Goal: Transaction & Acquisition: Purchase product/service

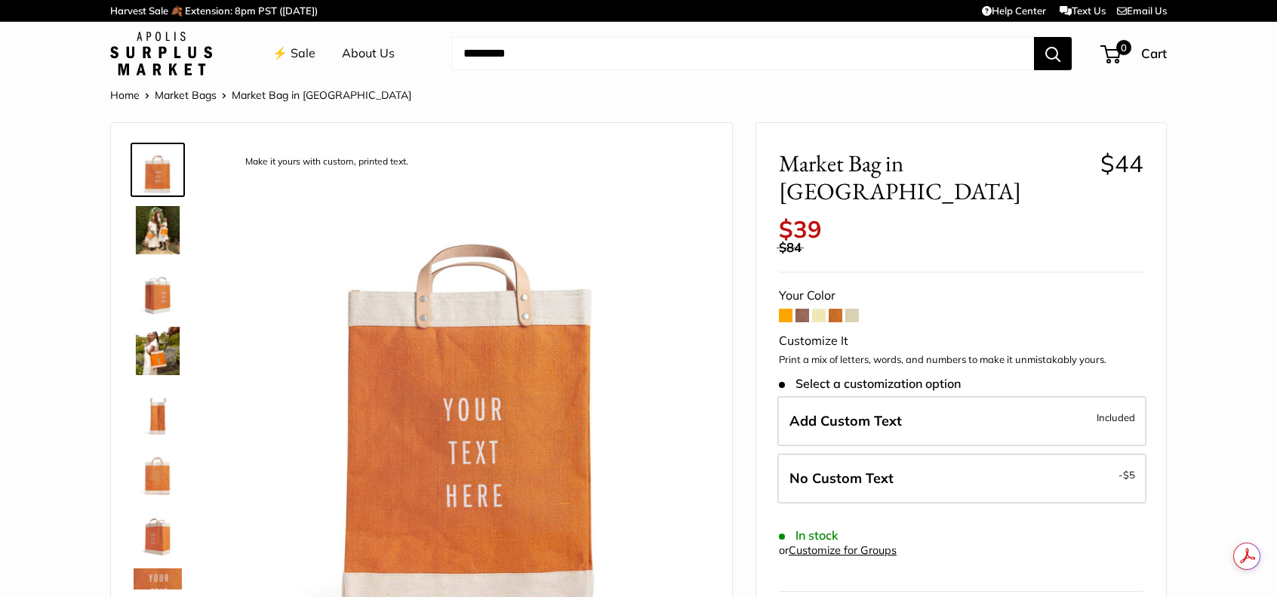
click at [854, 309] on span at bounding box center [852, 316] width 14 height 14
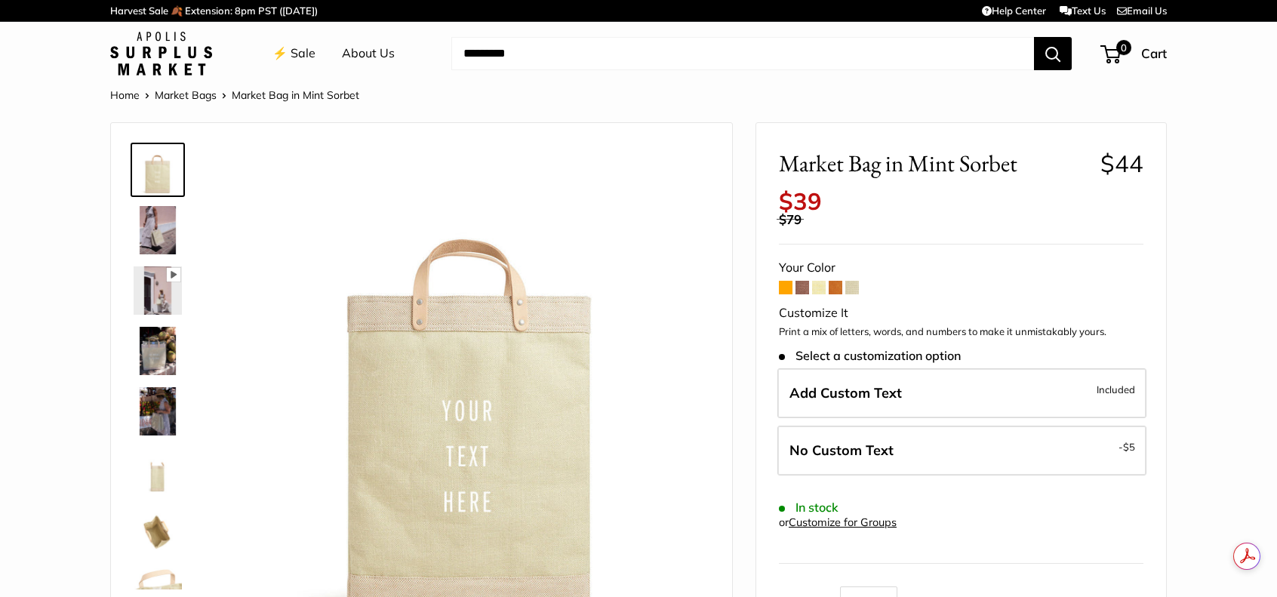
click at [837, 284] on span at bounding box center [835, 288] width 14 height 14
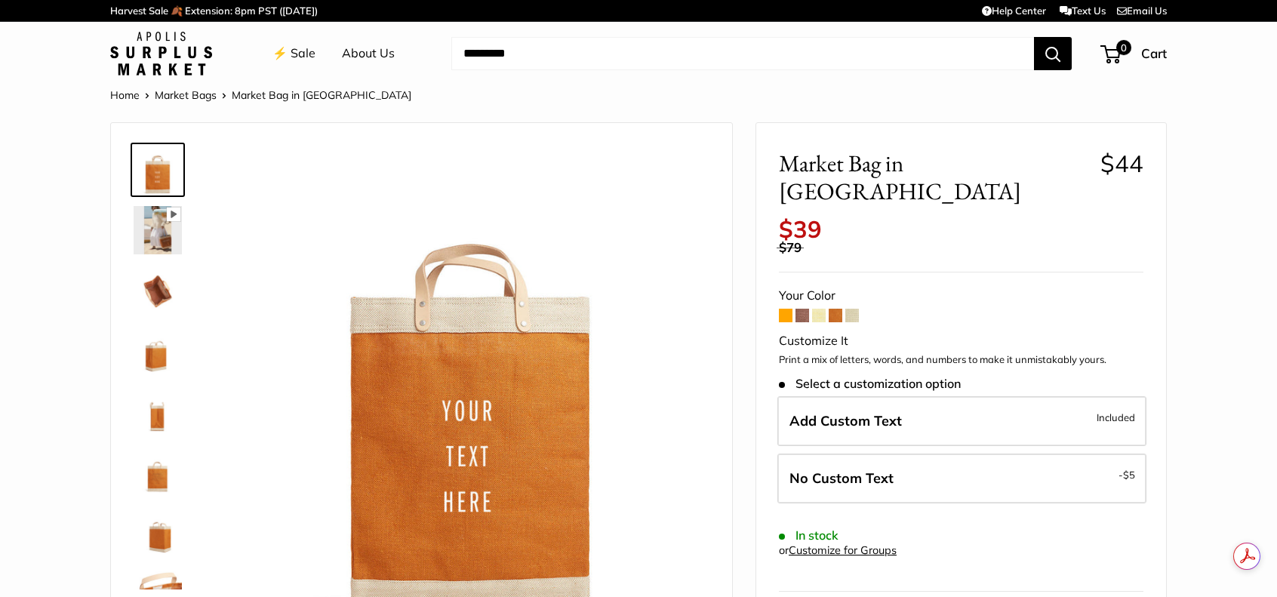
click at [801, 309] on span at bounding box center [802, 316] width 14 height 14
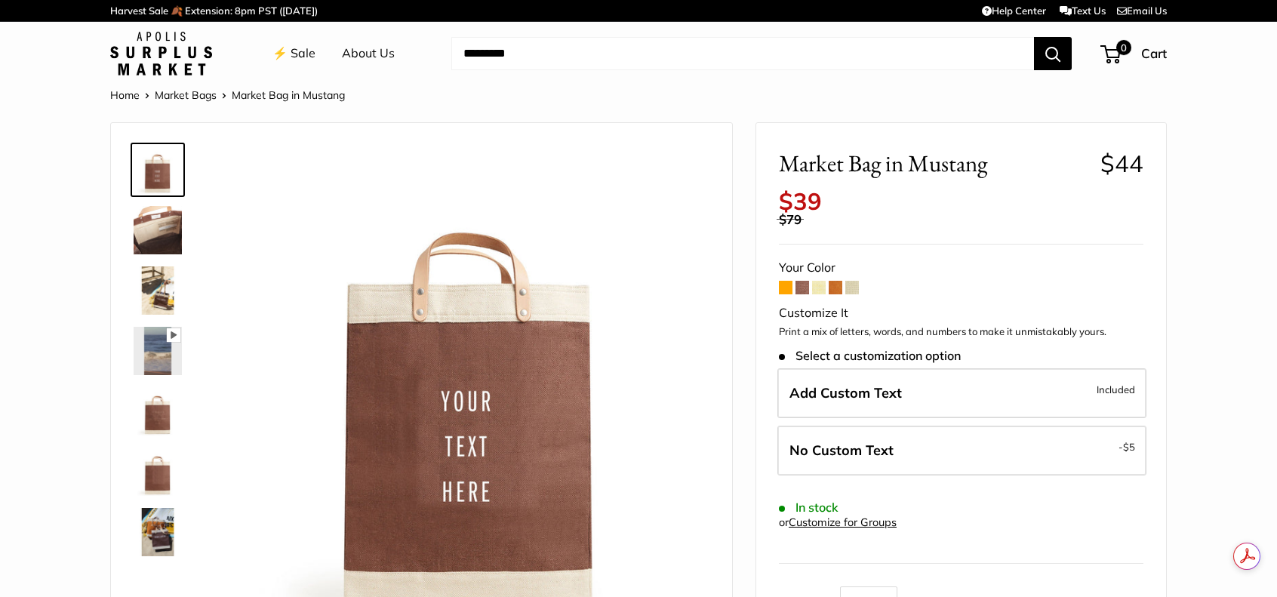
click at [168, 220] on img at bounding box center [158, 230] width 48 height 48
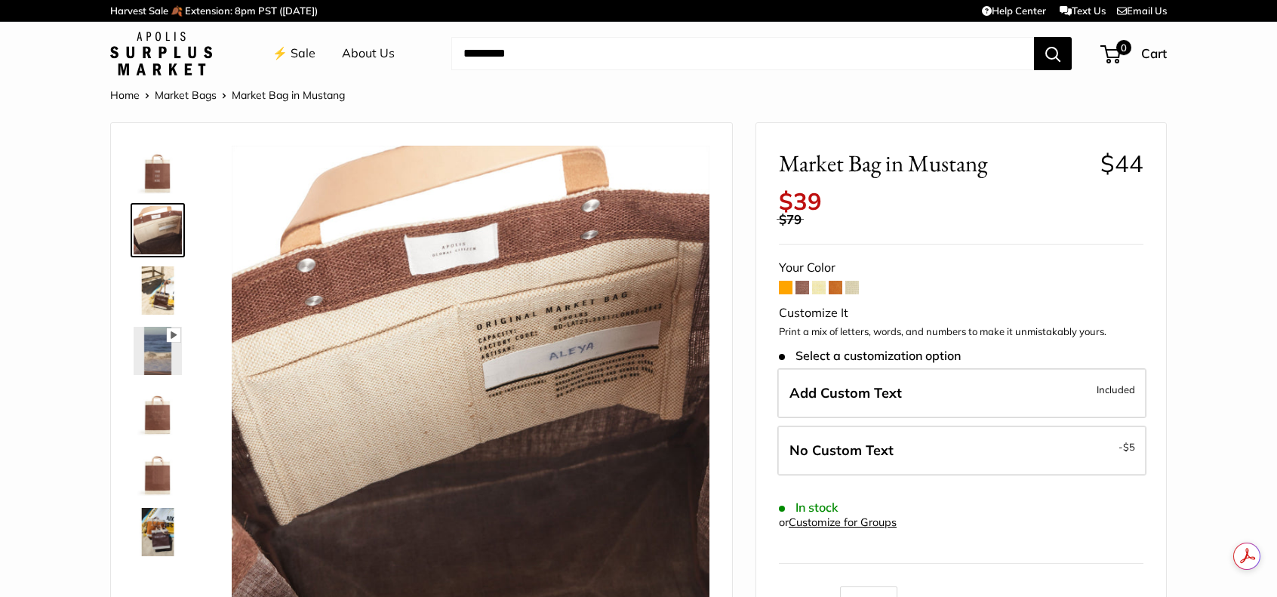
click at [165, 281] on img at bounding box center [158, 290] width 48 height 48
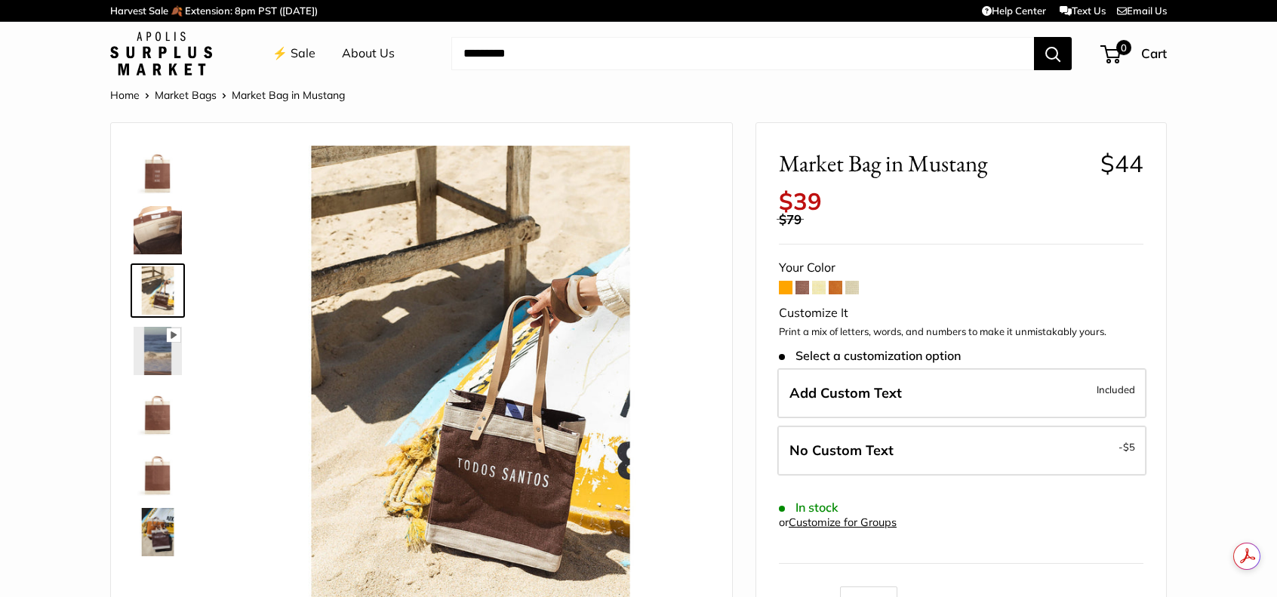
click at [150, 409] on img at bounding box center [158, 411] width 48 height 48
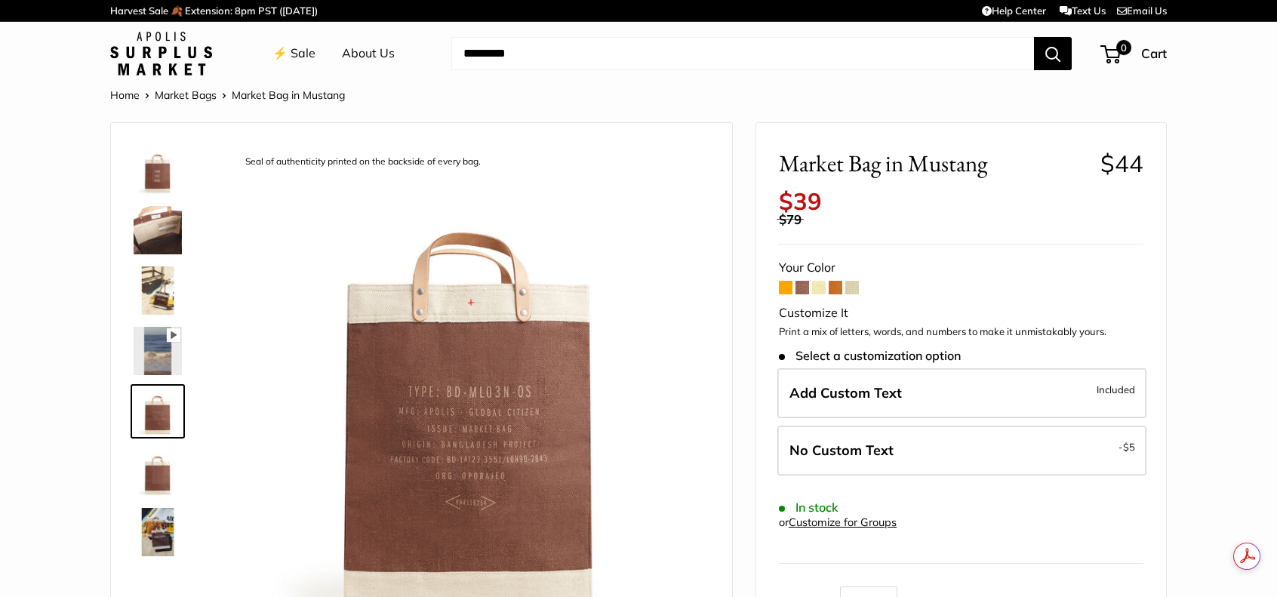
click at [164, 481] on img at bounding box center [158, 471] width 48 height 48
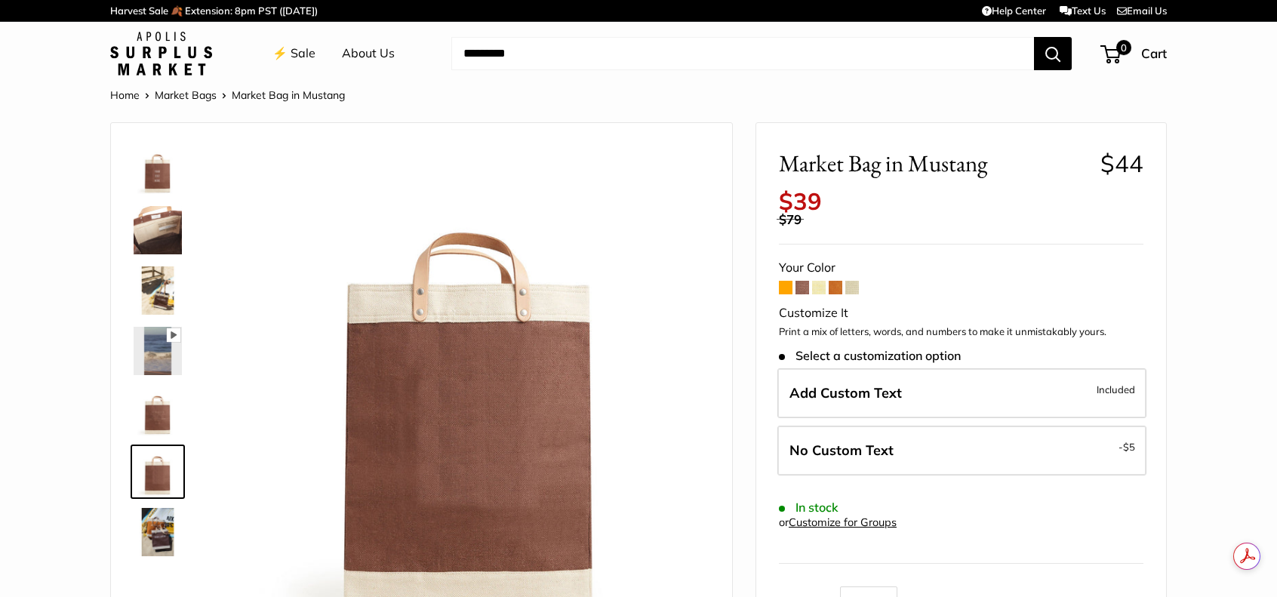
click at [173, 179] on img at bounding box center [158, 170] width 48 height 48
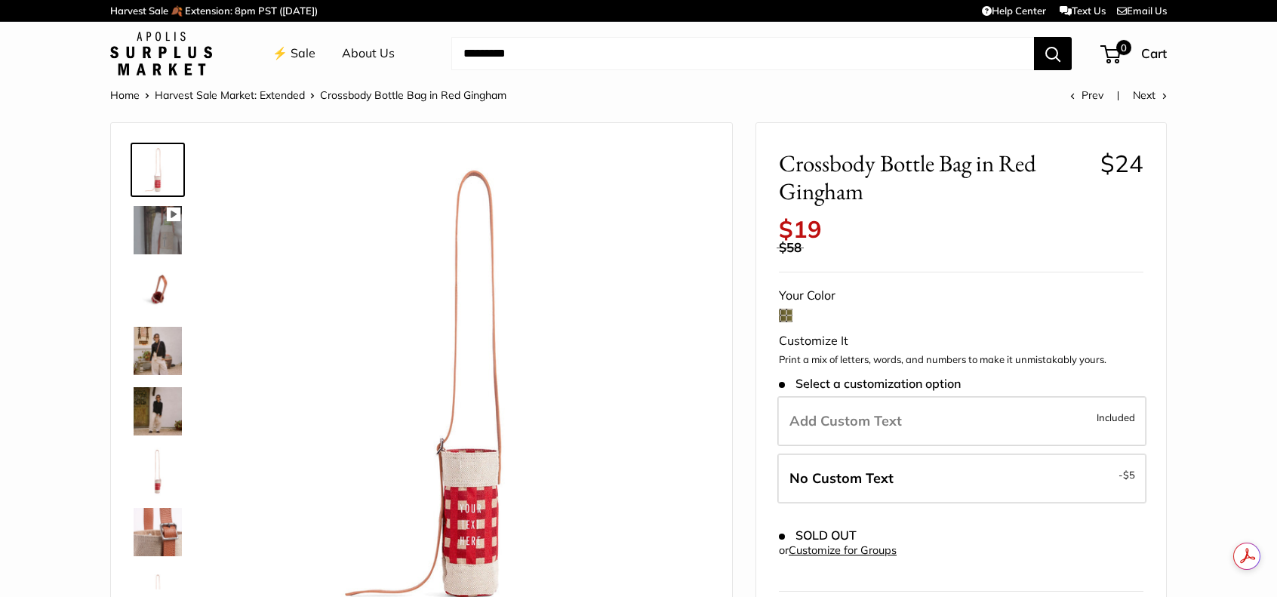
click at [175, 361] on img at bounding box center [158, 351] width 48 height 48
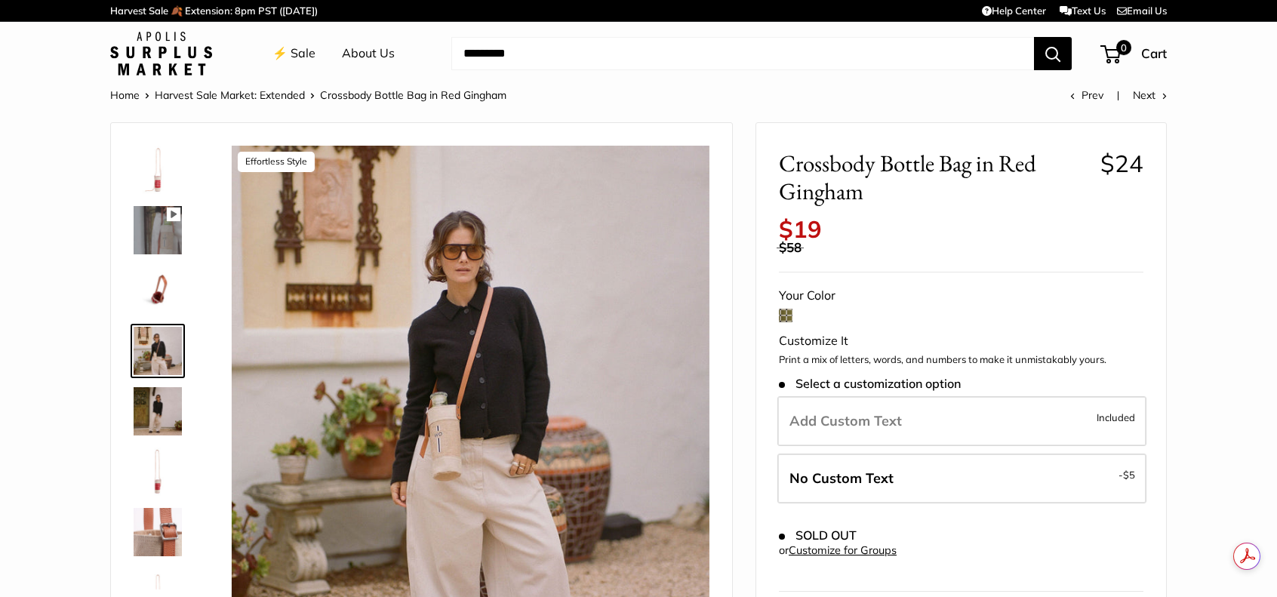
click at [165, 407] on img at bounding box center [158, 411] width 48 height 48
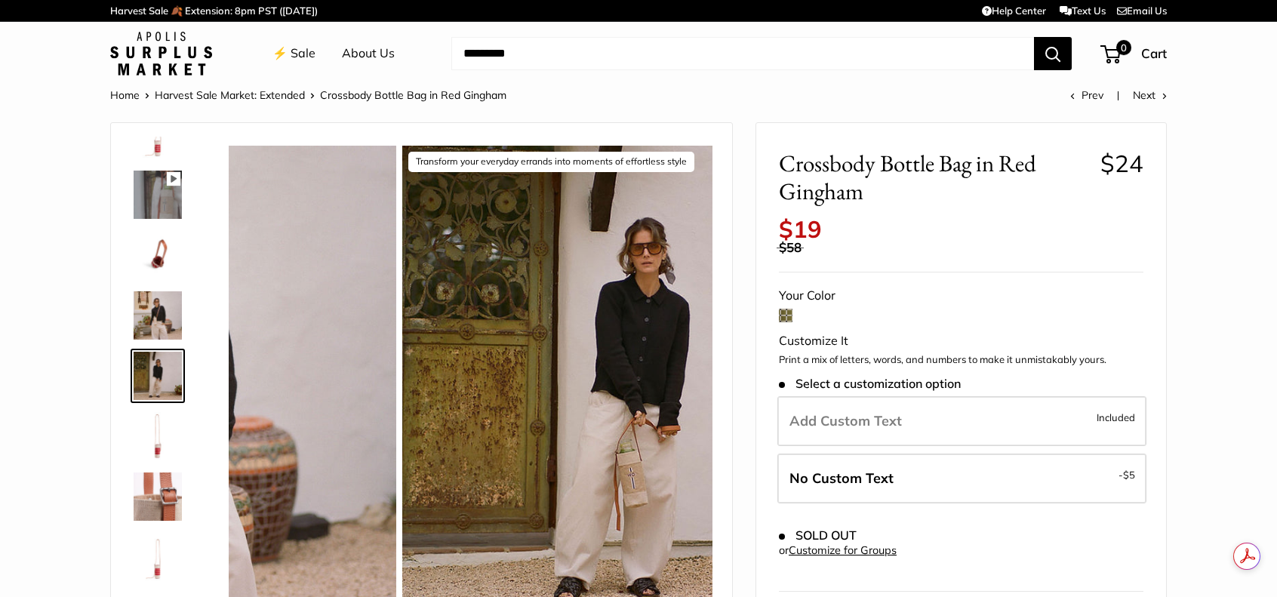
scroll to position [36, 0]
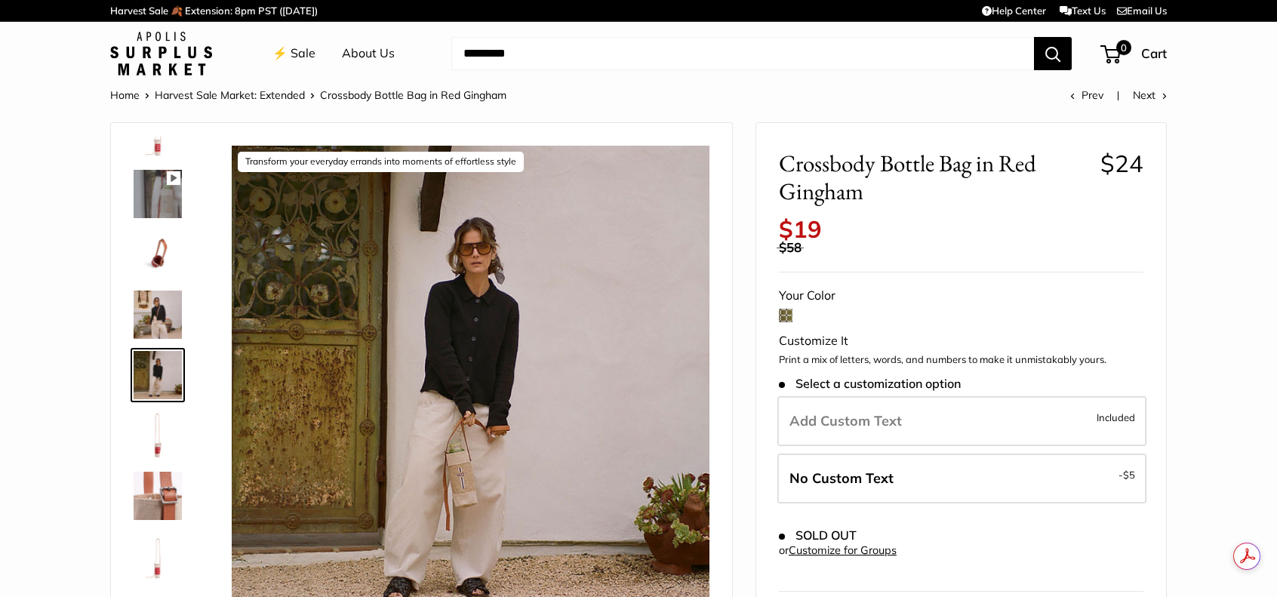
click at [783, 314] on span at bounding box center [786, 316] width 14 height 14
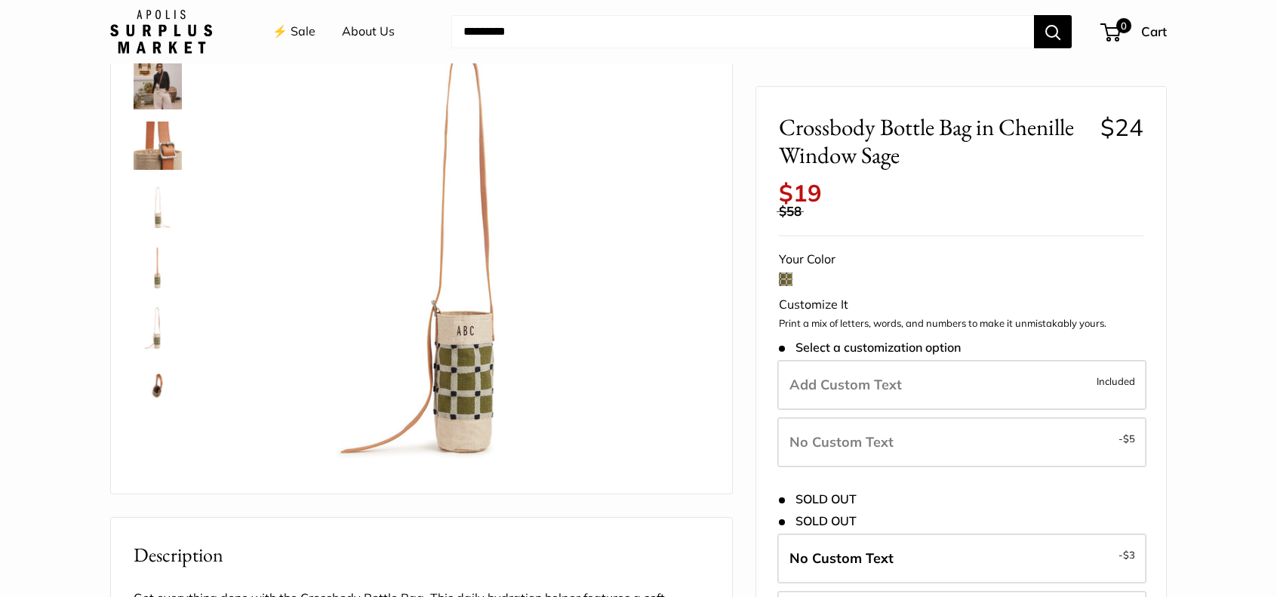
scroll to position [151, 0]
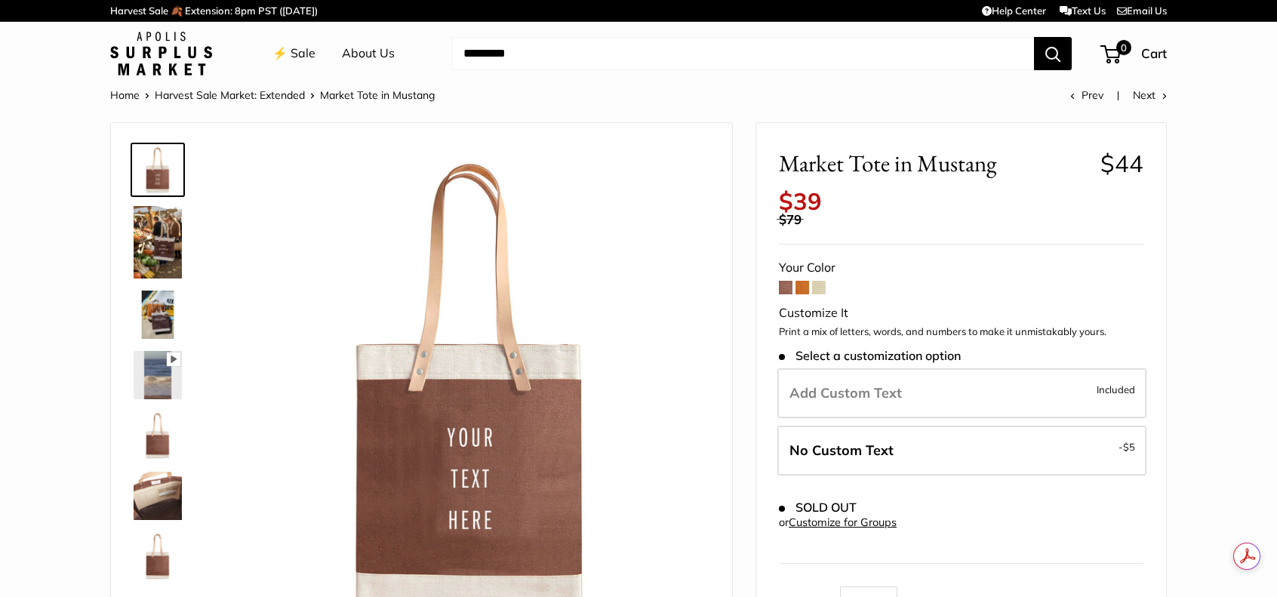
click at [798, 283] on span at bounding box center [802, 288] width 14 height 14
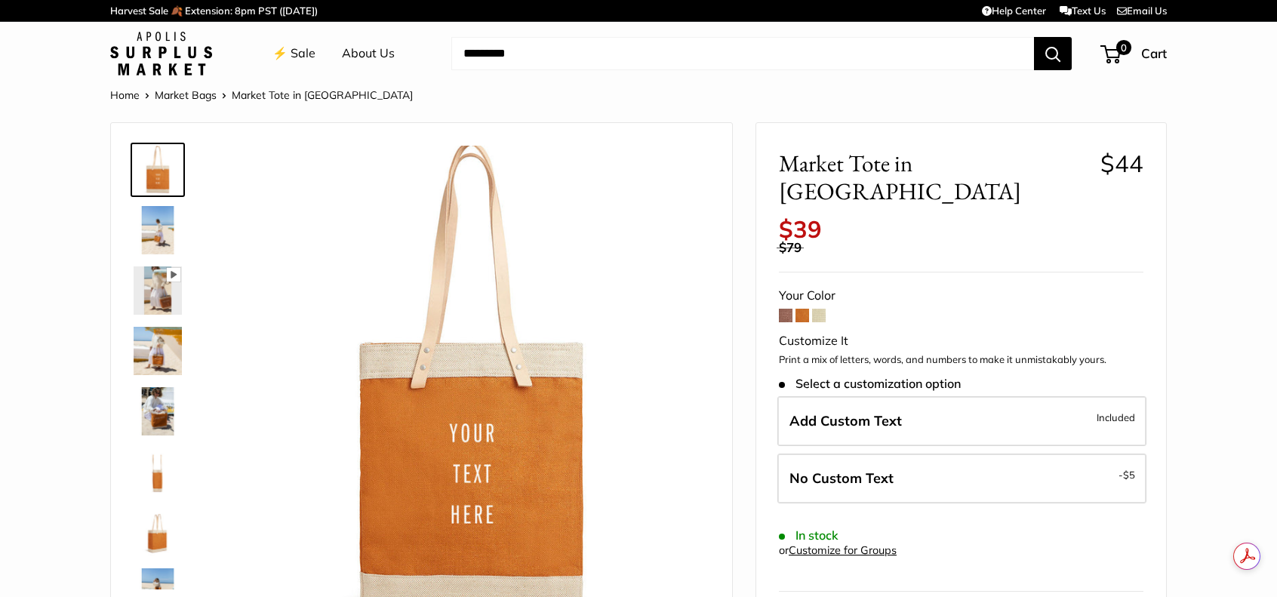
click at [819, 309] on span at bounding box center [819, 316] width 14 height 14
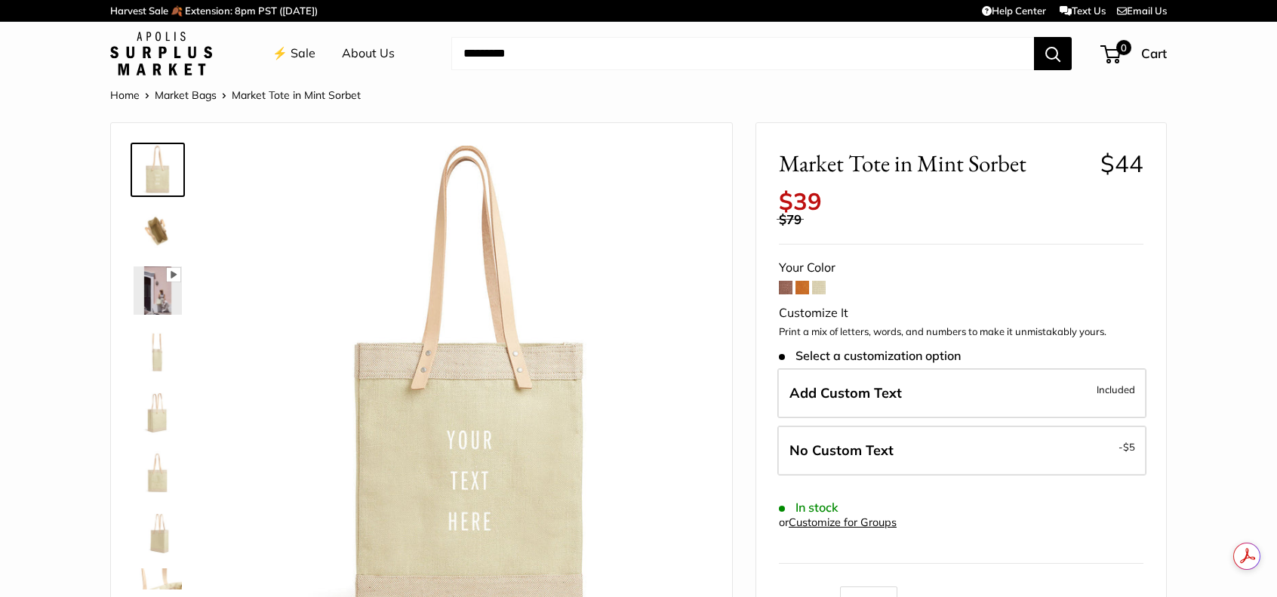
click at [805, 288] on span at bounding box center [802, 288] width 14 height 14
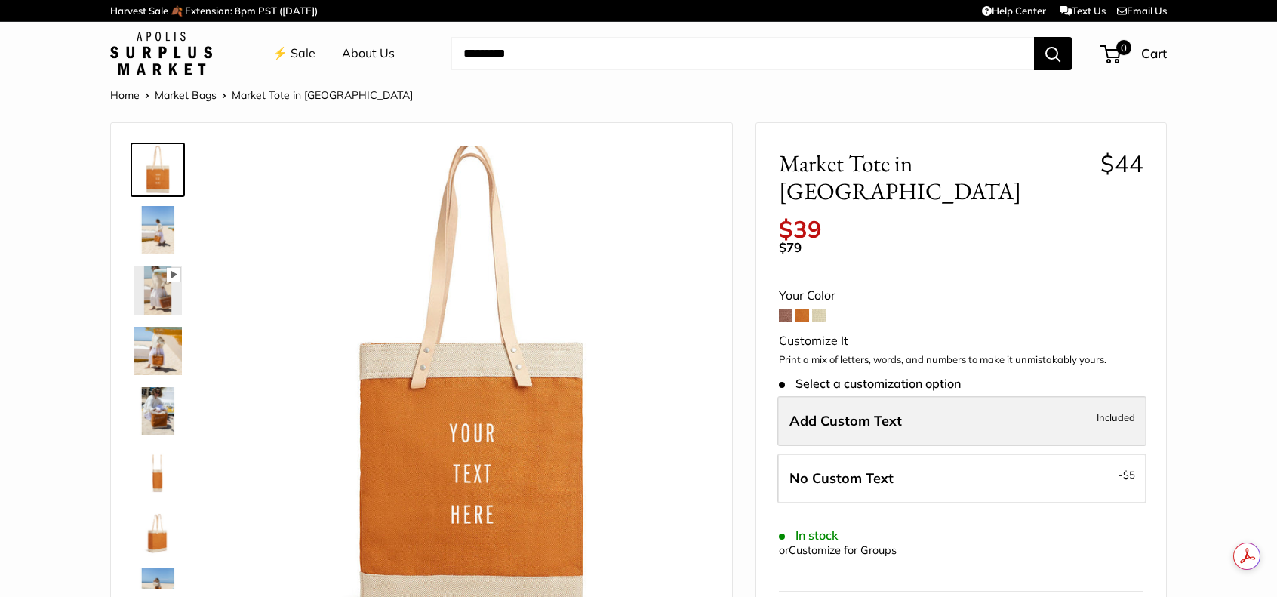
click at [940, 396] on label "Add Custom Text Included" at bounding box center [961, 421] width 369 height 50
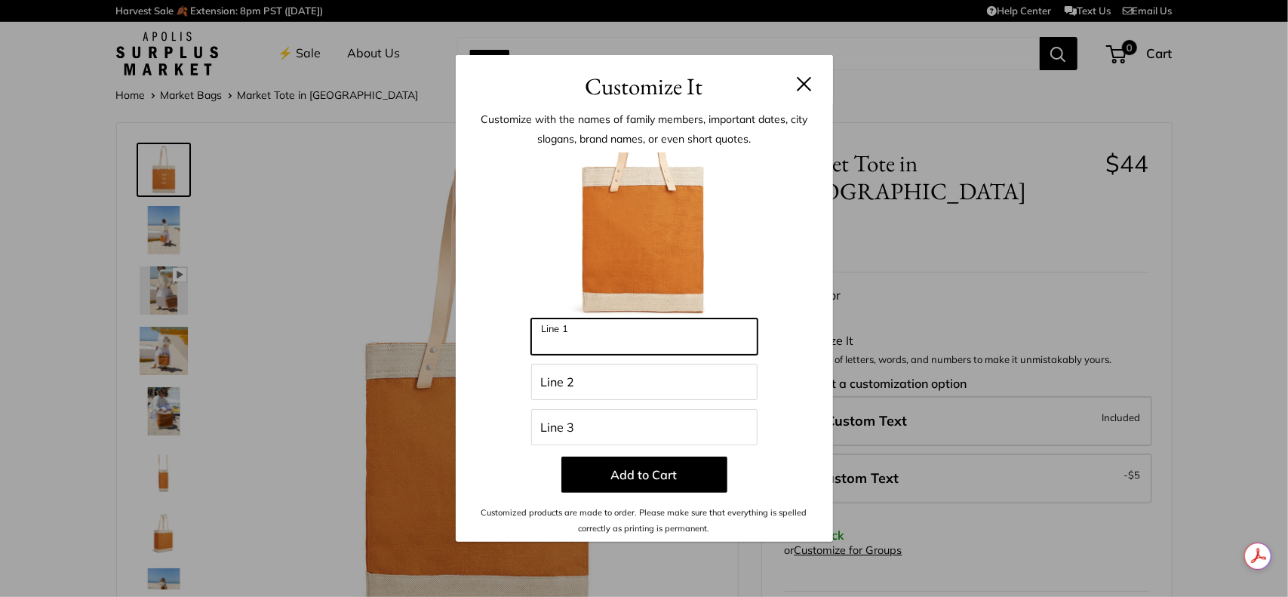
click at [652, 337] on input "Line 1" at bounding box center [644, 336] width 226 height 36
type input "*******"
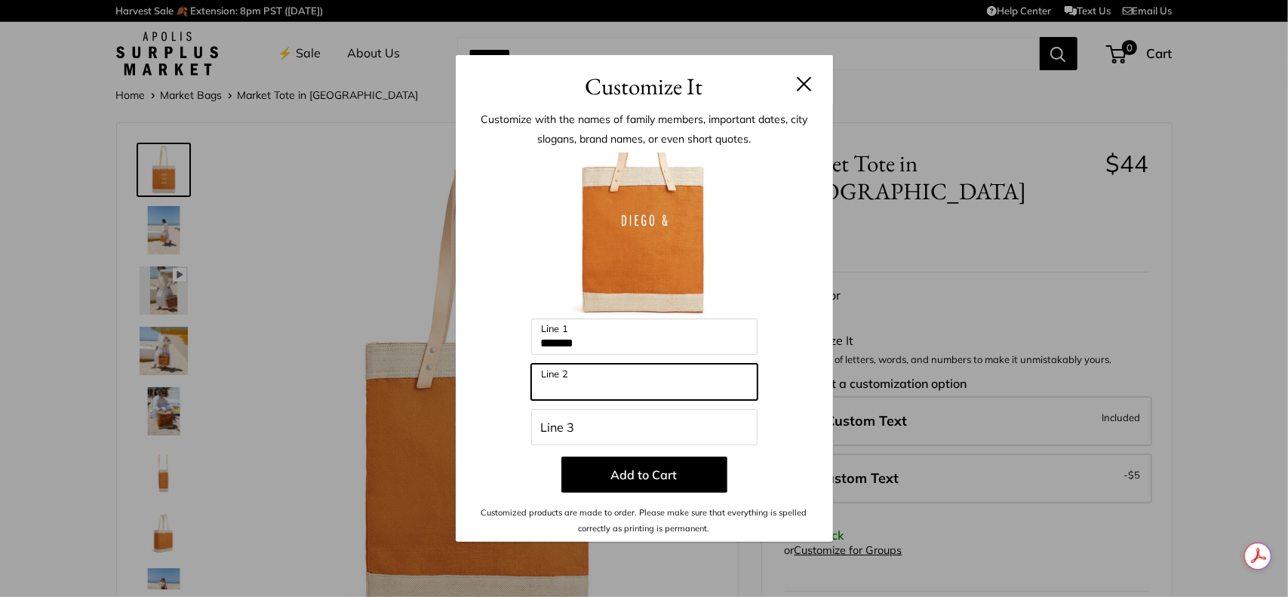
click at [635, 386] on input "Line 2" at bounding box center [644, 382] width 226 height 36
type input "******"
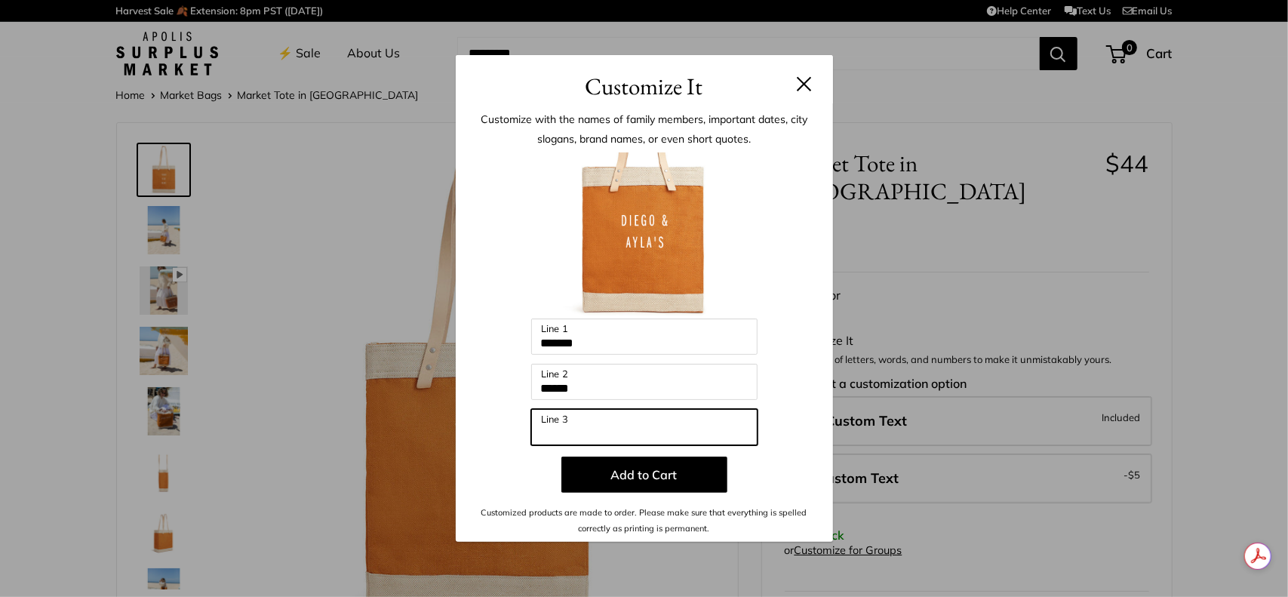
click at [620, 432] on input "Line 3" at bounding box center [644, 427] width 226 height 36
type input "******"
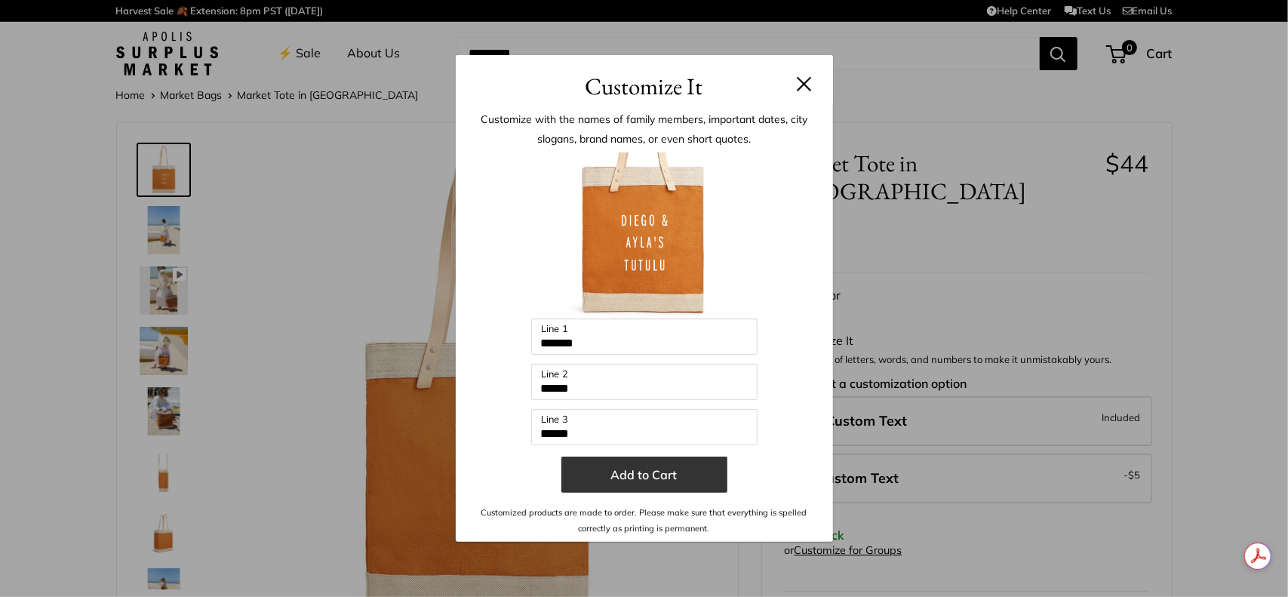
click at [661, 472] on button "Add to Cart" at bounding box center [644, 474] width 166 height 36
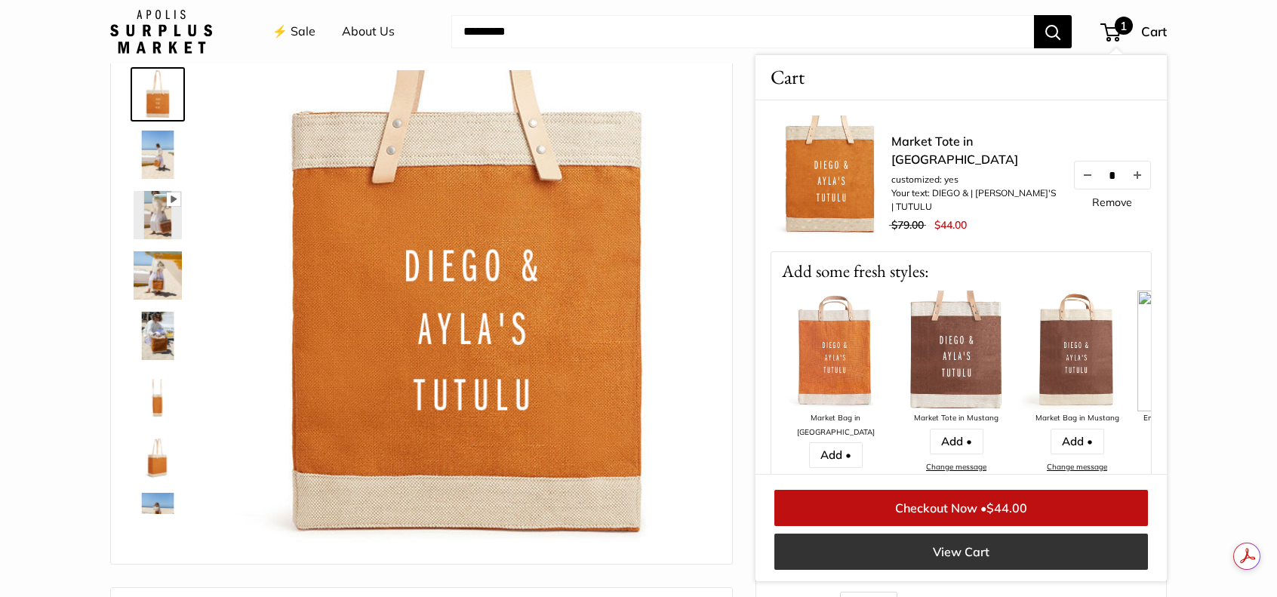
scroll to position [151, 0]
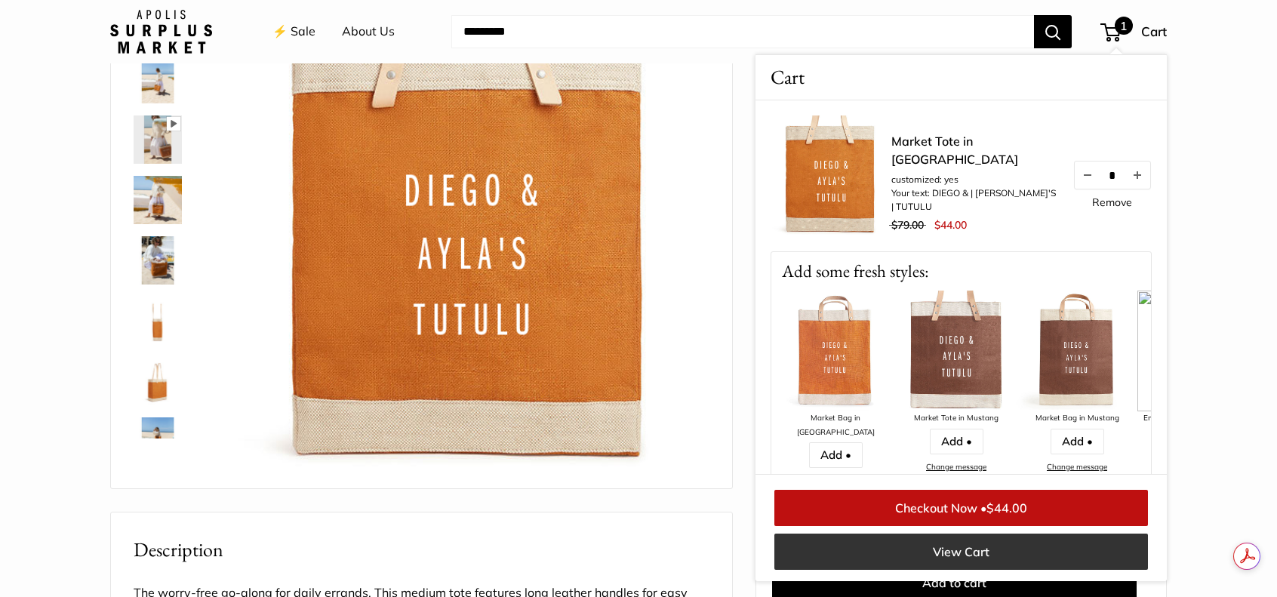
click at [968, 555] on link "View Cart" at bounding box center [960, 551] width 373 height 36
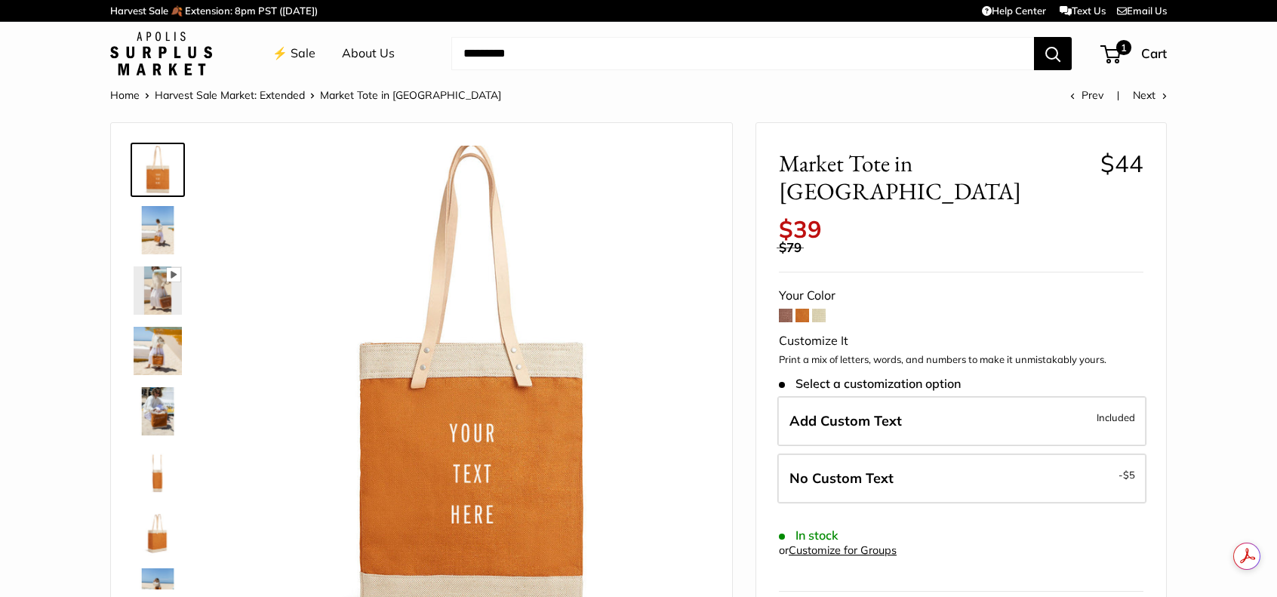
click at [785, 309] on span at bounding box center [786, 316] width 14 height 14
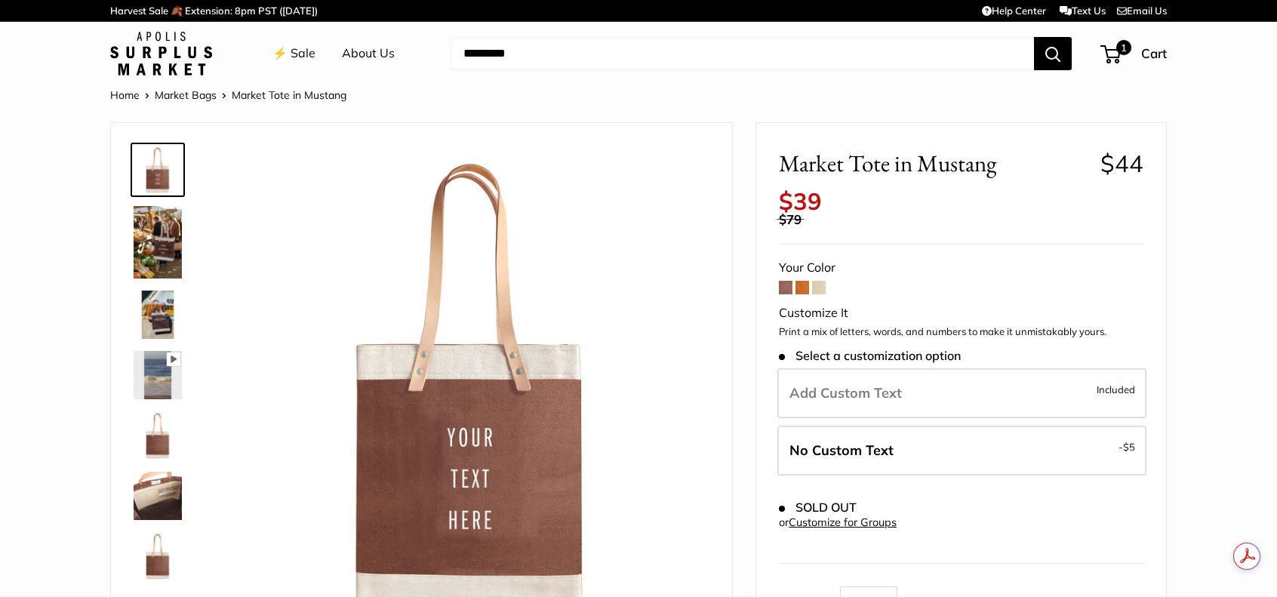
click at [800, 286] on span at bounding box center [802, 288] width 14 height 14
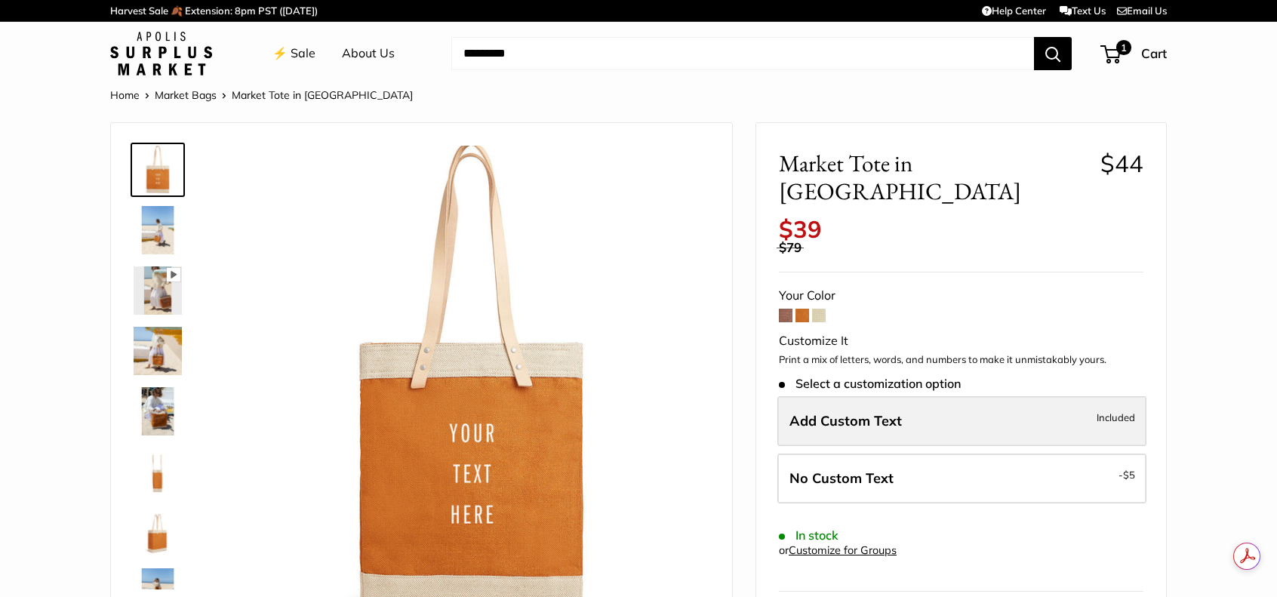
click at [869, 412] on span "Add Custom Text" at bounding box center [845, 420] width 112 height 17
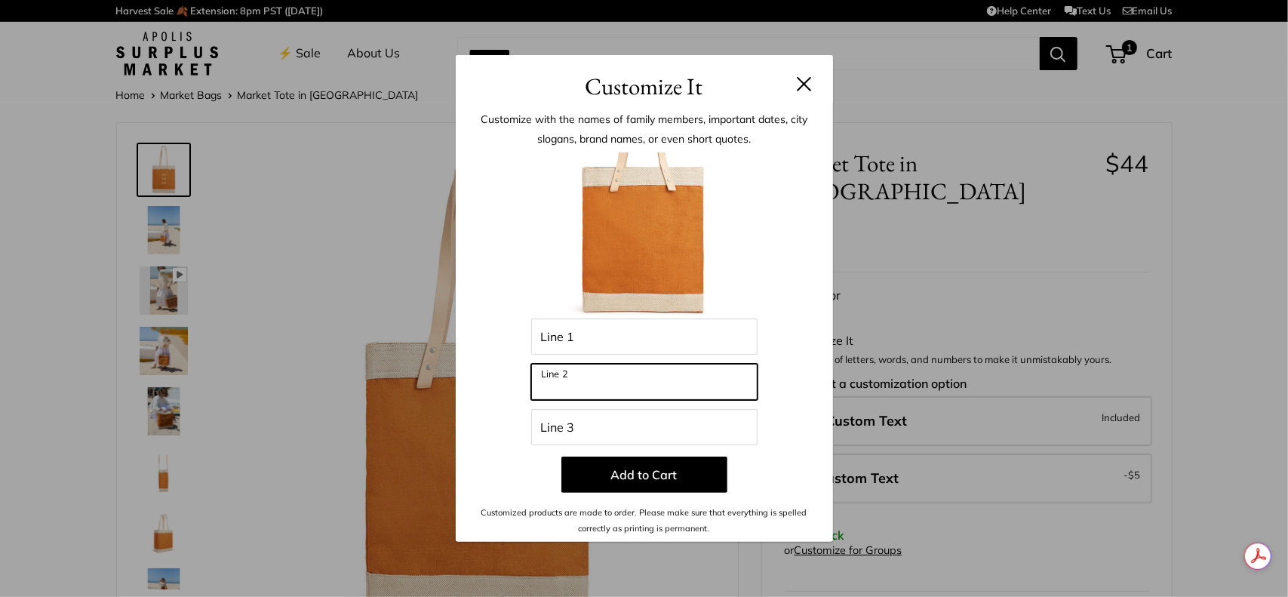
click at [569, 383] on input "Line 2" at bounding box center [644, 382] width 226 height 36
type input "******"
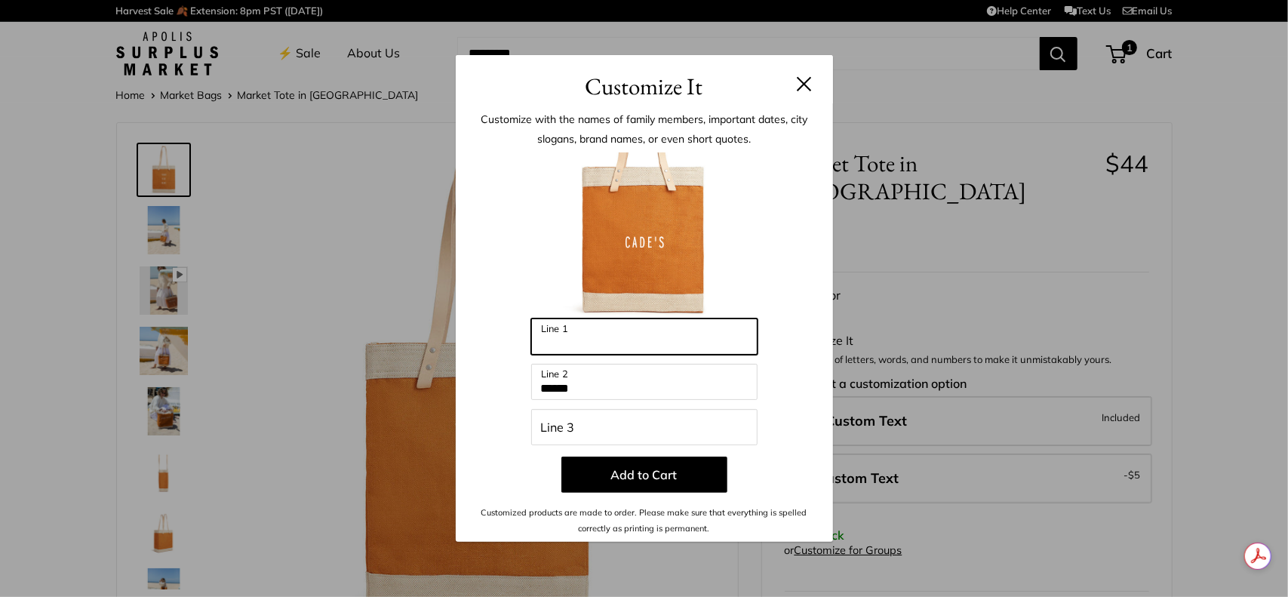
click at [600, 343] on input "Line 1" at bounding box center [644, 336] width 226 height 36
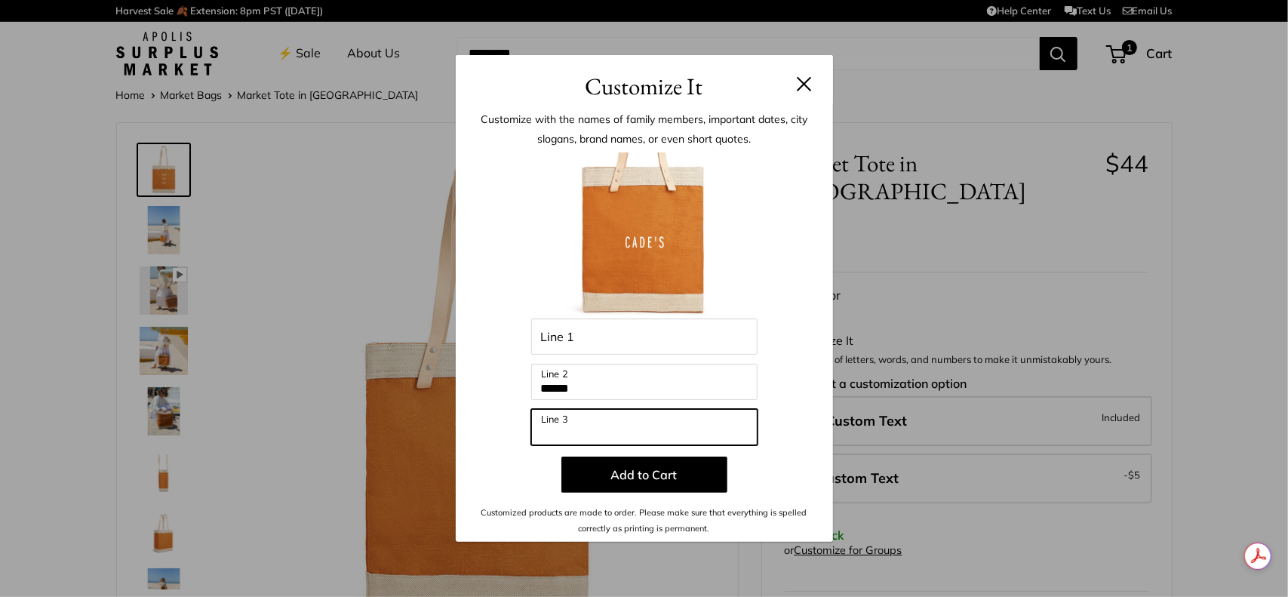
click at [588, 420] on input "Line 3" at bounding box center [644, 427] width 226 height 36
type input "*******"
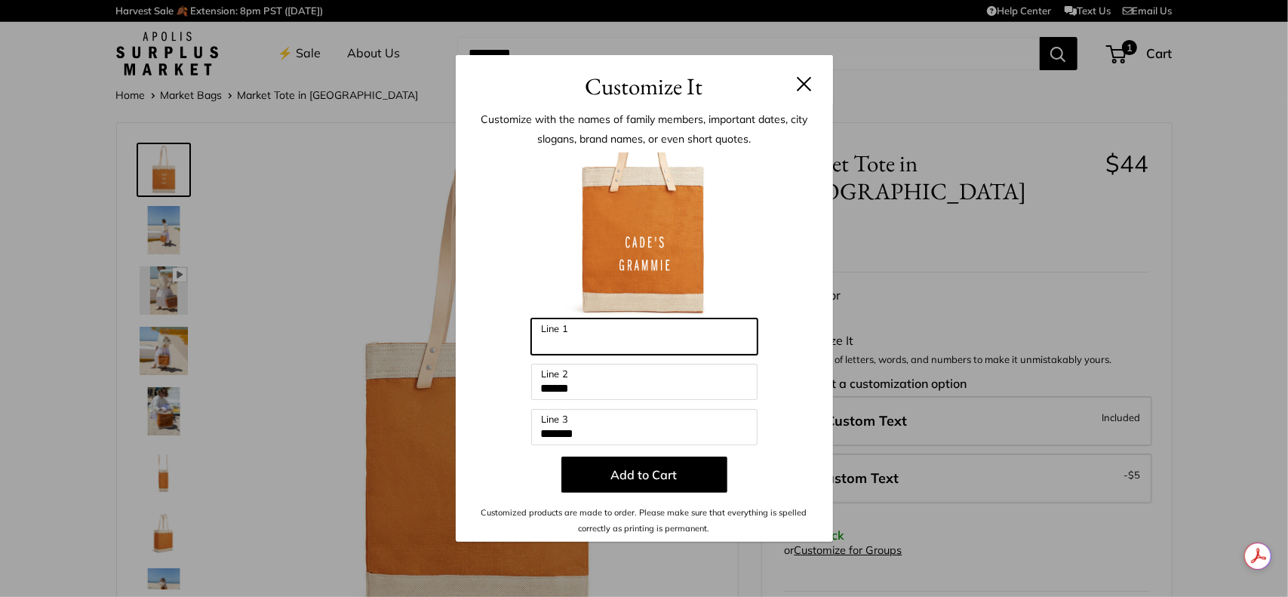
click at [587, 330] on input "Line 1" at bounding box center [644, 336] width 226 height 36
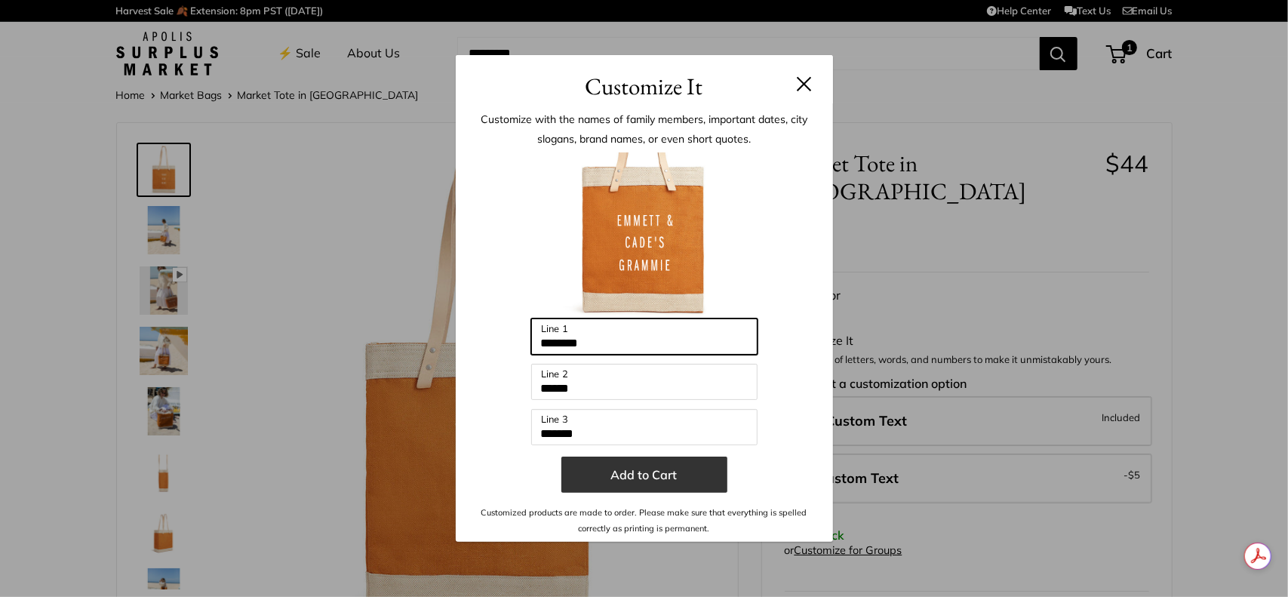
type input "********"
click at [631, 470] on button "Add to Cart" at bounding box center [644, 474] width 166 height 36
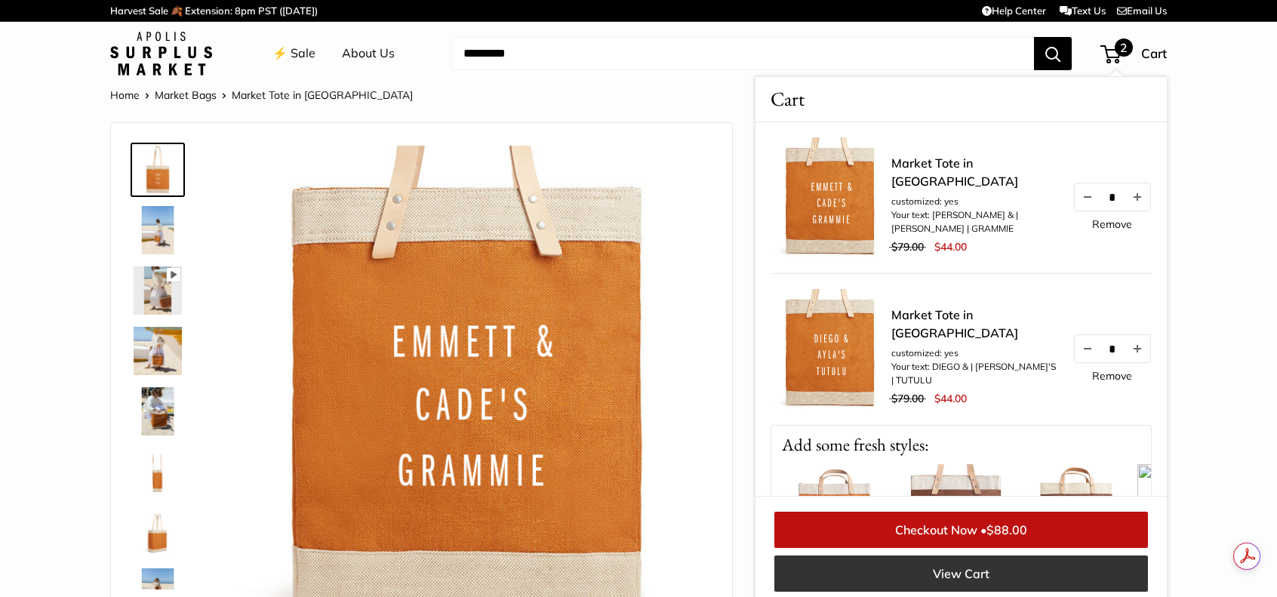
click at [1026, 574] on link "View Cart" at bounding box center [960, 573] width 373 height 36
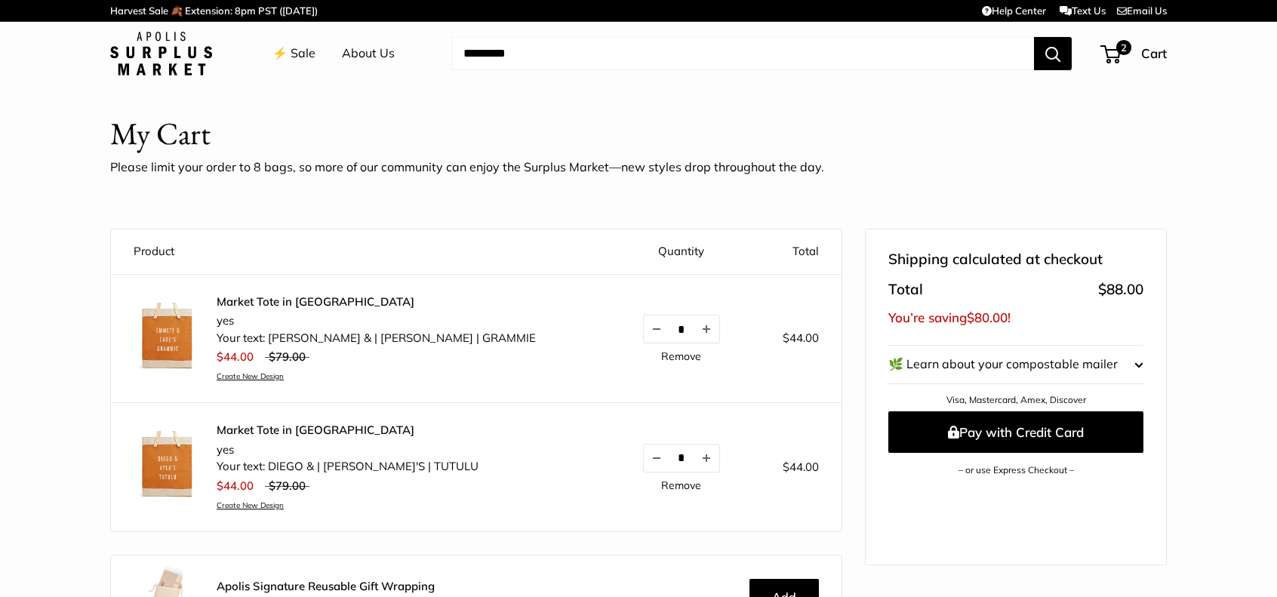
click at [159, 53] on img at bounding box center [161, 54] width 102 height 44
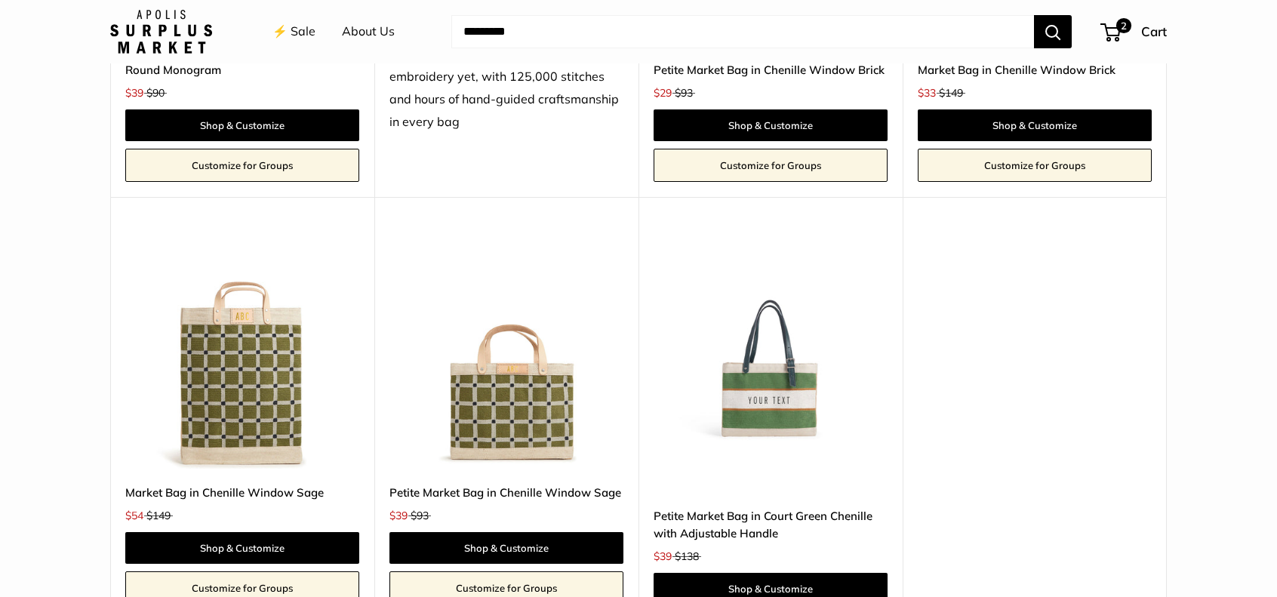
scroll to position [2867, 0]
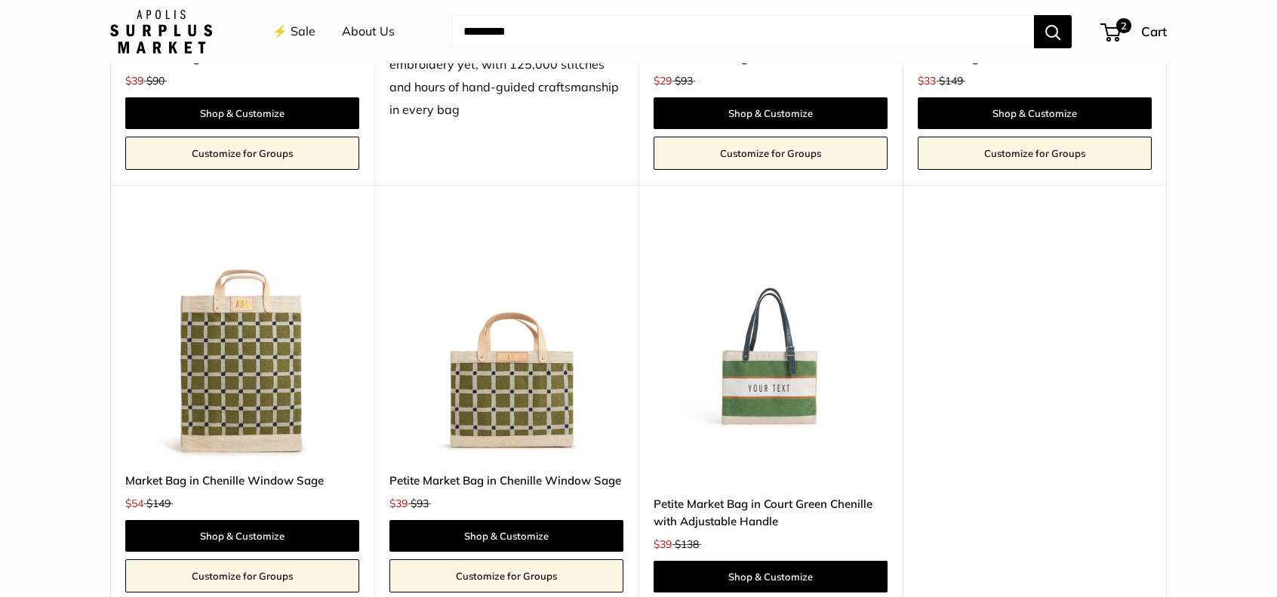
click at [0, 0] on img at bounding box center [0, 0] width 0 height 0
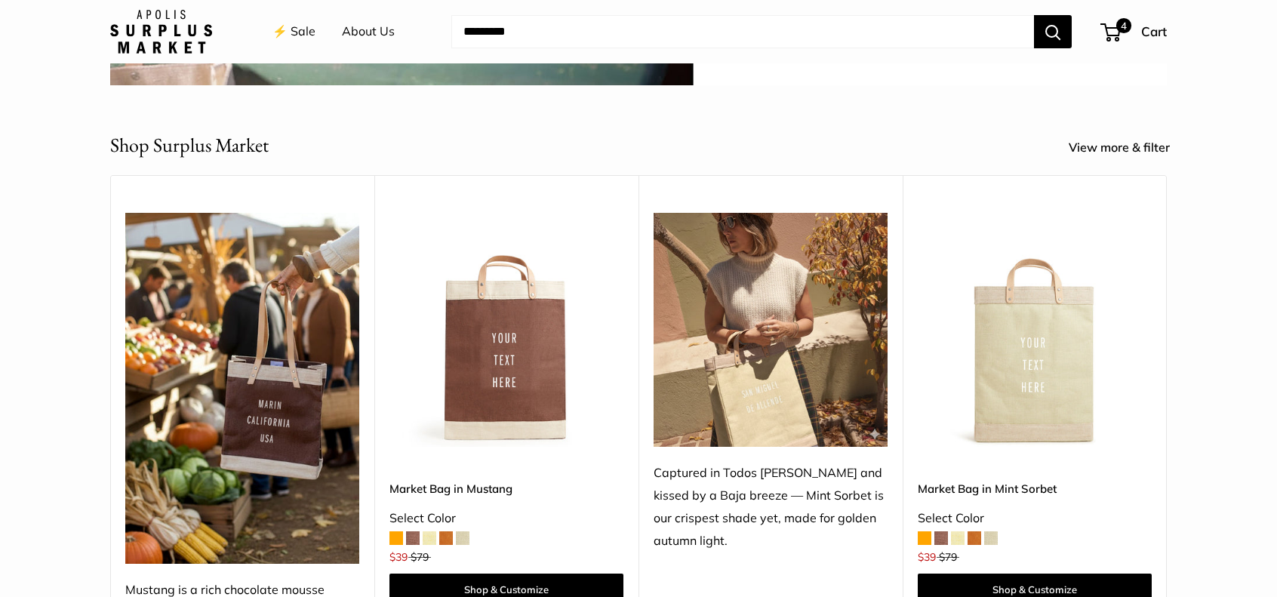
scroll to position [679, 0]
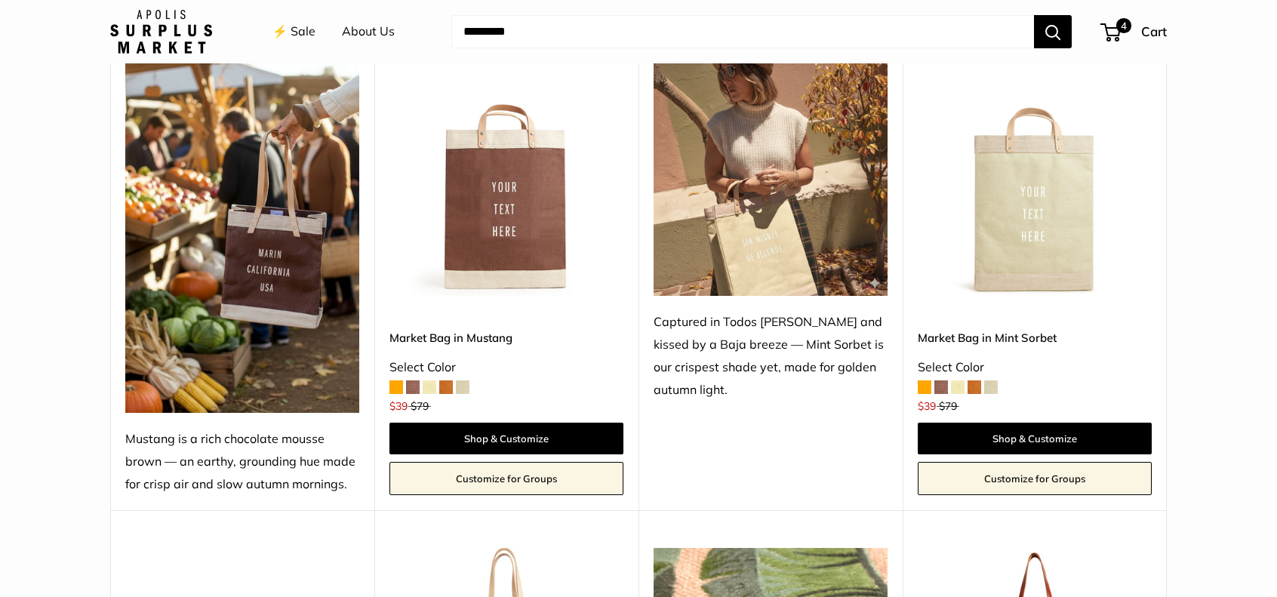
click at [0, 0] on img at bounding box center [0, 0] width 0 height 0
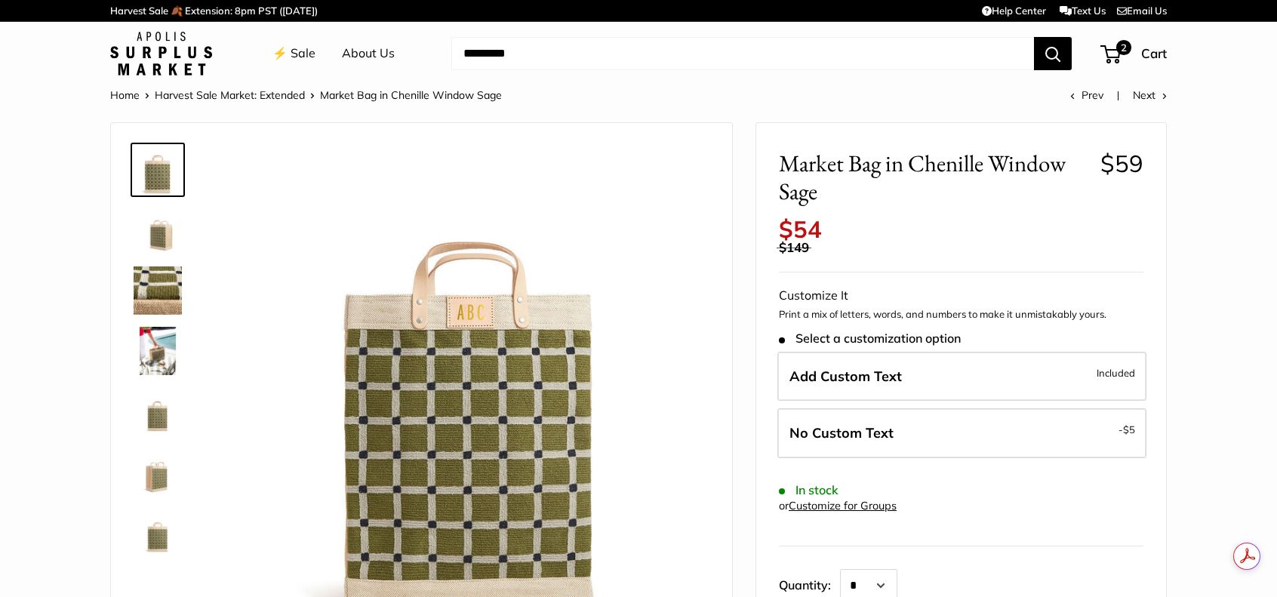
click at [161, 340] on img at bounding box center [158, 351] width 48 height 48
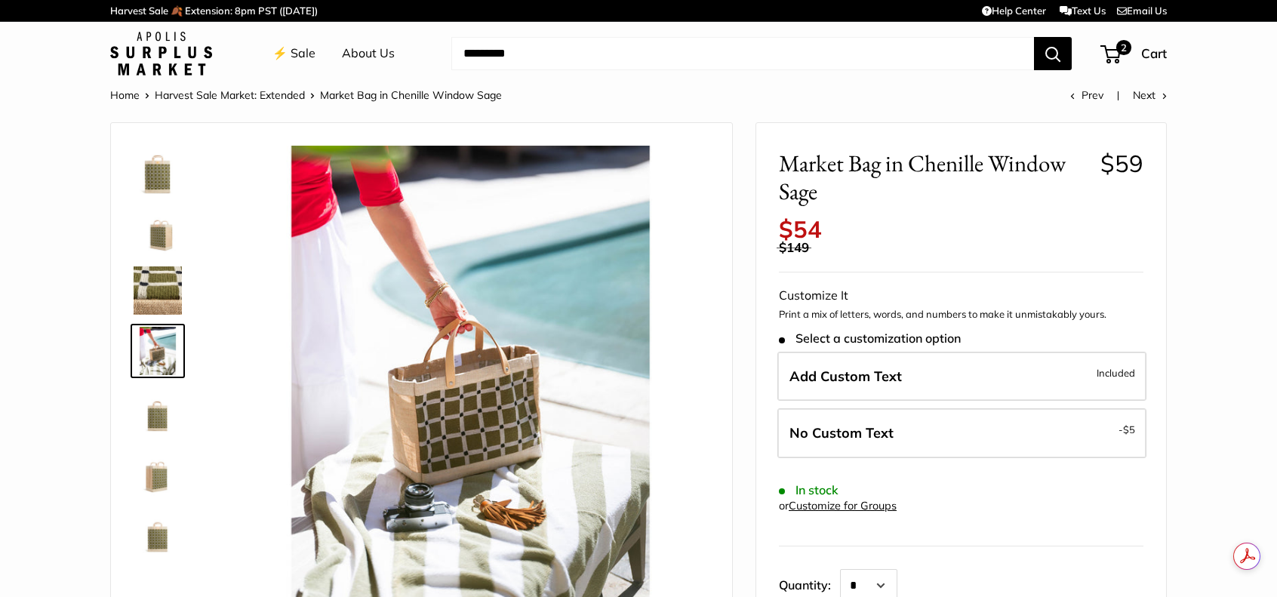
click at [158, 290] on img at bounding box center [158, 290] width 48 height 48
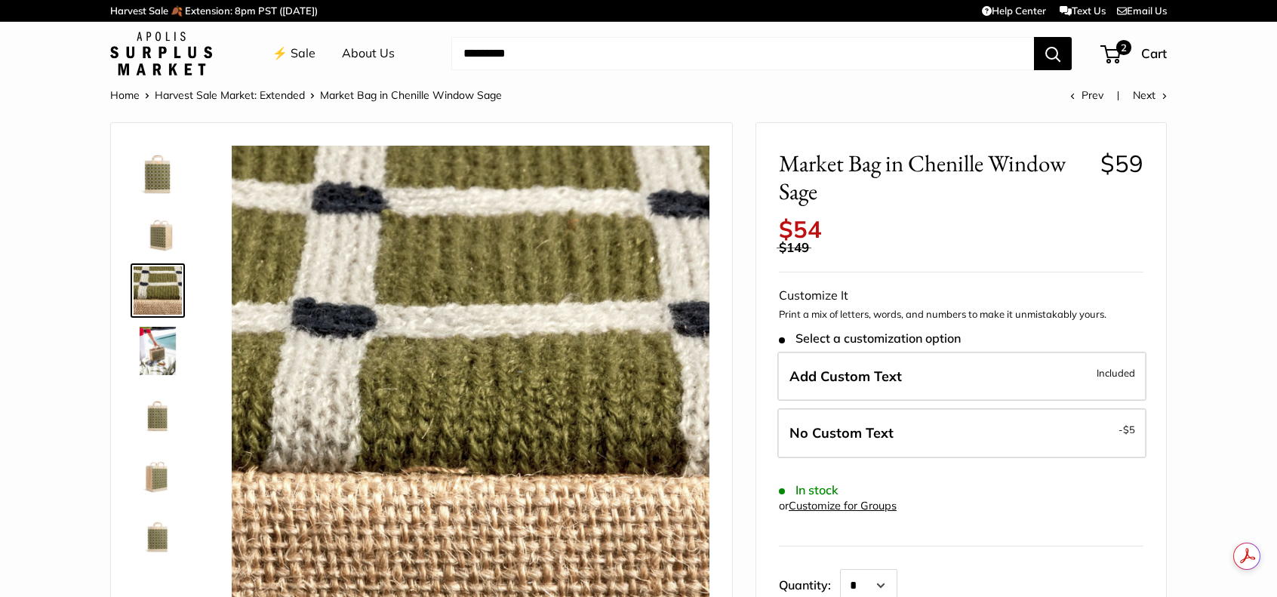
click at [160, 226] on img at bounding box center [158, 230] width 48 height 48
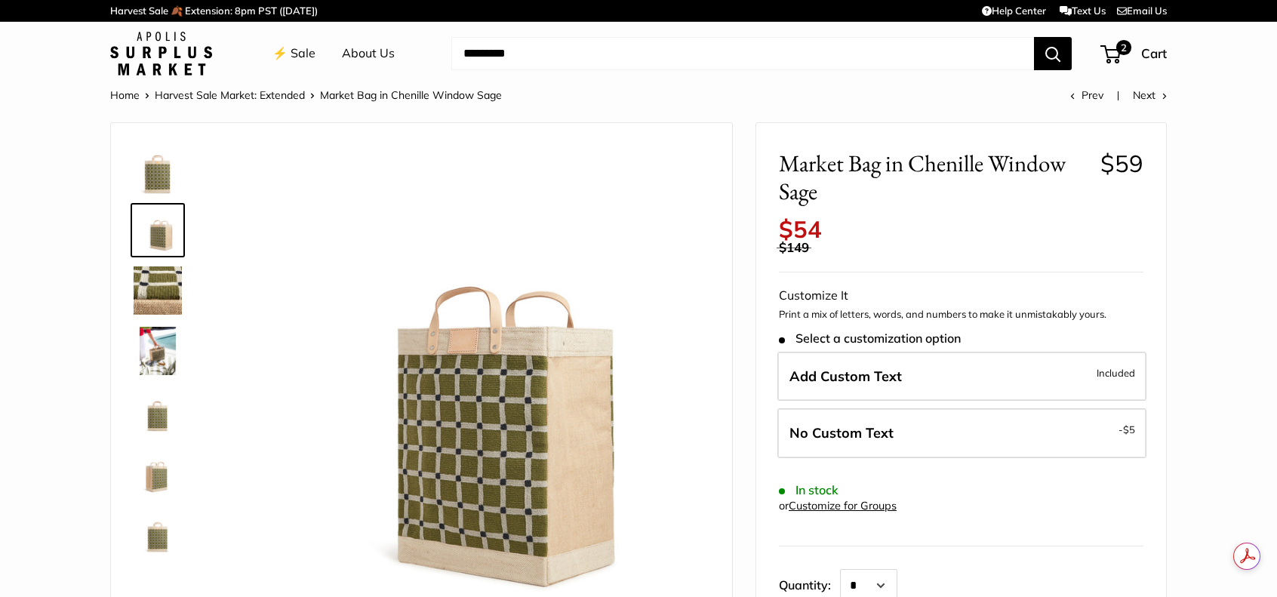
click at [149, 176] on img at bounding box center [158, 170] width 48 height 48
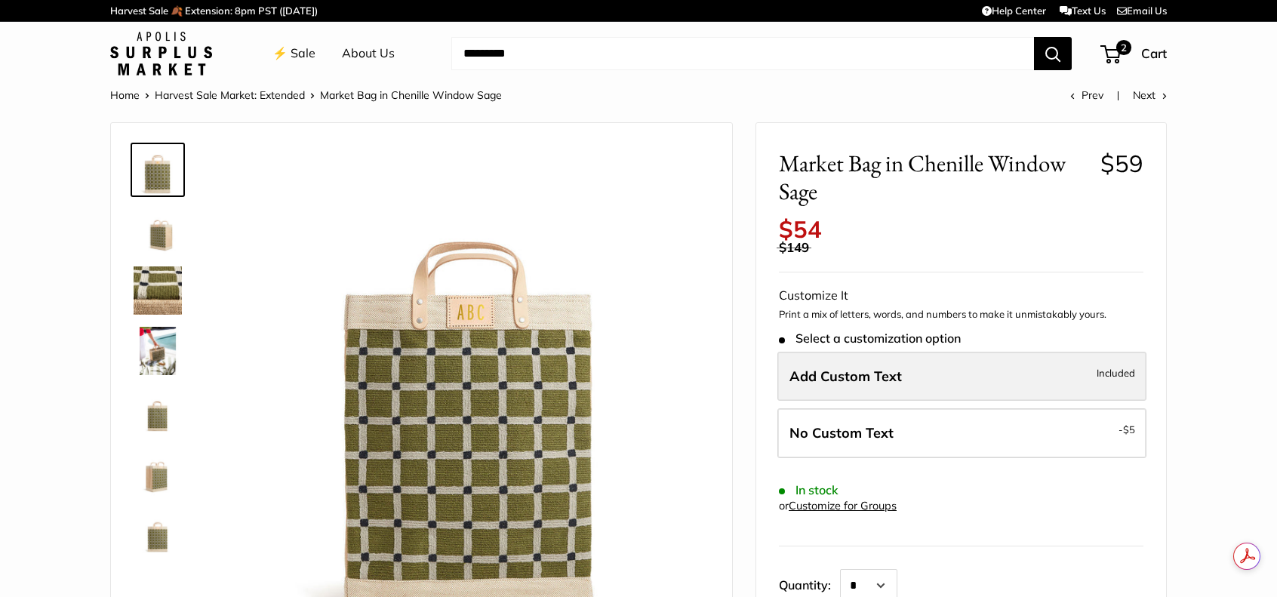
click at [866, 383] on span "Add Custom Text" at bounding box center [845, 375] width 112 height 17
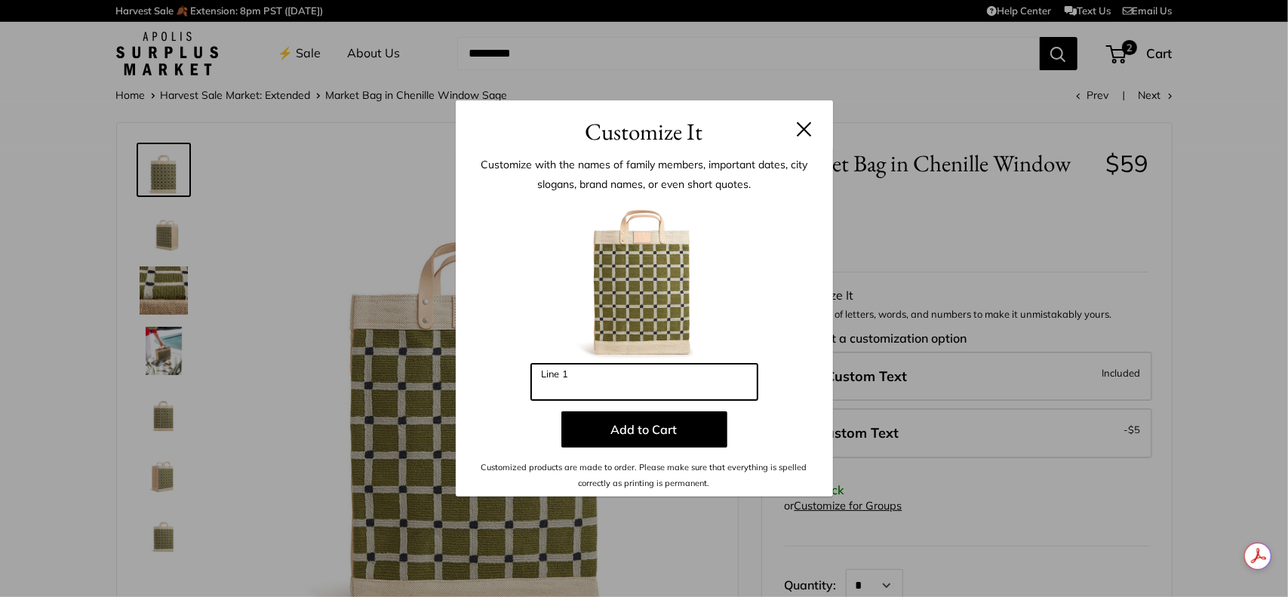
click at [634, 389] on input "Line 1" at bounding box center [644, 382] width 226 height 36
type input "*"
click at [814, 131] on header "Customize It" at bounding box center [644, 124] width 377 height 49
drag, startPoint x: 798, startPoint y: 117, endPoint x: 809, endPoint y: 117, distance: 10.6
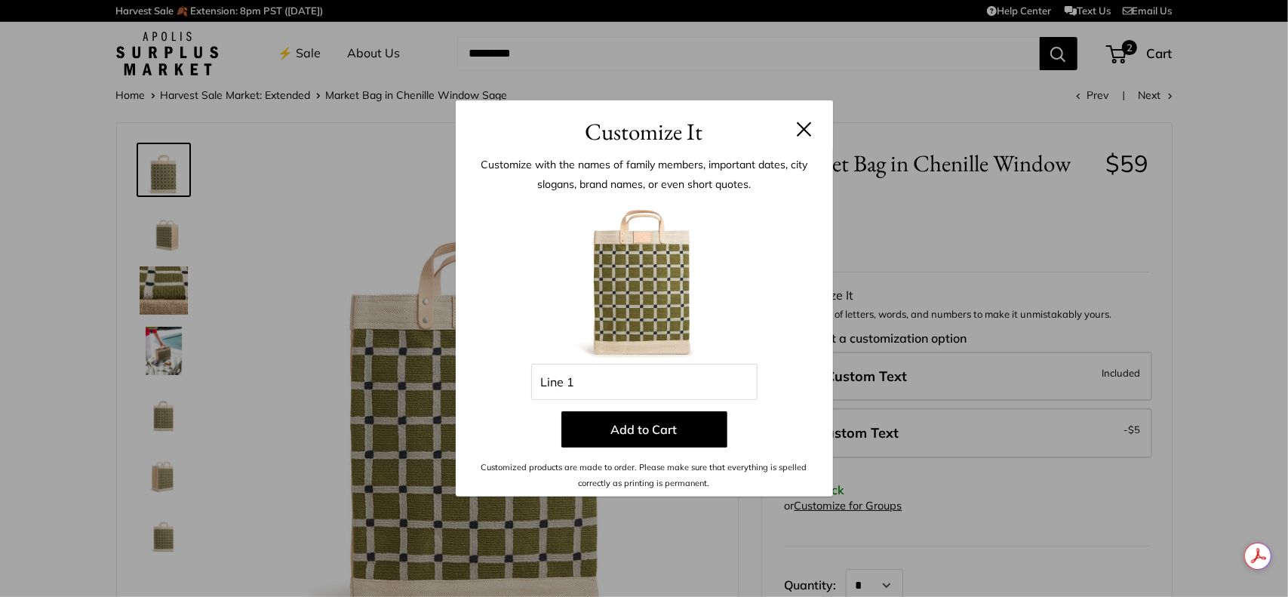
click at [799, 117] on h3 "Customize It" at bounding box center [644, 131] width 332 height 35
click at [802, 131] on button at bounding box center [804, 128] width 15 height 15
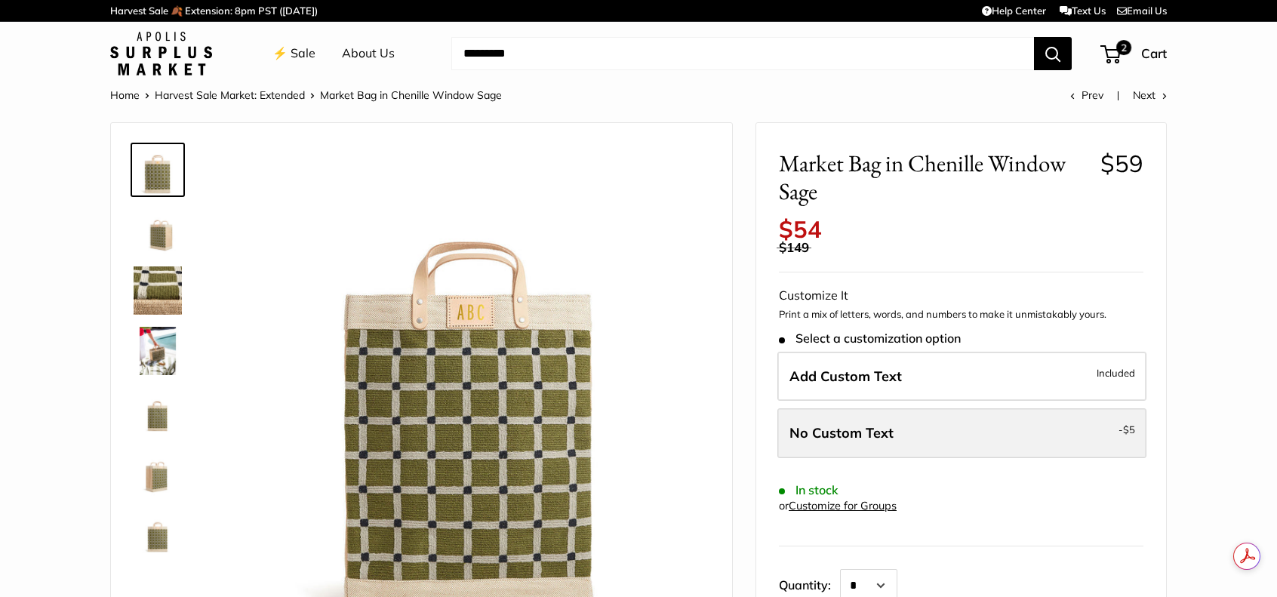
click at [1115, 432] on label "No Custom Text - $5" at bounding box center [961, 433] width 369 height 50
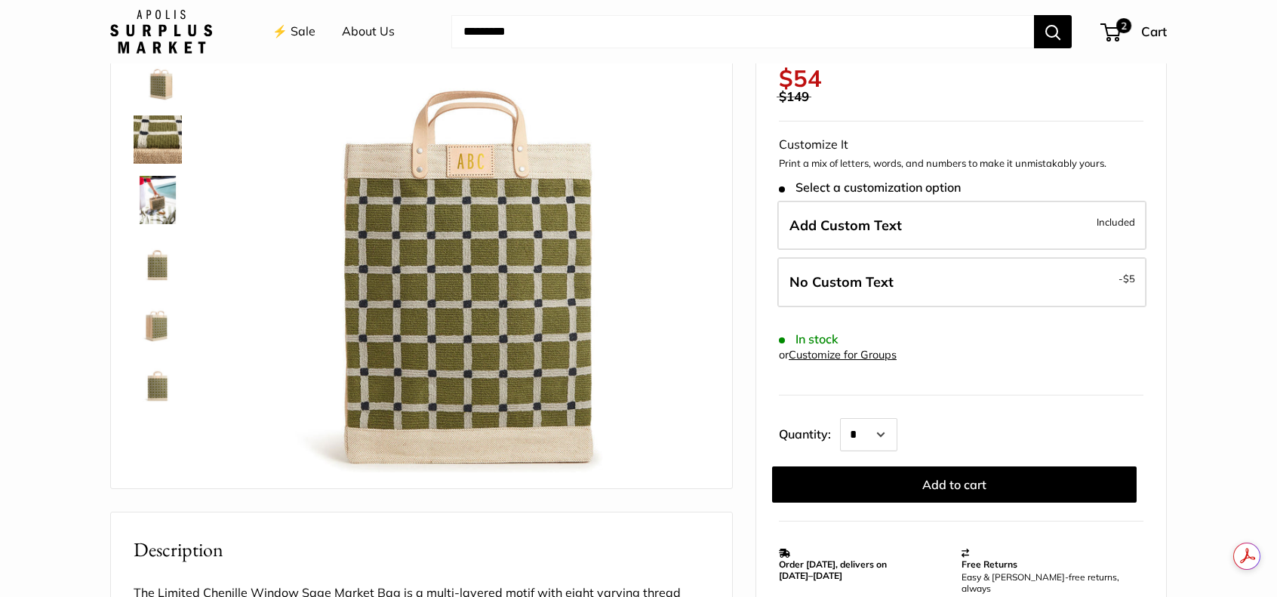
scroll to position [75, 0]
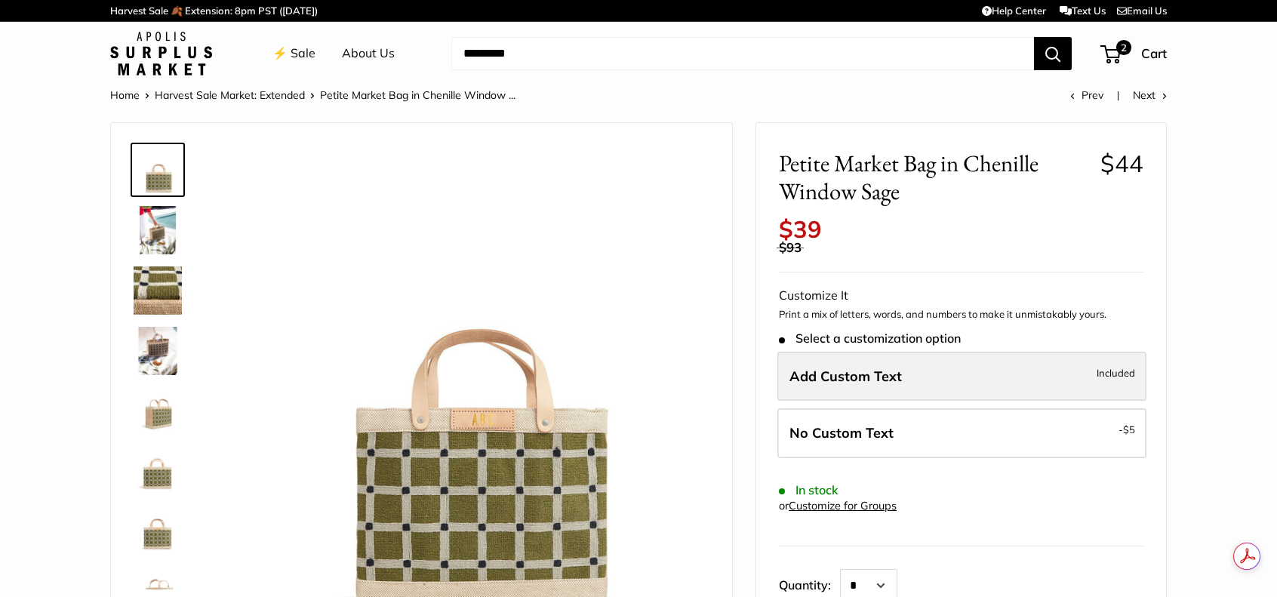
click at [880, 383] on span "Add Custom Text" at bounding box center [845, 375] width 112 height 17
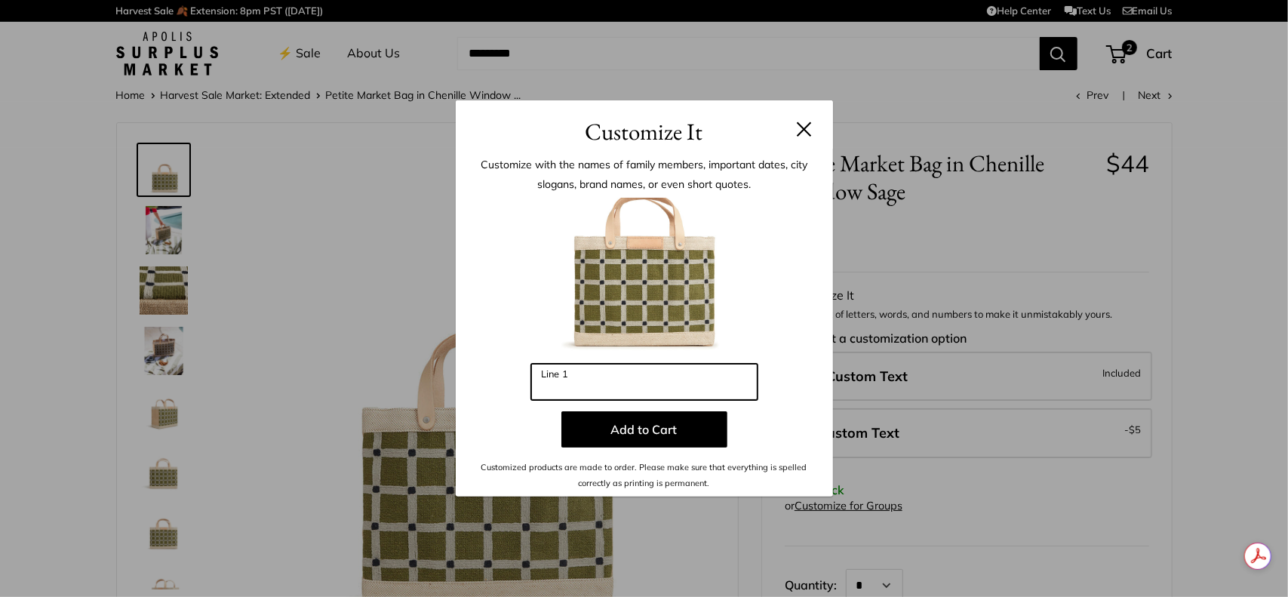
click at [690, 381] on input "Line 1" at bounding box center [644, 382] width 226 height 36
type input "***"
drag, startPoint x: 578, startPoint y: 392, endPoint x: 521, endPoint y: 384, distance: 57.9
click at [521, 384] on div "Enter 3 letters *** Line 1 Add to Cart Customized products are made to order. P…" at bounding box center [644, 344] width 332 height 293
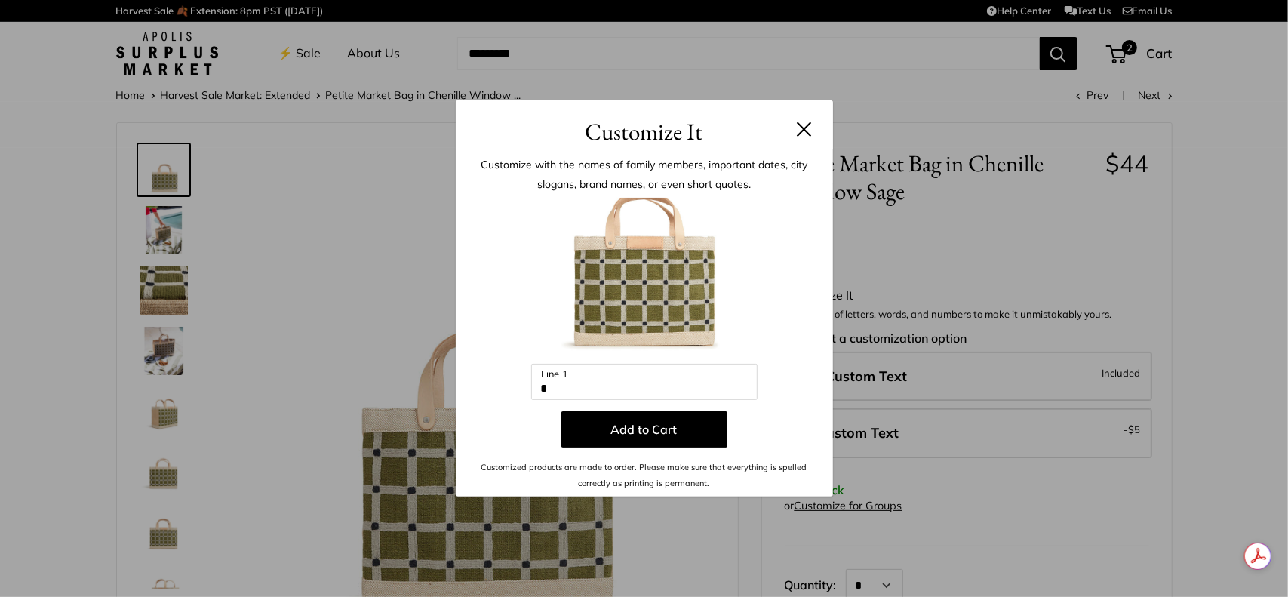
click at [800, 126] on button at bounding box center [804, 128] width 15 height 15
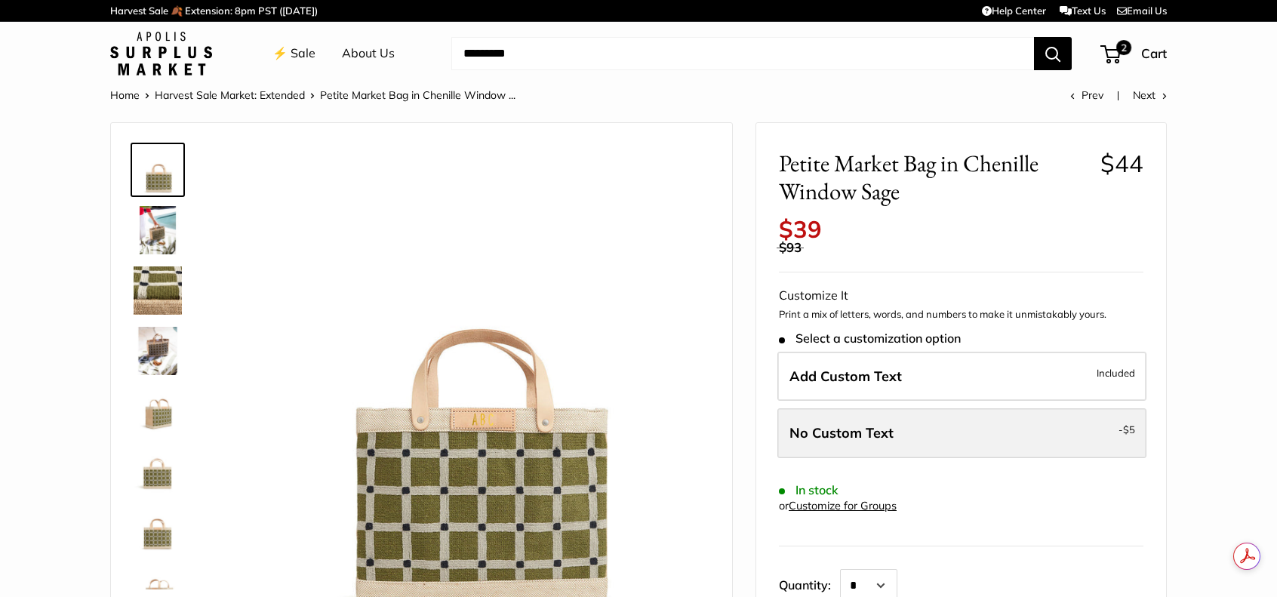
click at [833, 435] on span "No Custom Text" at bounding box center [841, 432] width 104 height 17
click at [1064, 438] on label "No Custom Text - $5" at bounding box center [961, 433] width 369 height 50
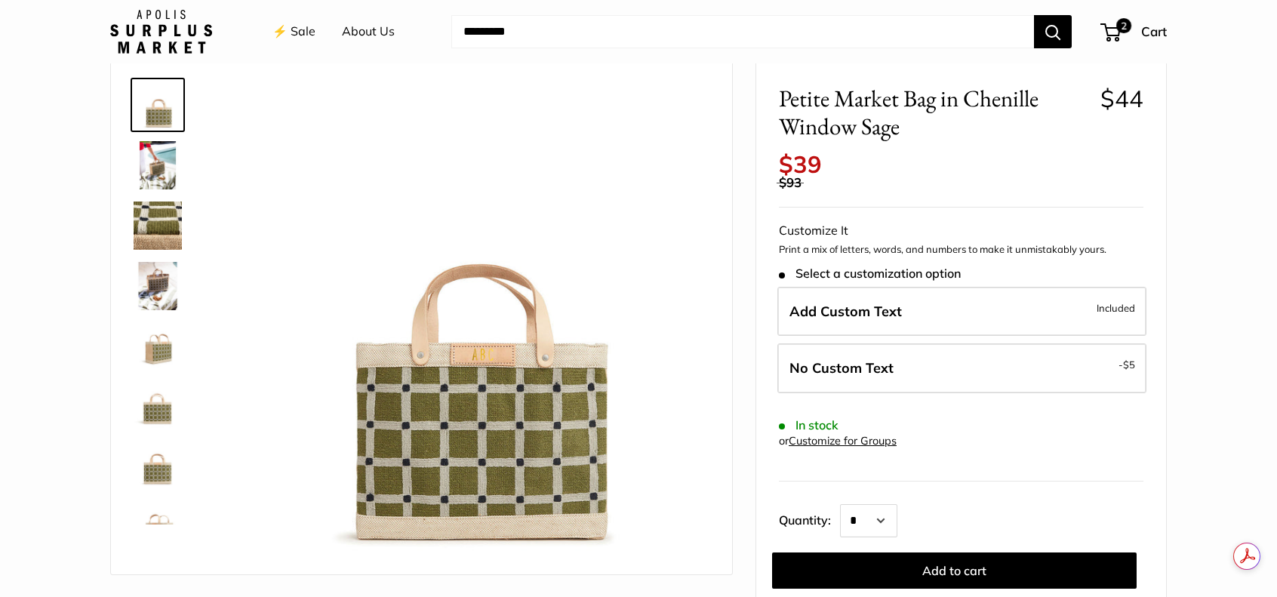
scroll to position [151, 0]
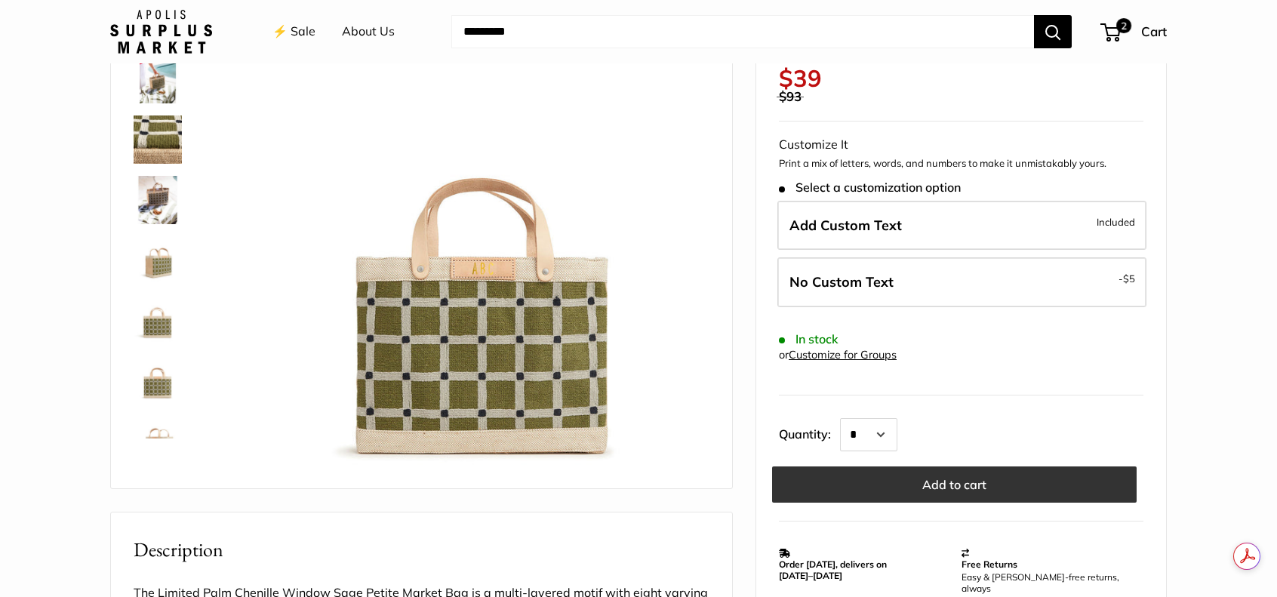
click at [1006, 488] on button "Add to cart" at bounding box center [954, 484] width 364 height 36
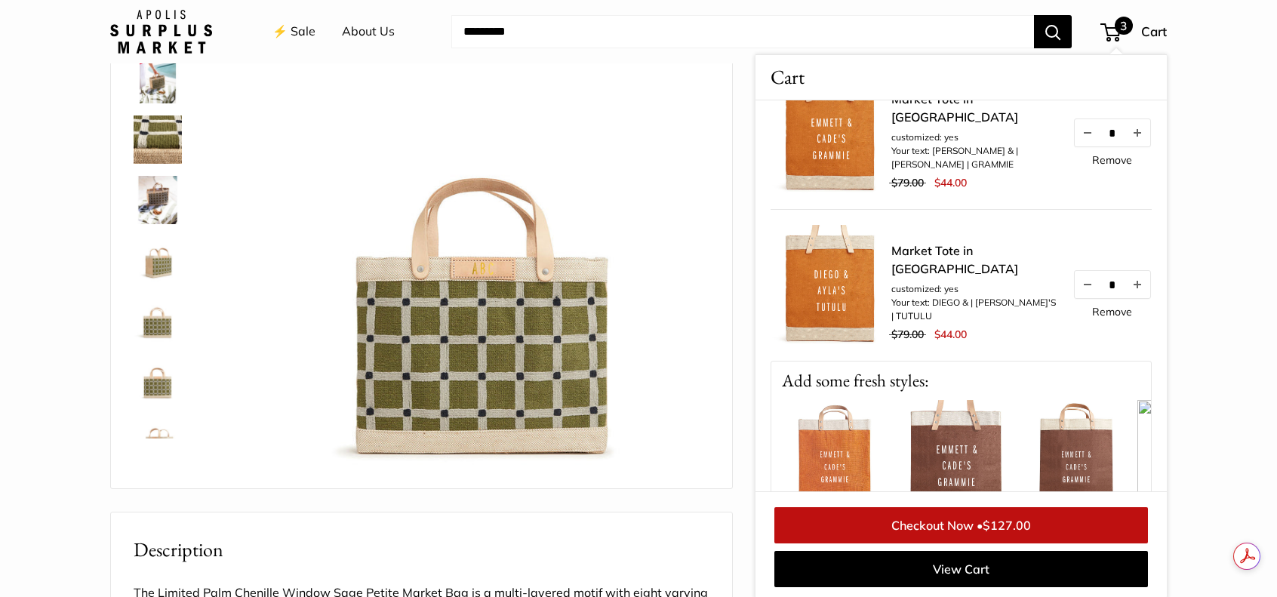
scroll to position [226, 0]
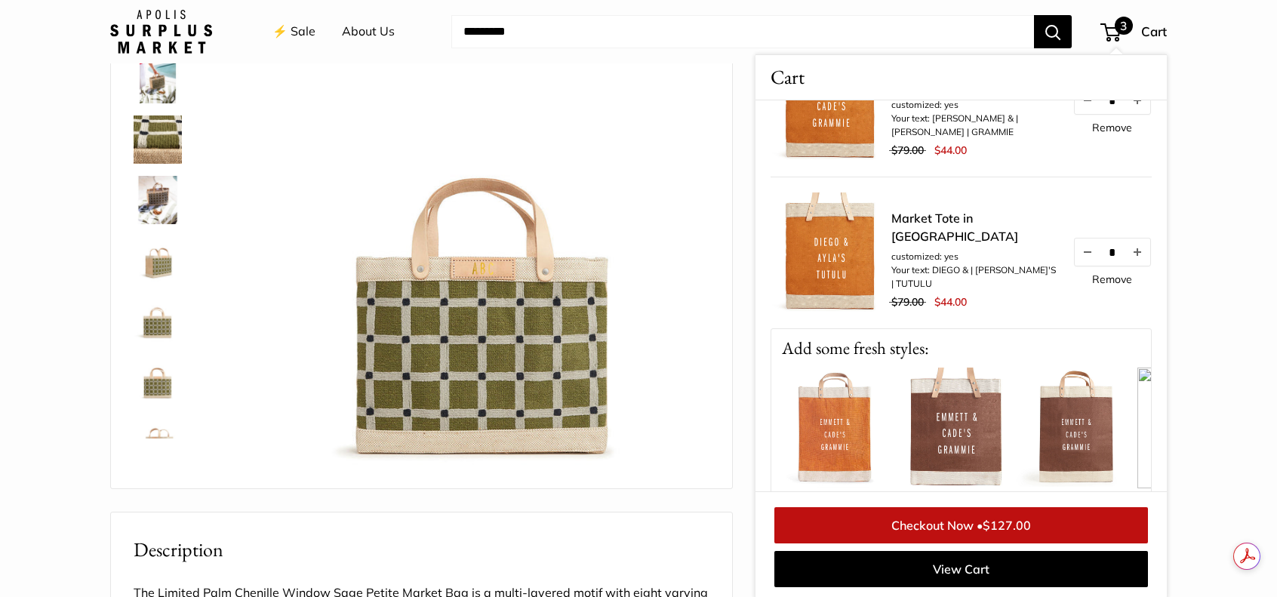
click at [969, 431] on img at bounding box center [956, 427] width 121 height 121
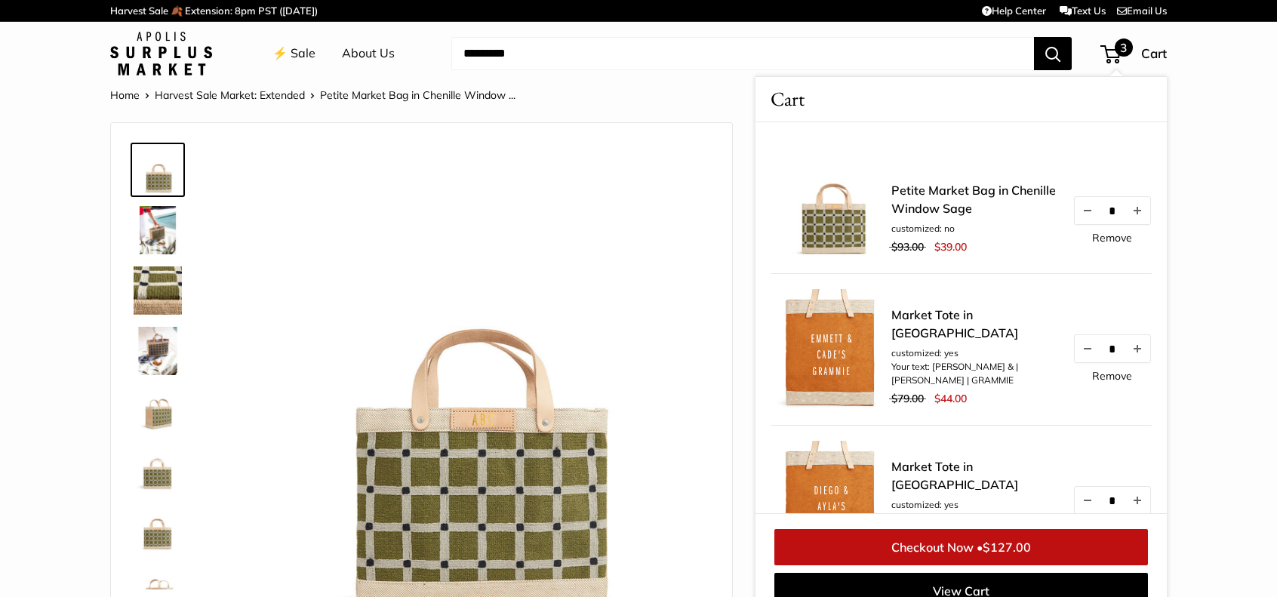
scroll to position [23, 0]
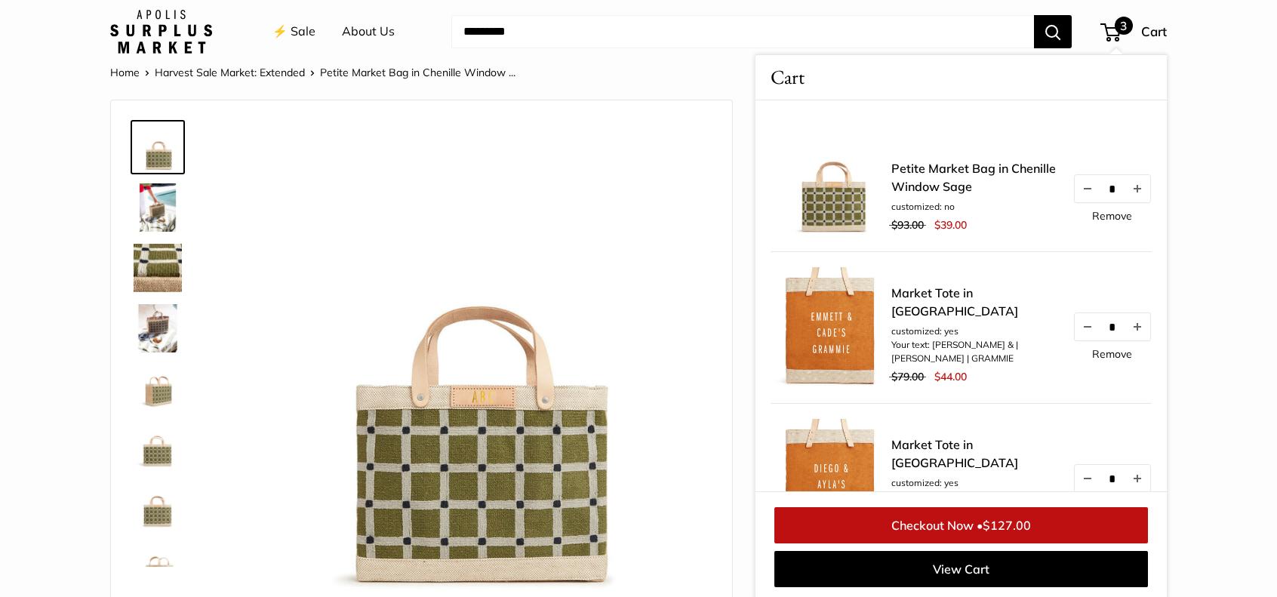
click at [178, 45] on img at bounding box center [161, 32] width 102 height 44
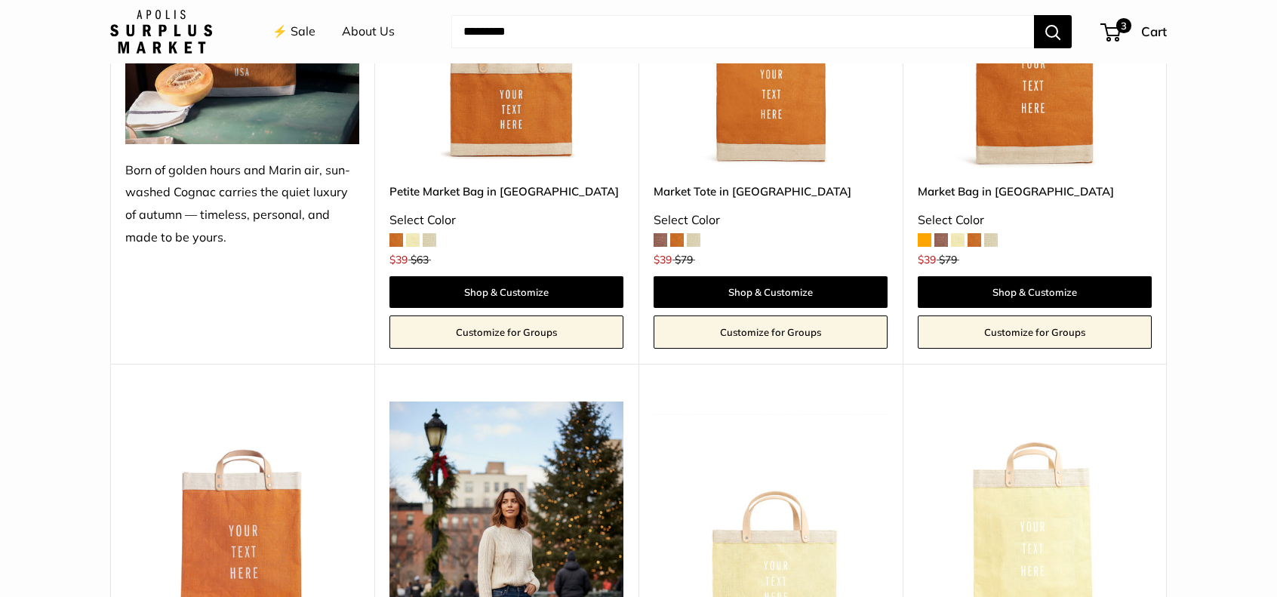
scroll to position [1584, 0]
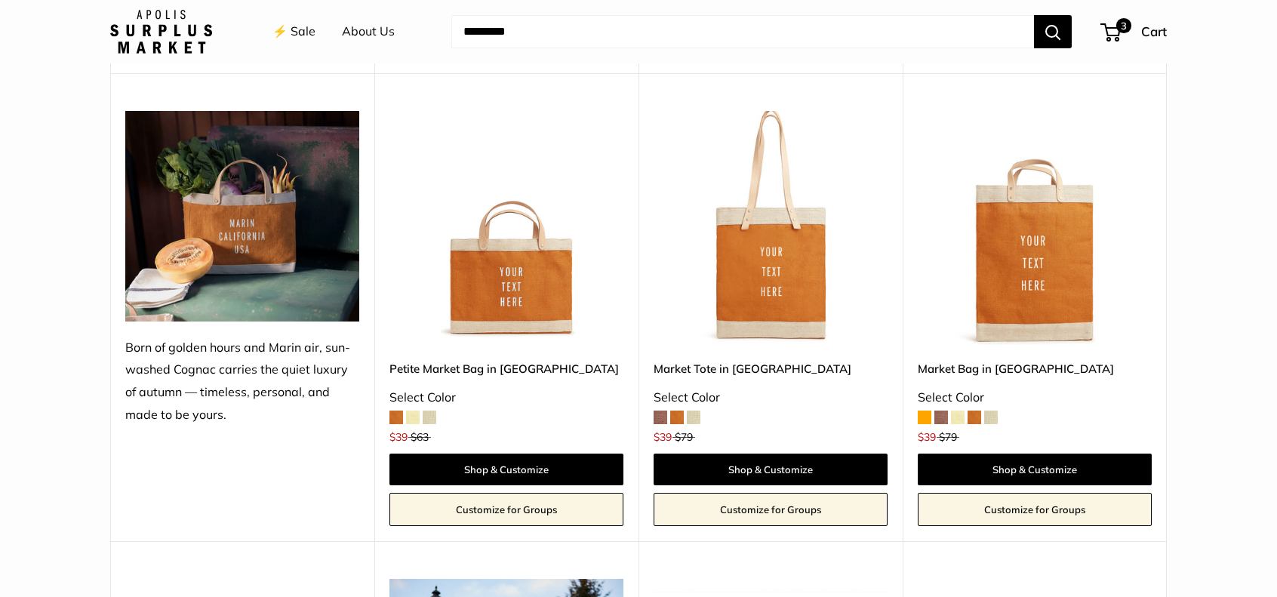
click at [0, 0] on img at bounding box center [0, 0] width 0 height 0
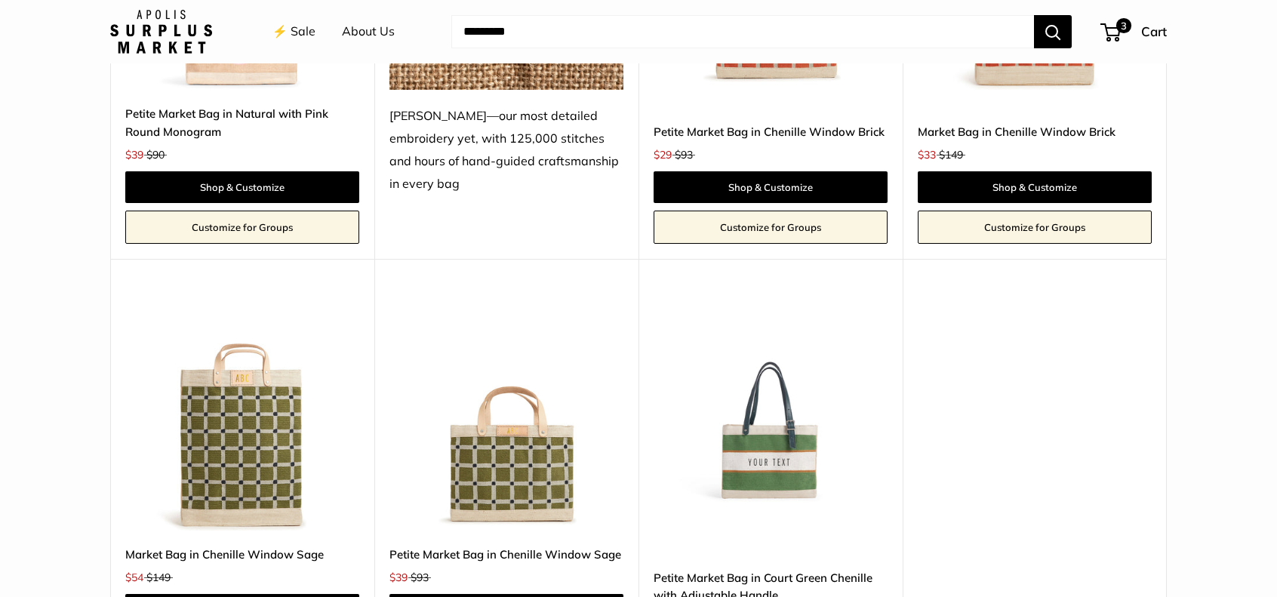
scroll to position [2867, 0]
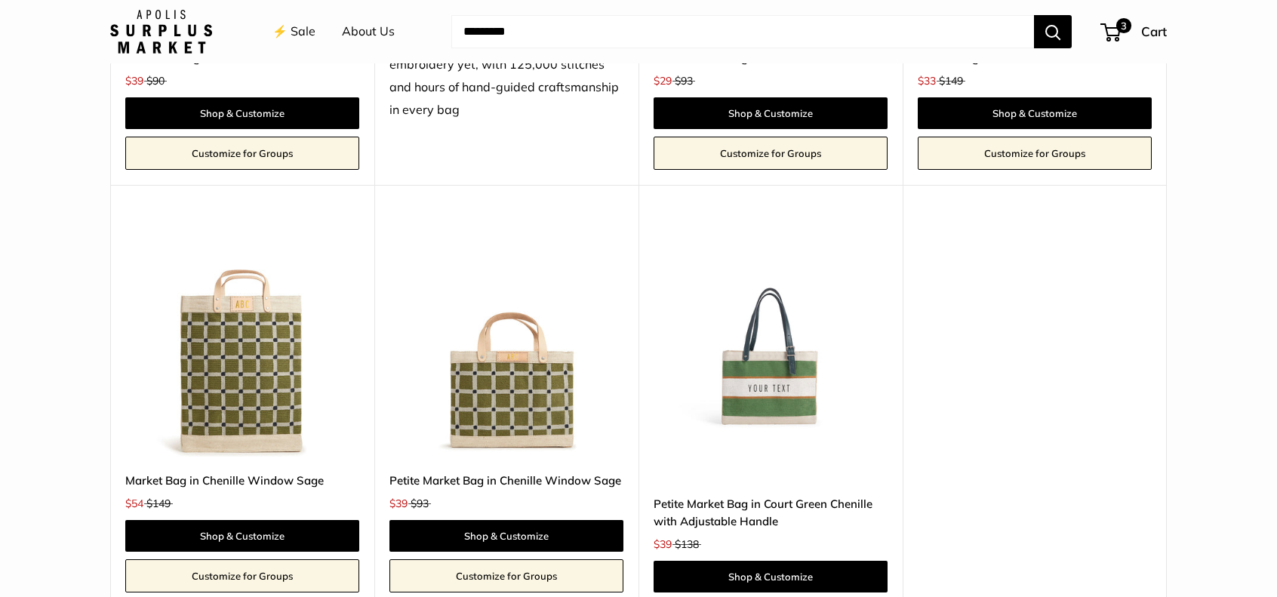
click at [0, 0] on img at bounding box center [0, 0] width 0 height 0
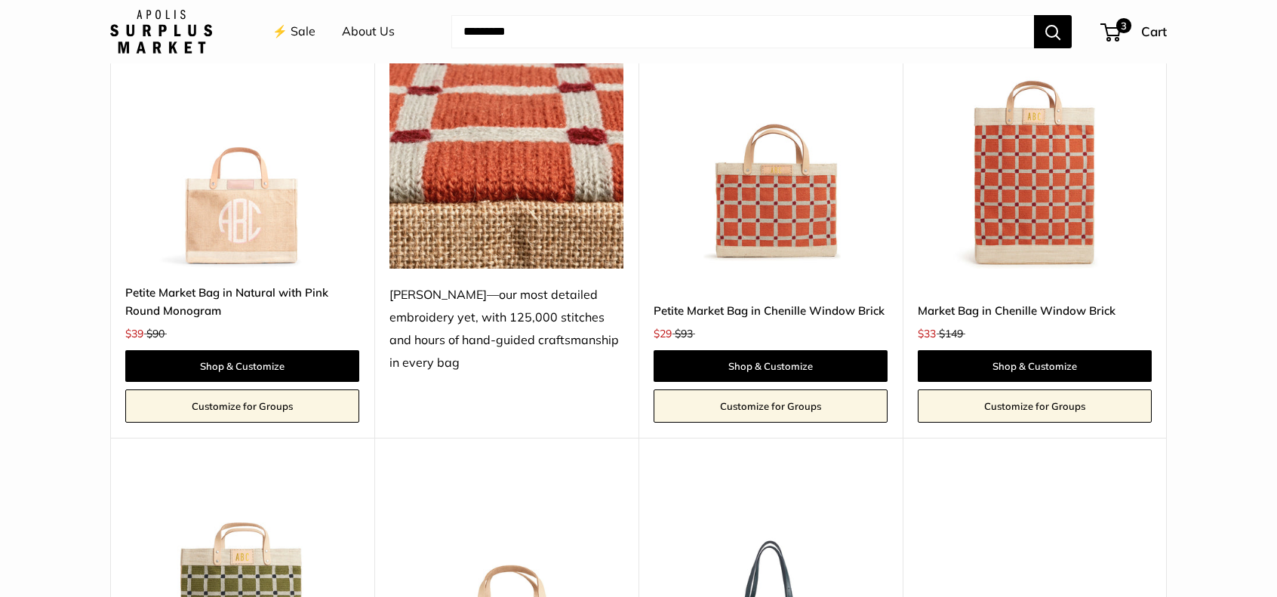
scroll to position [2565, 0]
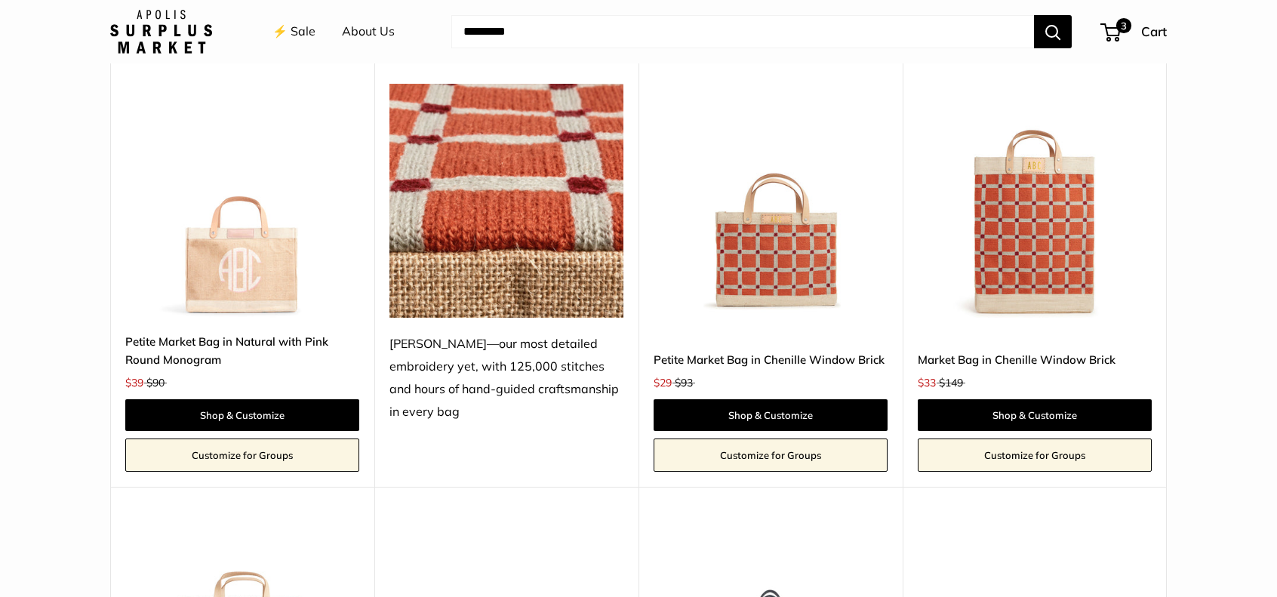
click at [0, 0] on img at bounding box center [0, 0] width 0 height 0
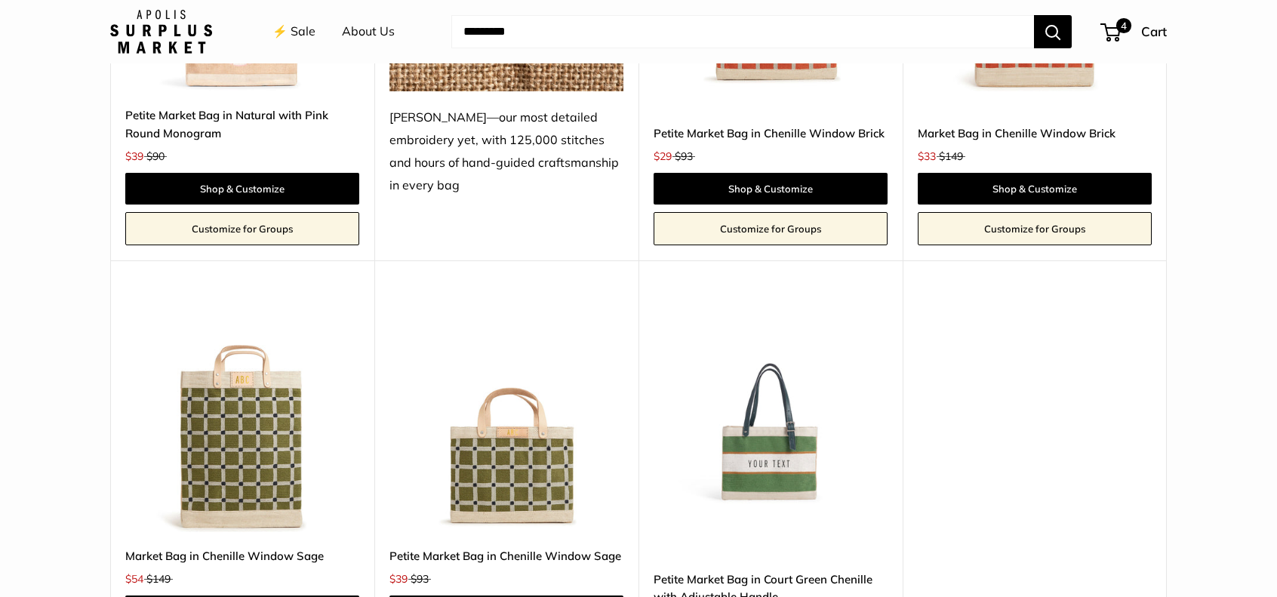
scroll to position [2867, 0]
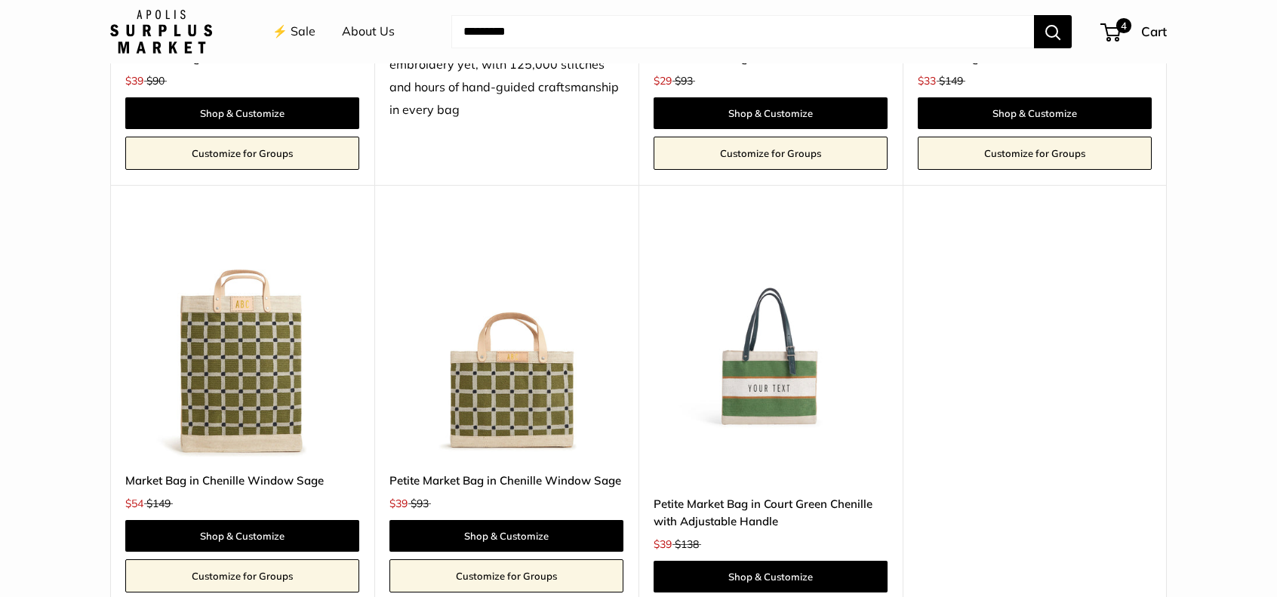
click at [0, 0] on img at bounding box center [0, 0] width 0 height 0
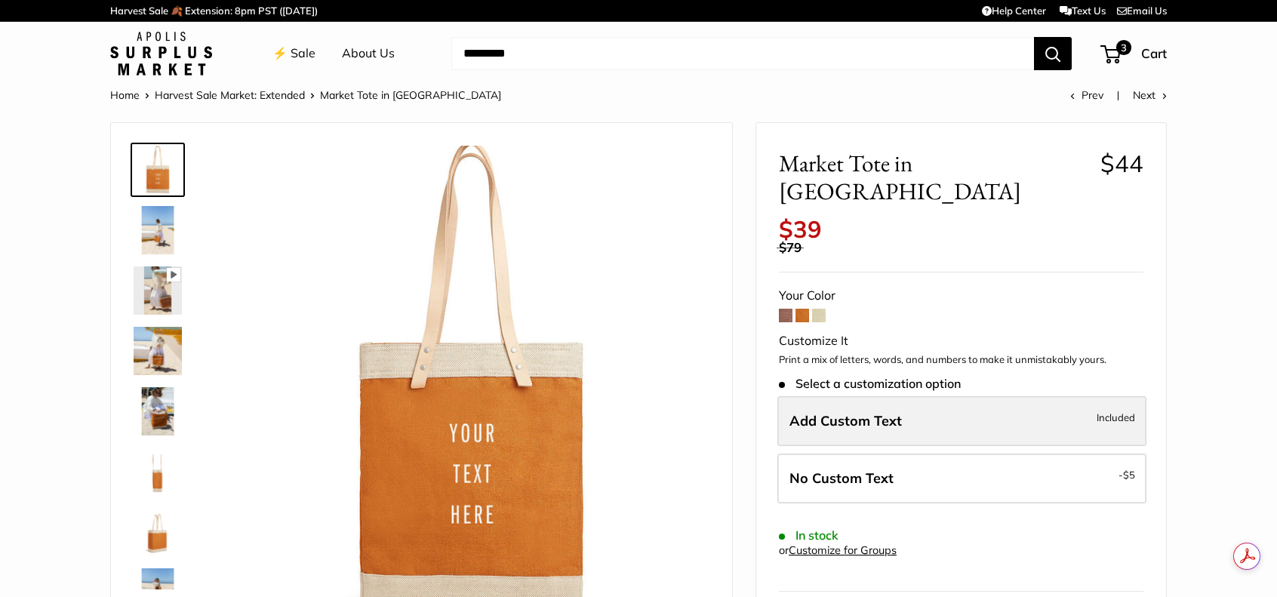
click at [960, 404] on label "Add Custom Text Included" at bounding box center [961, 421] width 369 height 50
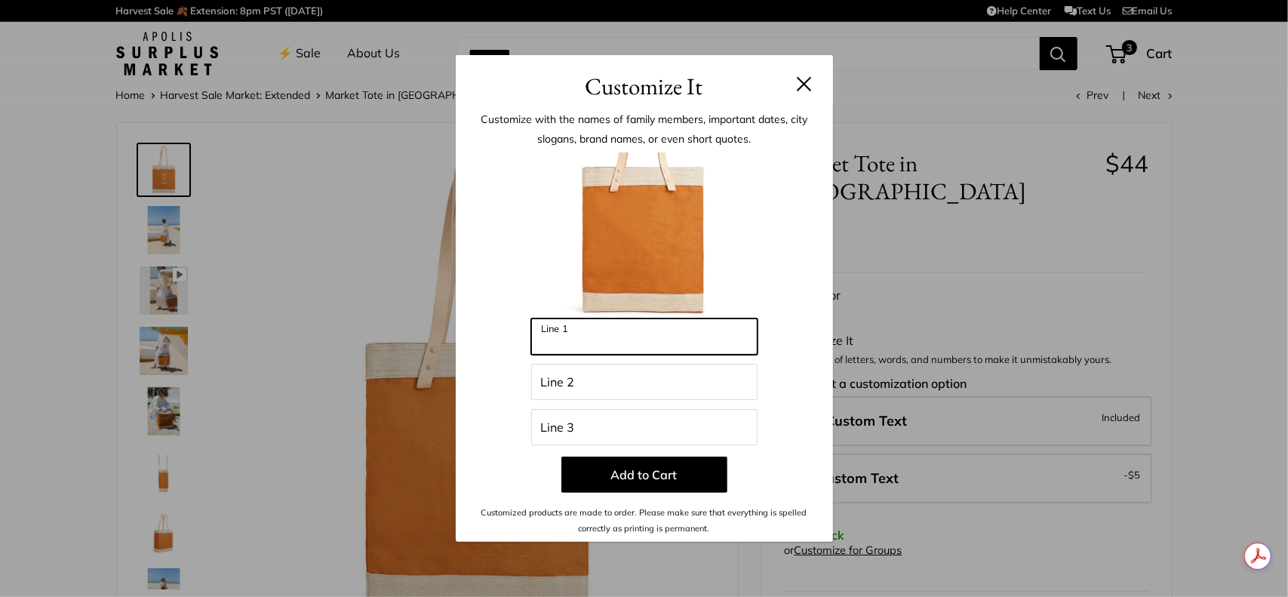
click at [688, 345] on input "Line 1" at bounding box center [644, 336] width 226 height 36
type input "*******"
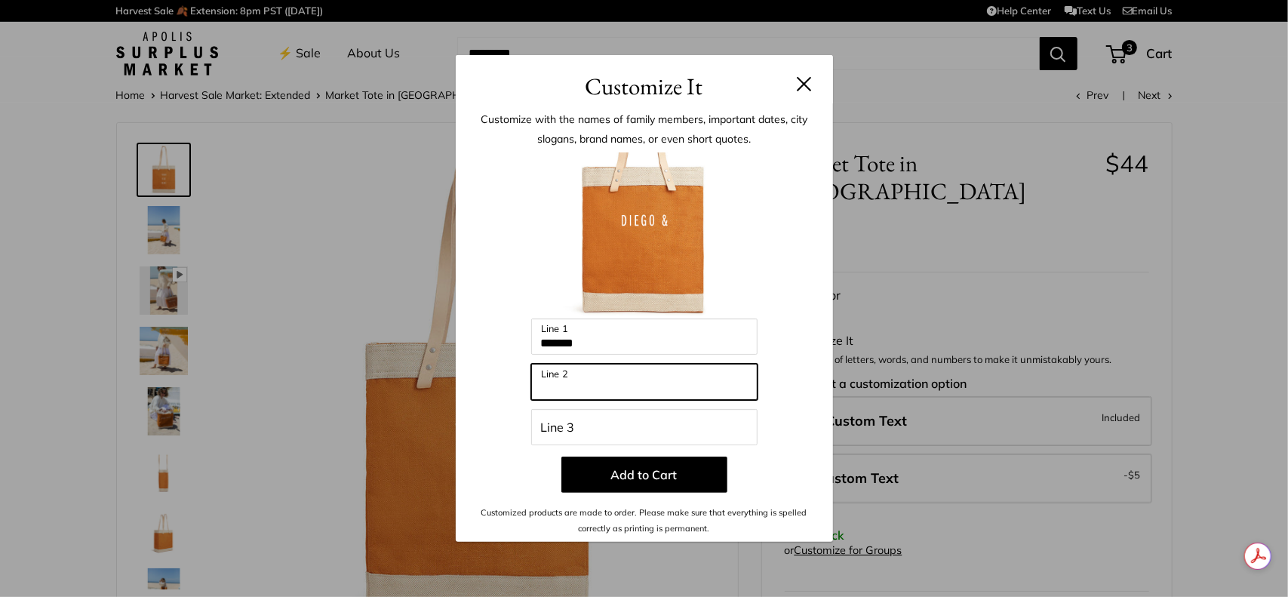
click at [610, 387] on input "Line 2" at bounding box center [644, 382] width 226 height 36
type input "******"
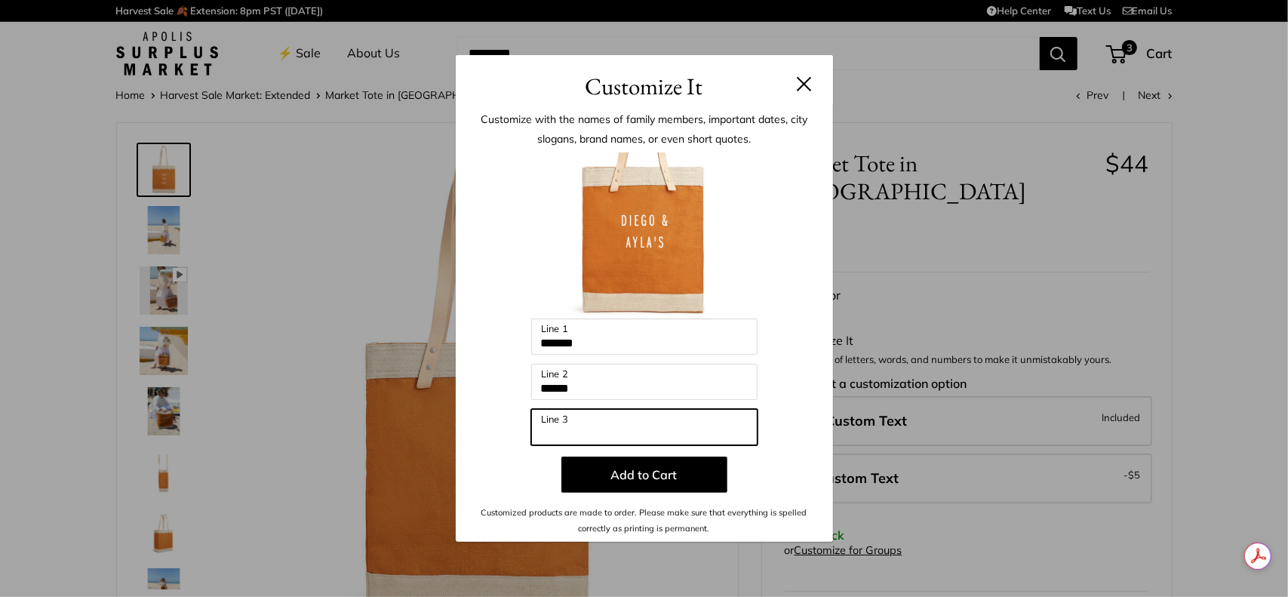
click at [612, 431] on input "Line 3" at bounding box center [644, 427] width 226 height 36
type input "******"
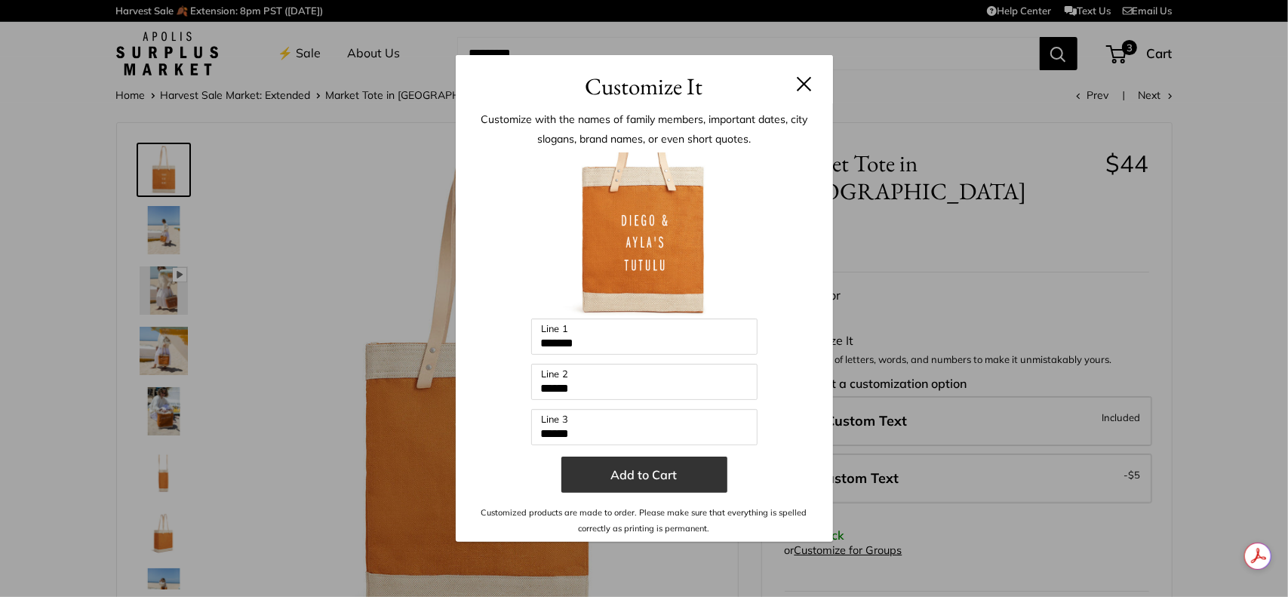
click at [659, 472] on button "Add to Cart" at bounding box center [644, 474] width 166 height 36
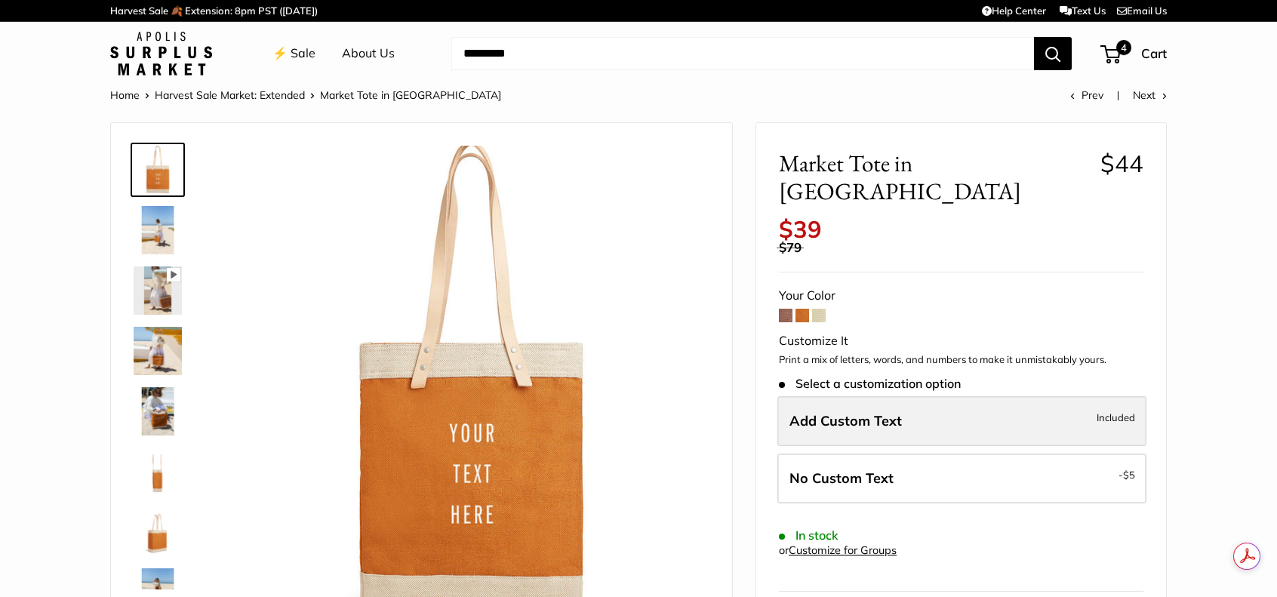
click at [853, 412] on span "Add Custom Text" at bounding box center [845, 420] width 112 height 17
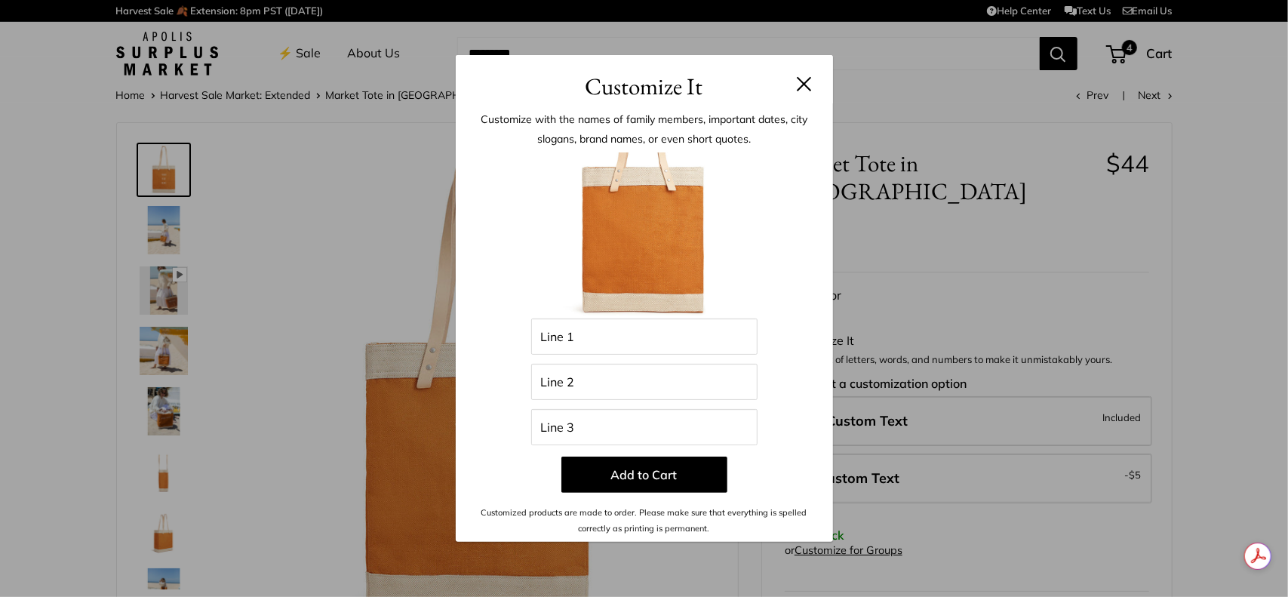
click at [647, 355] on div "Enter 39 letters Line 1 Line 2 Line 3 Add to Cart Customized products are made …" at bounding box center [644, 343] width 332 height 383
click at [644, 343] on input "Line 1" at bounding box center [644, 336] width 226 height 36
type input "*******"
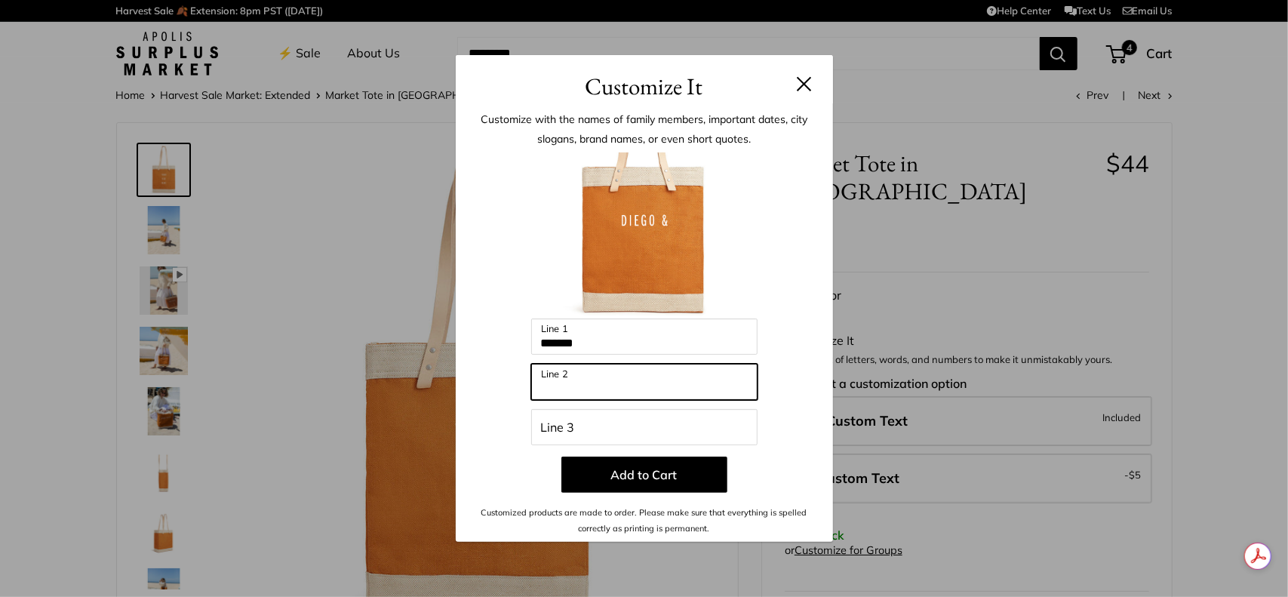
click at [623, 386] on input "Line 2" at bounding box center [644, 382] width 226 height 36
type input "******"
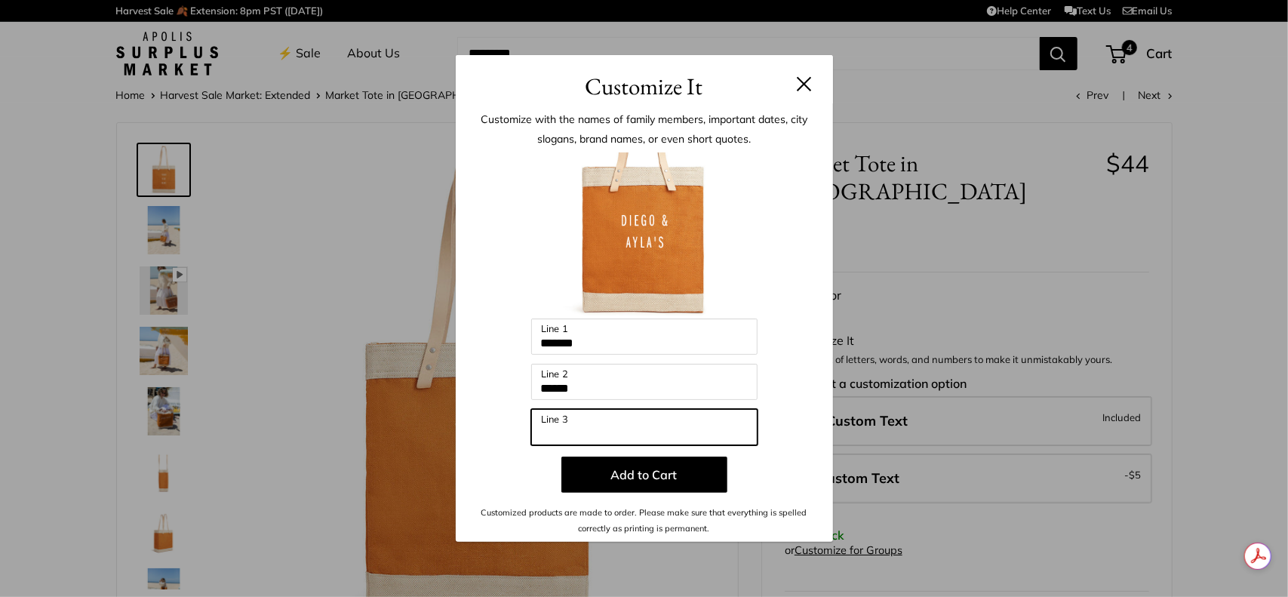
click at [610, 432] on input "Line 3" at bounding box center [644, 427] width 226 height 36
type input "****"
drag, startPoint x: 803, startPoint y: 480, endPoint x: 795, endPoint y: 481, distance: 7.6
click at [803, 480] on p "Add to Cart" at bounding box center [644, 474] width 332 height 36
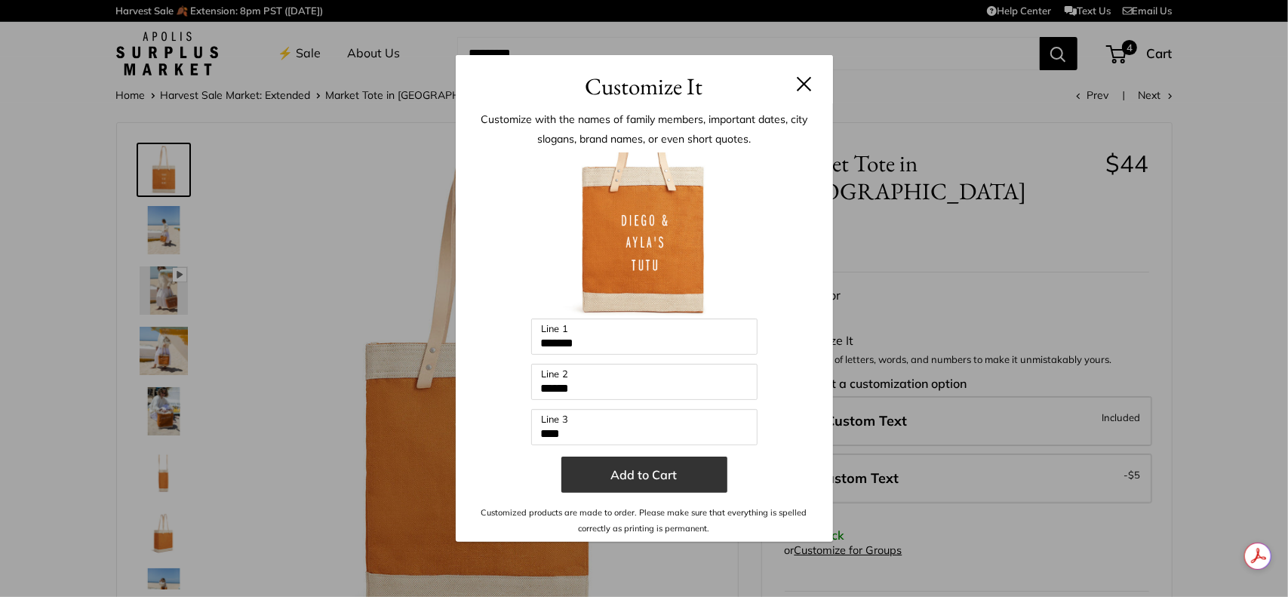
click at [664, 482] on button "Add to Cart" at bounding box center [644, 474] width 166 height 36
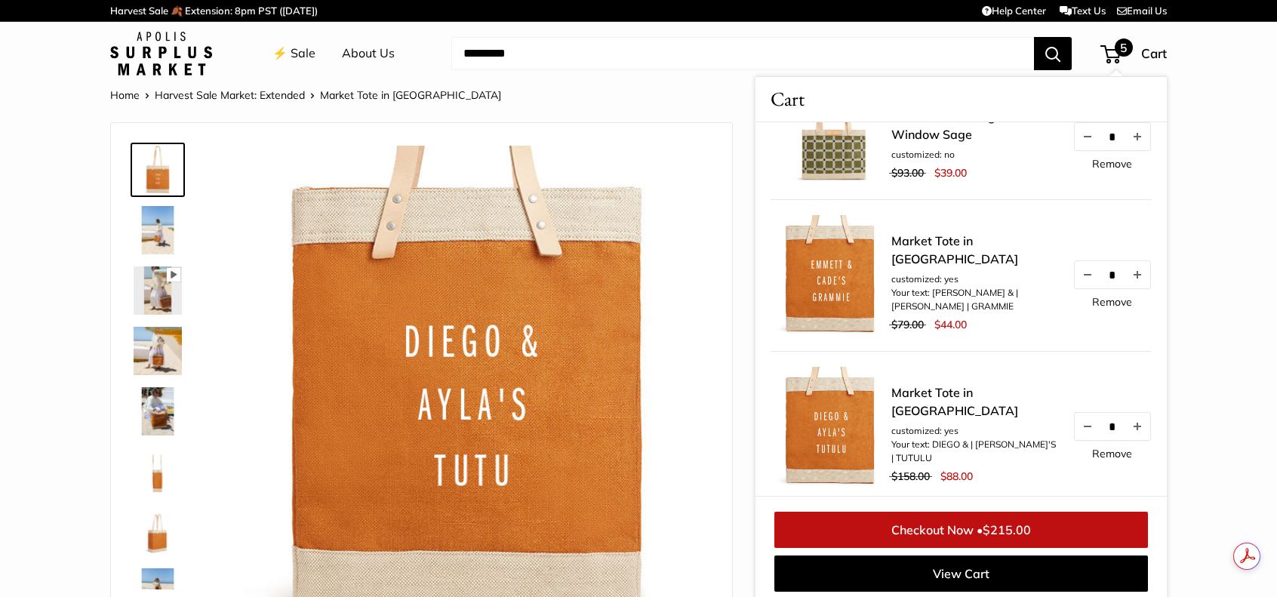
scroll to position [226, 0]
click at [1100, 458] on link "Remove" at bounding box center [1112, 452] width 40 height 11
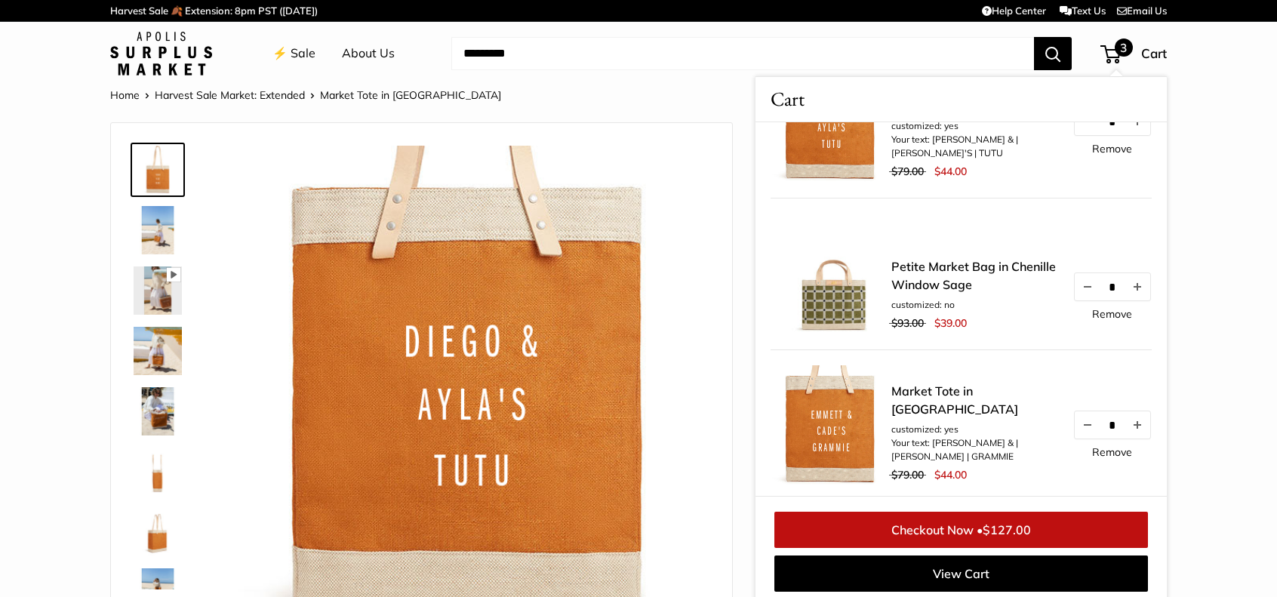
scroll to position [5, 0]
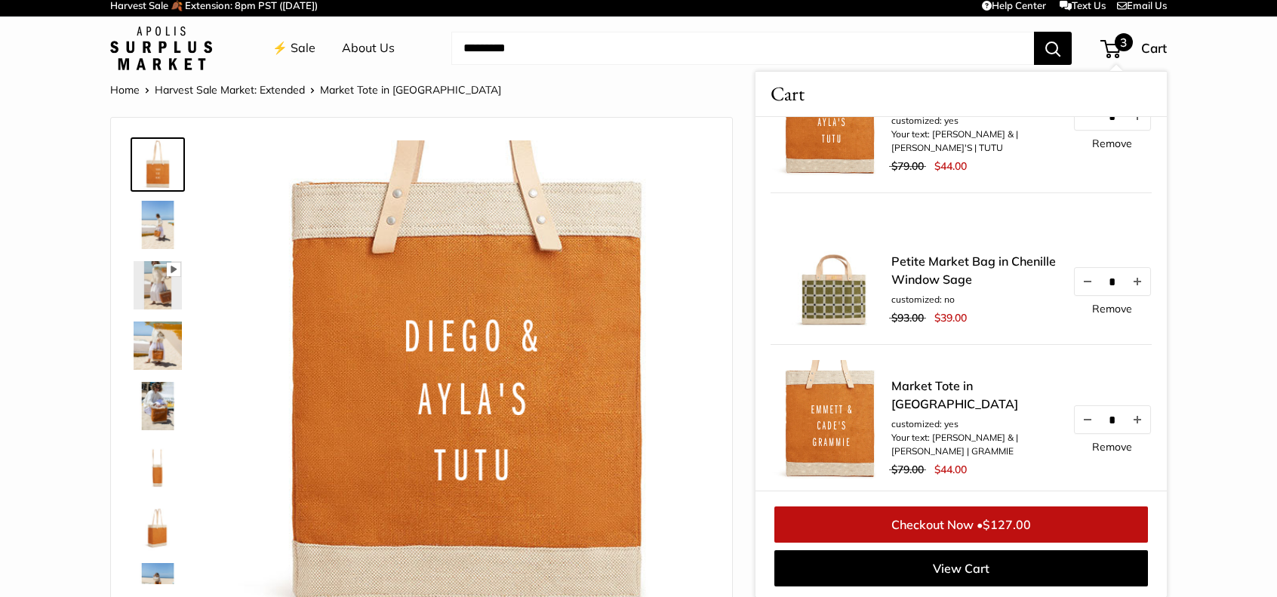
click at [154, 238] on img at bounding box center [158, 225] width 48 height 48
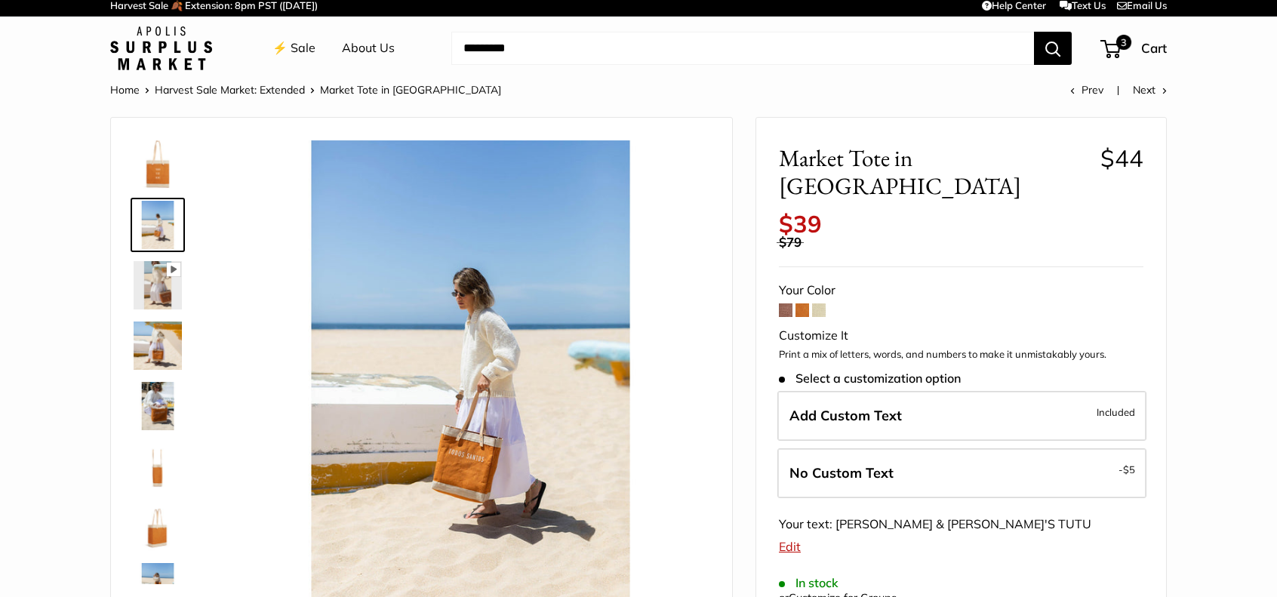
click at [161, 357] on img at bounding box center [158, 345] width 48 height 48
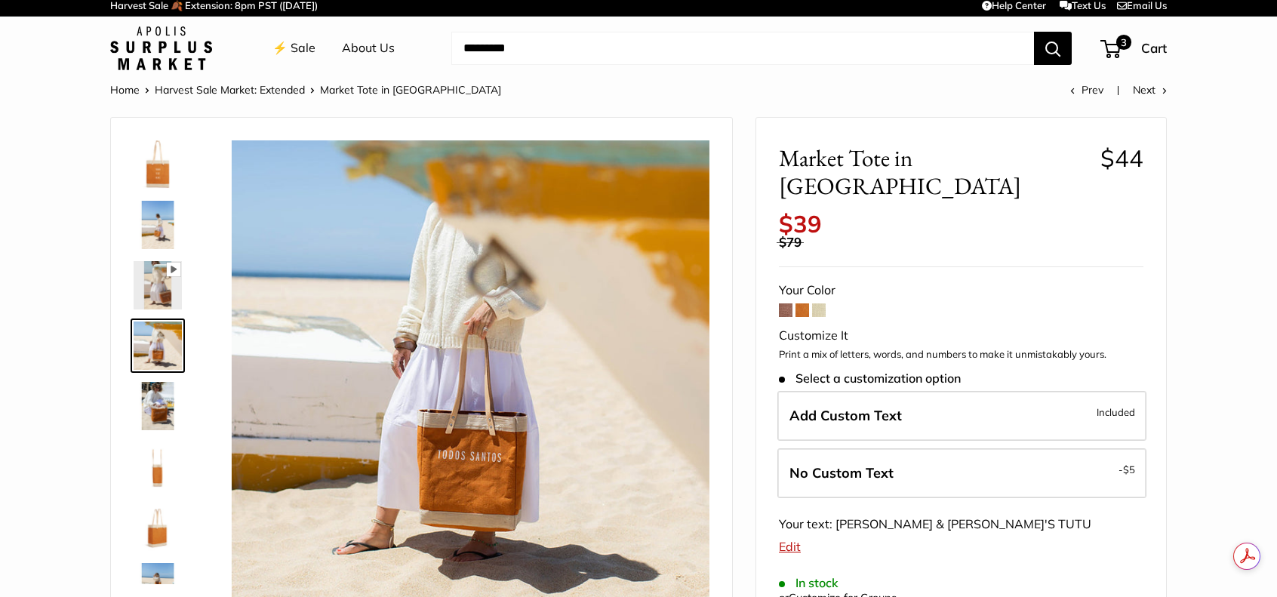
scroll to position [0, 0]
click at [164, 400] on img at bounding box center [158, 406] width 48 height 48
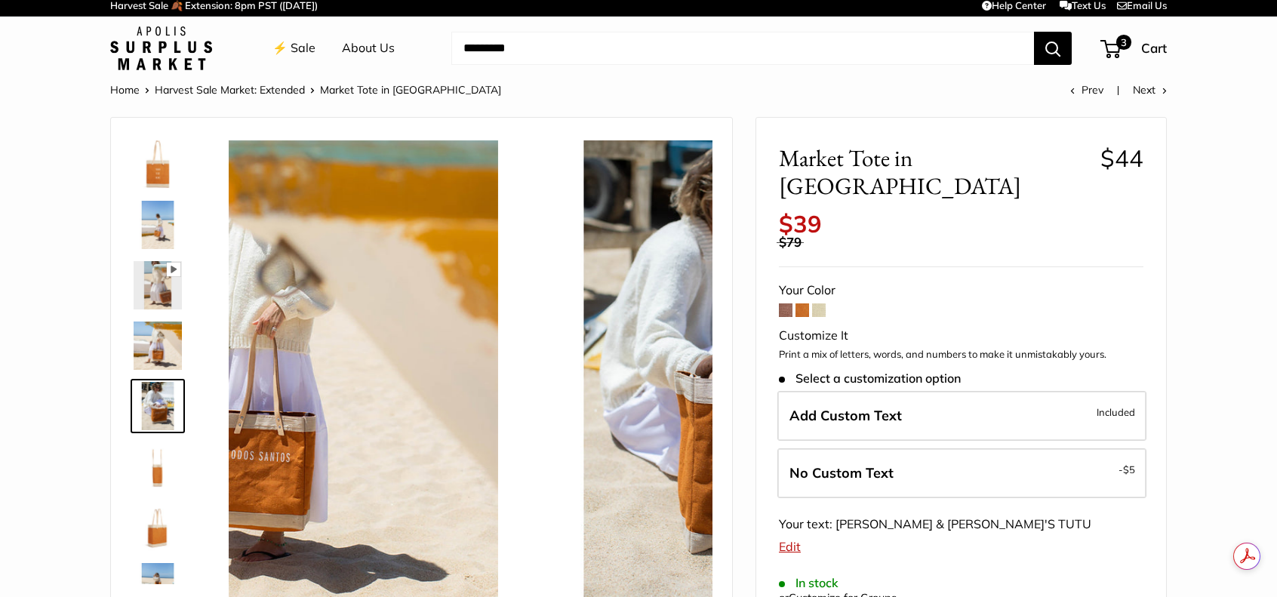
scroll to position [47, 0]
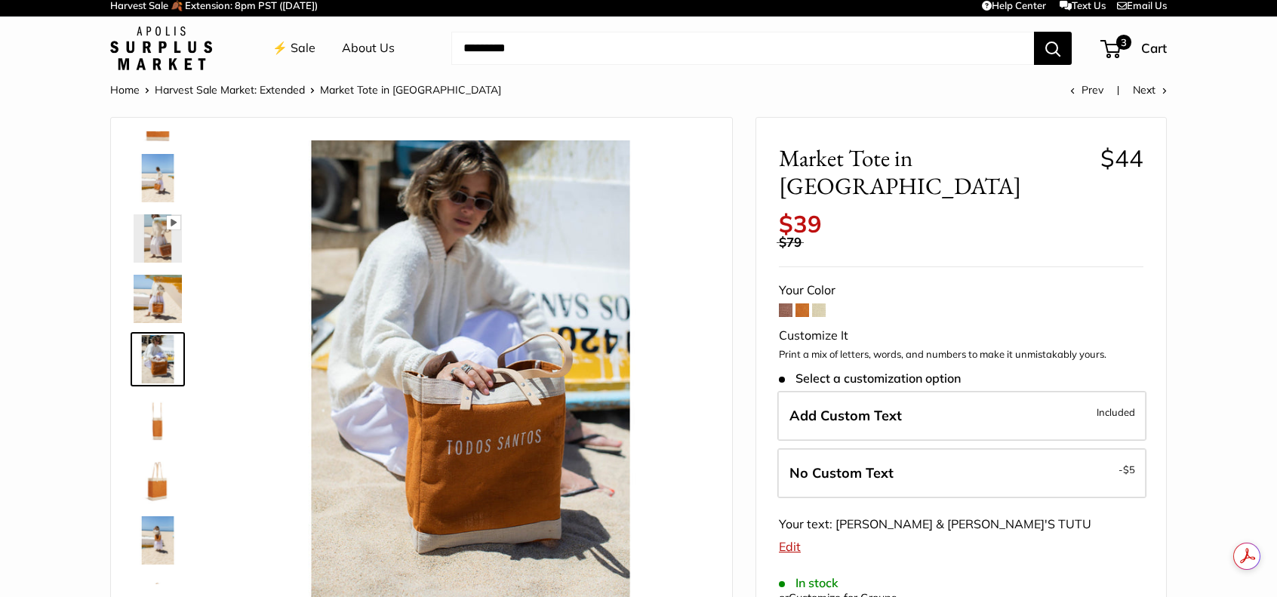
click at [164, 432] on img at bounding box center [158, 419] width 48 height 48
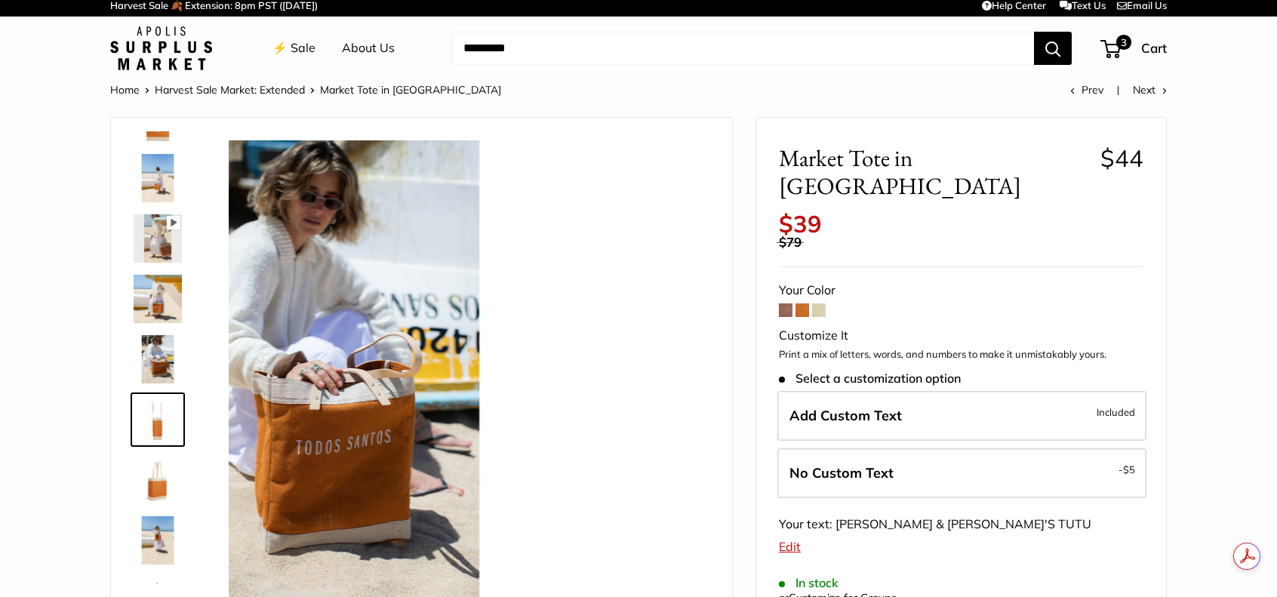
scroll to position [107, 0]
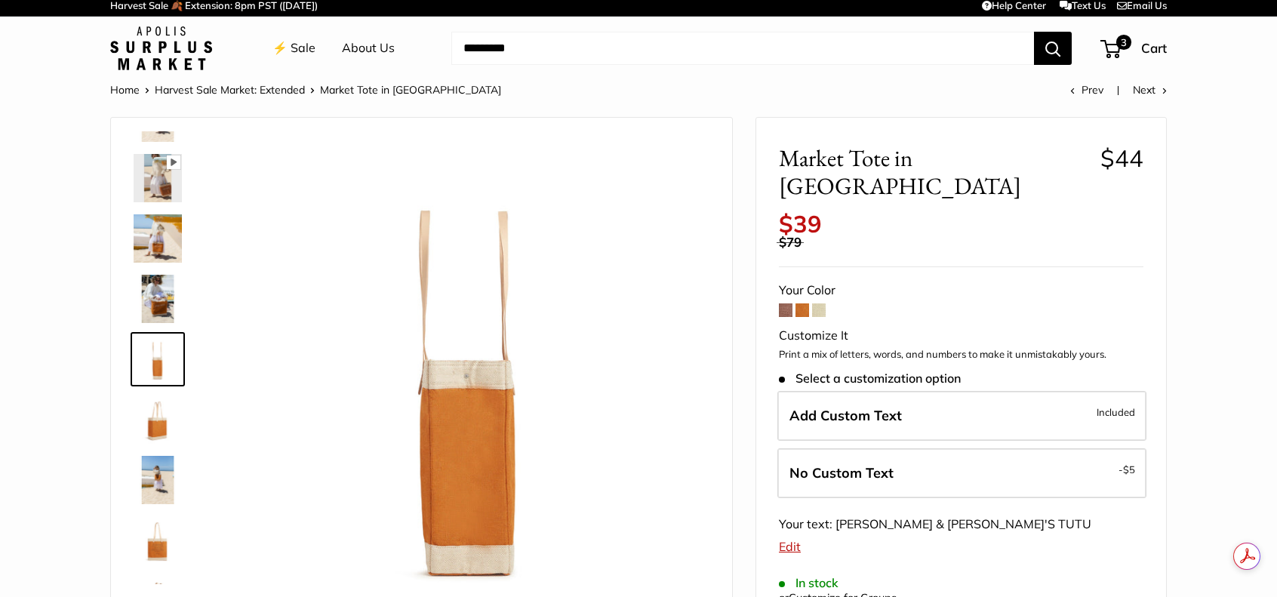
click at [160, 422] on img at bounding box center [158, 419] width 48 height 48
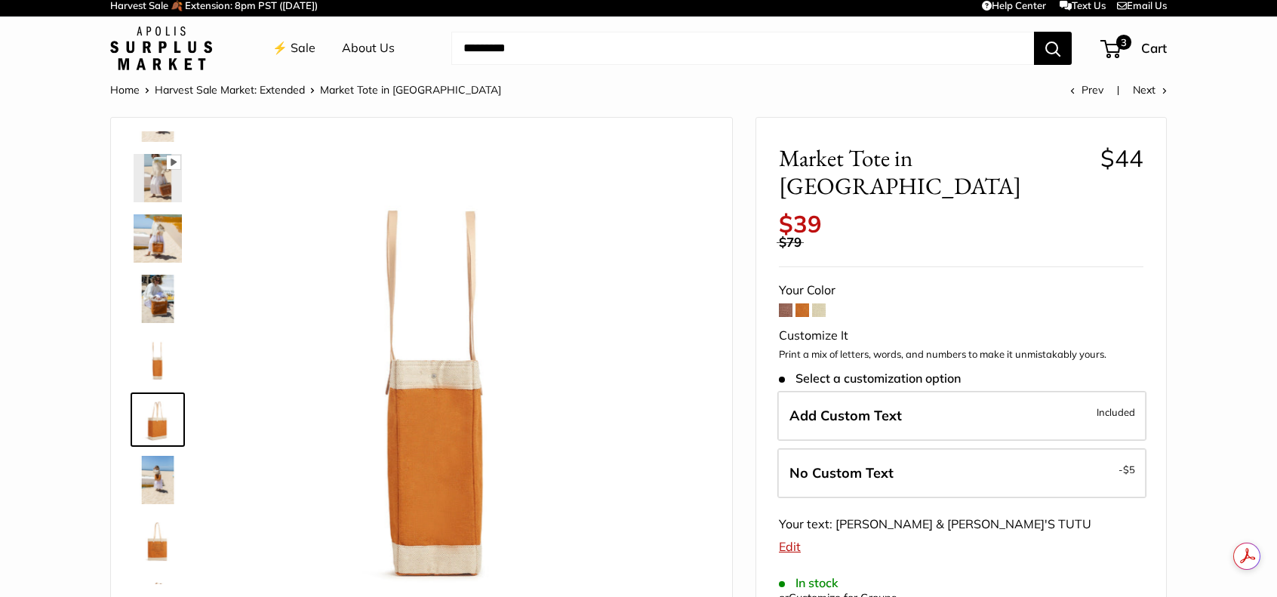
scroll to position [167, 0]
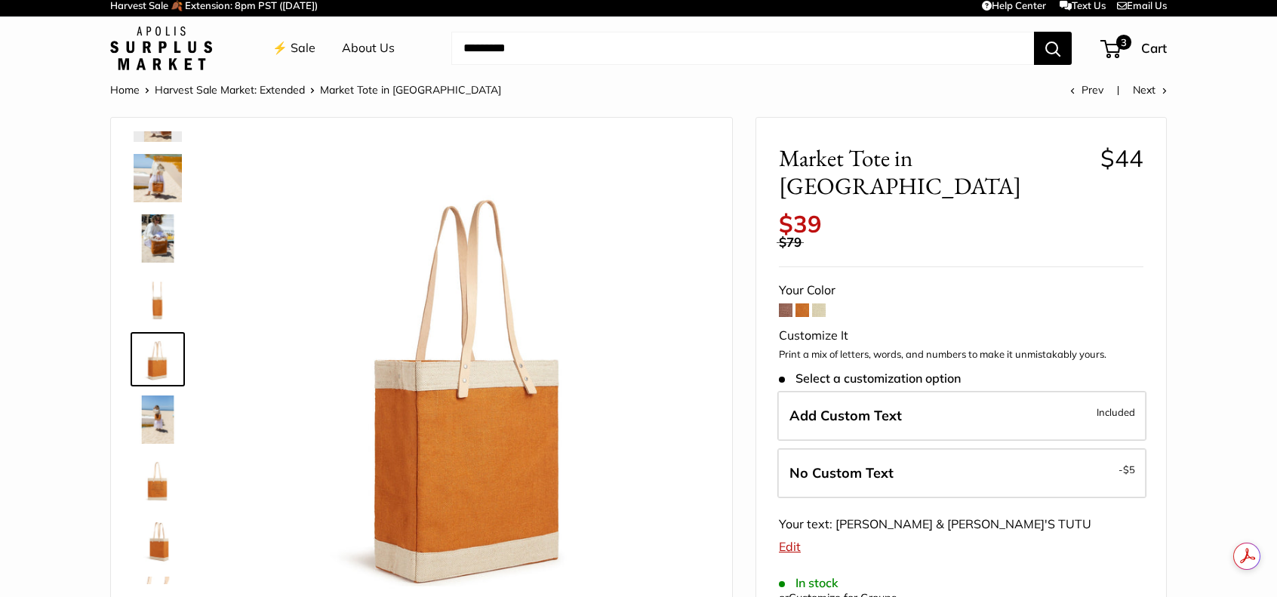
click at [155, 476] on img at bounding box center [158, 480] width 48 height 48
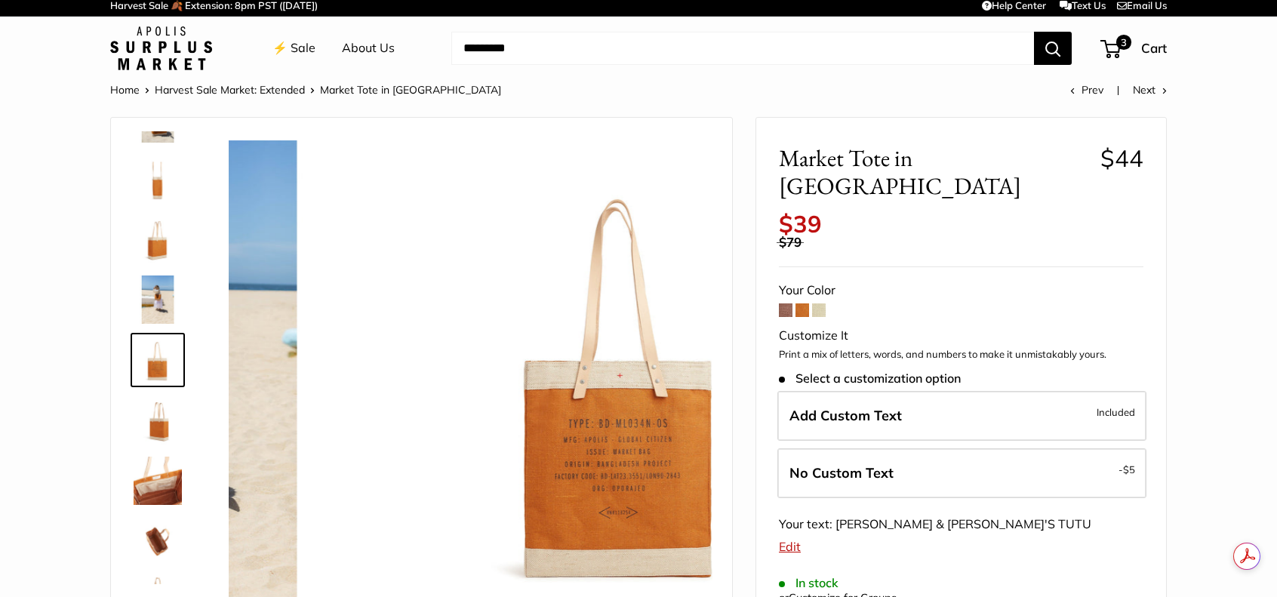
scroll to position [288, 0]
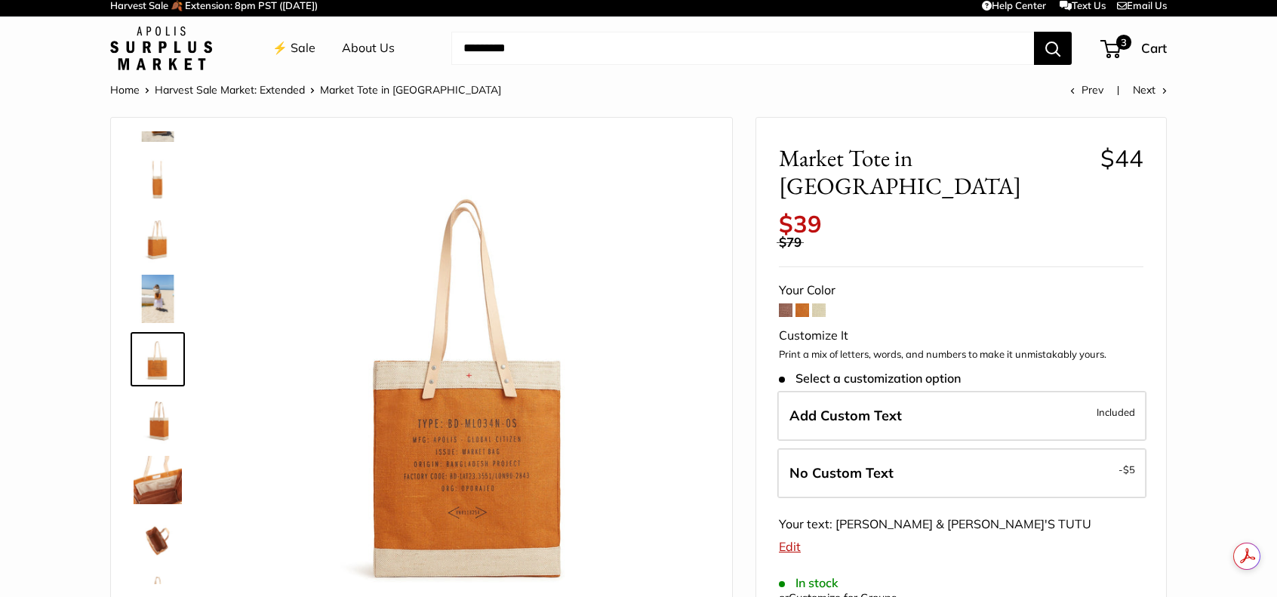
click at [166, 481] on img at bounding box center [158, 480] width 48 height 48
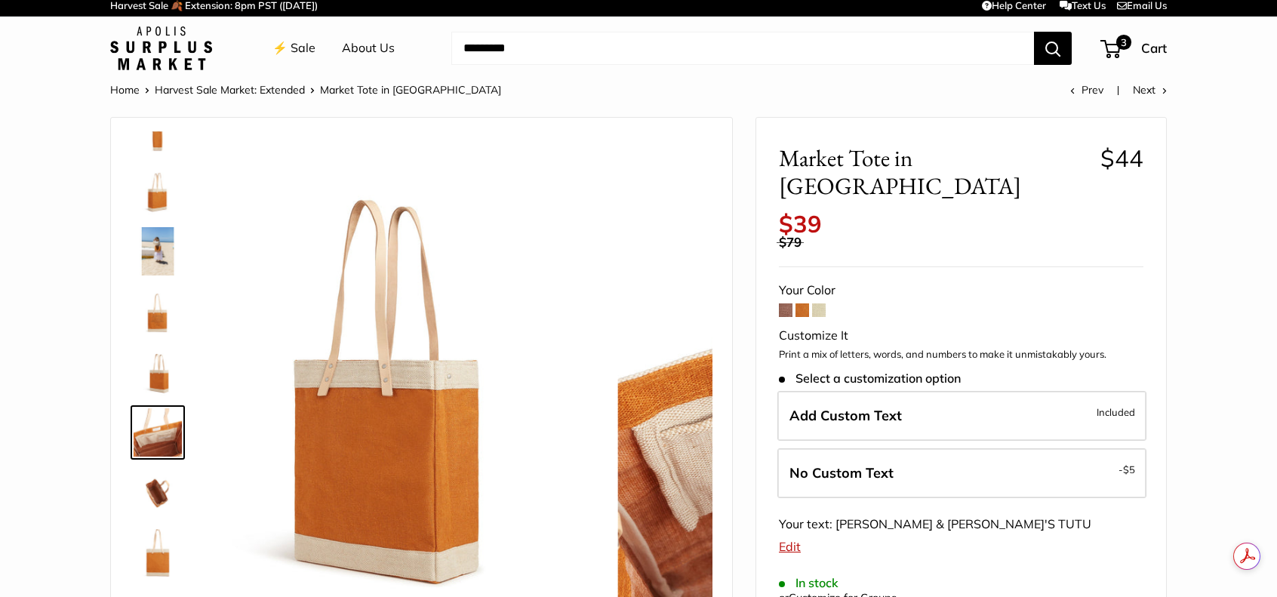
scroll to position [338, 0]
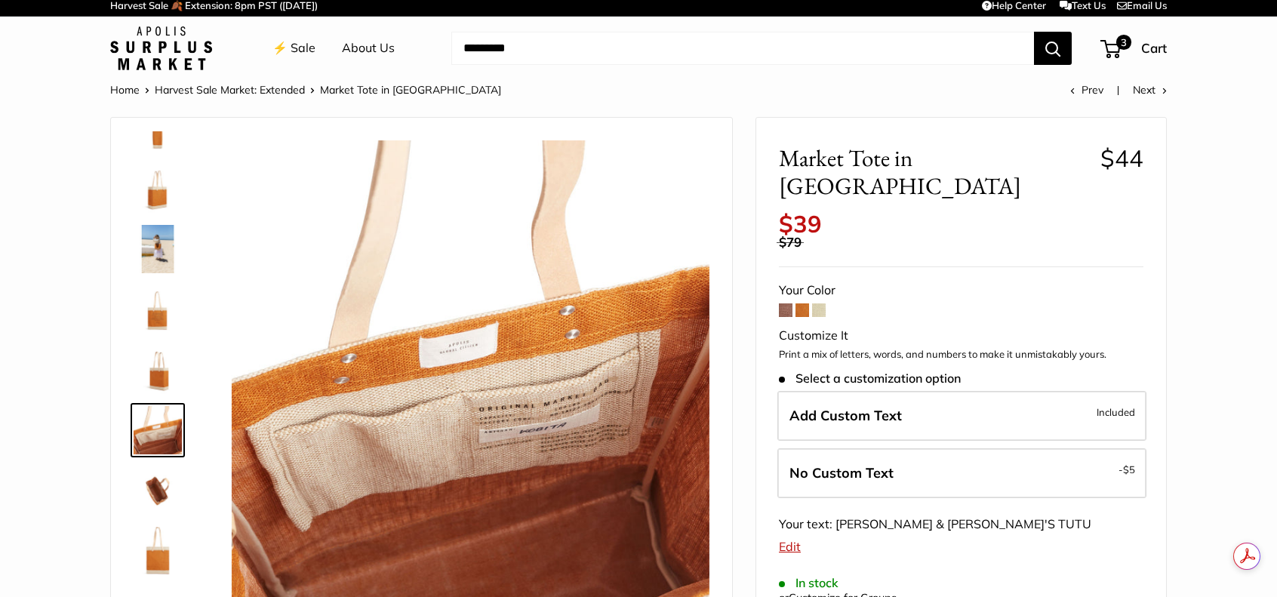
click at [164, 497] on img at bounding box center [158, 490] width 48 height 48
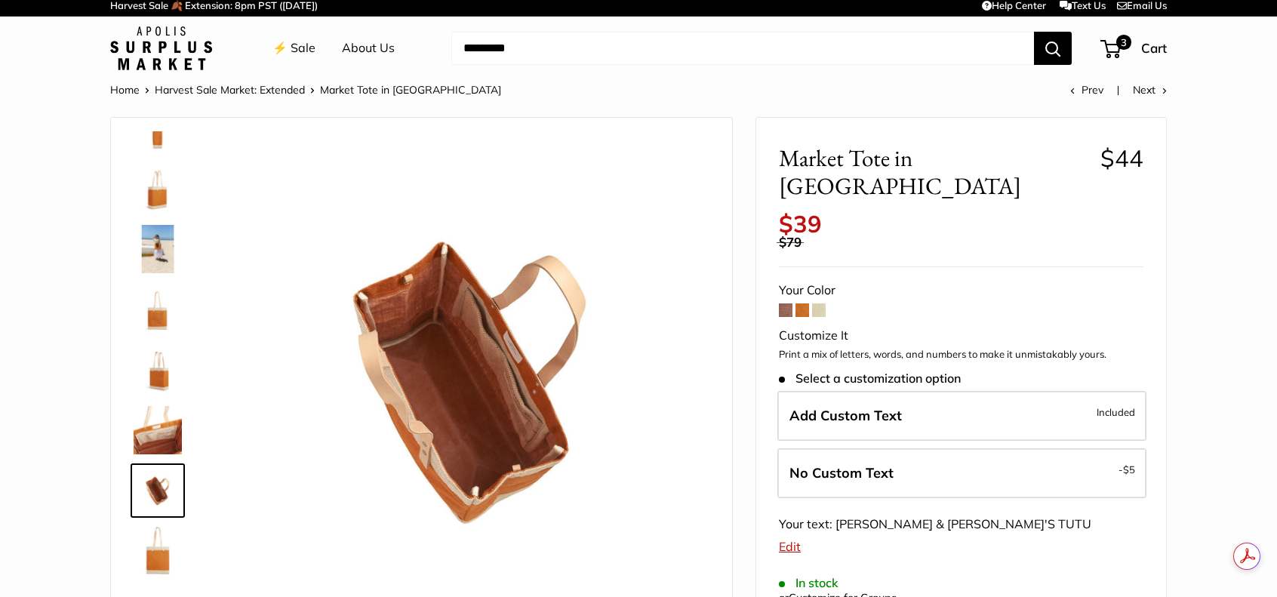
click at [166, 547] on img at bounding box center [158, 551] width 48 height 48
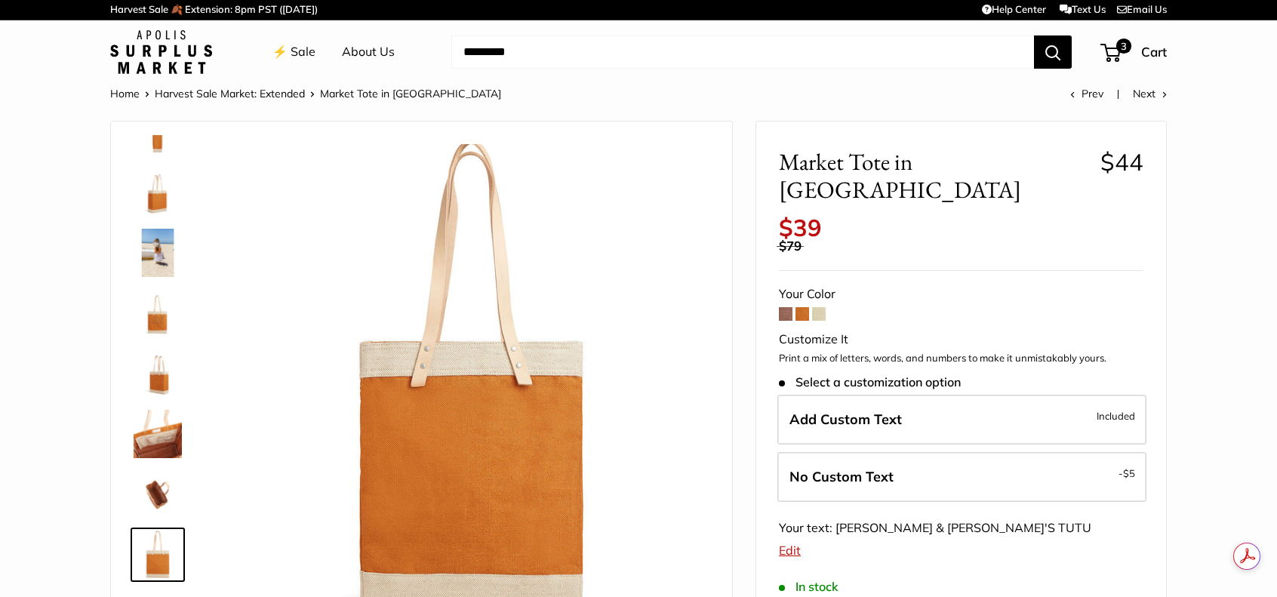
scroll to position [0, 0]
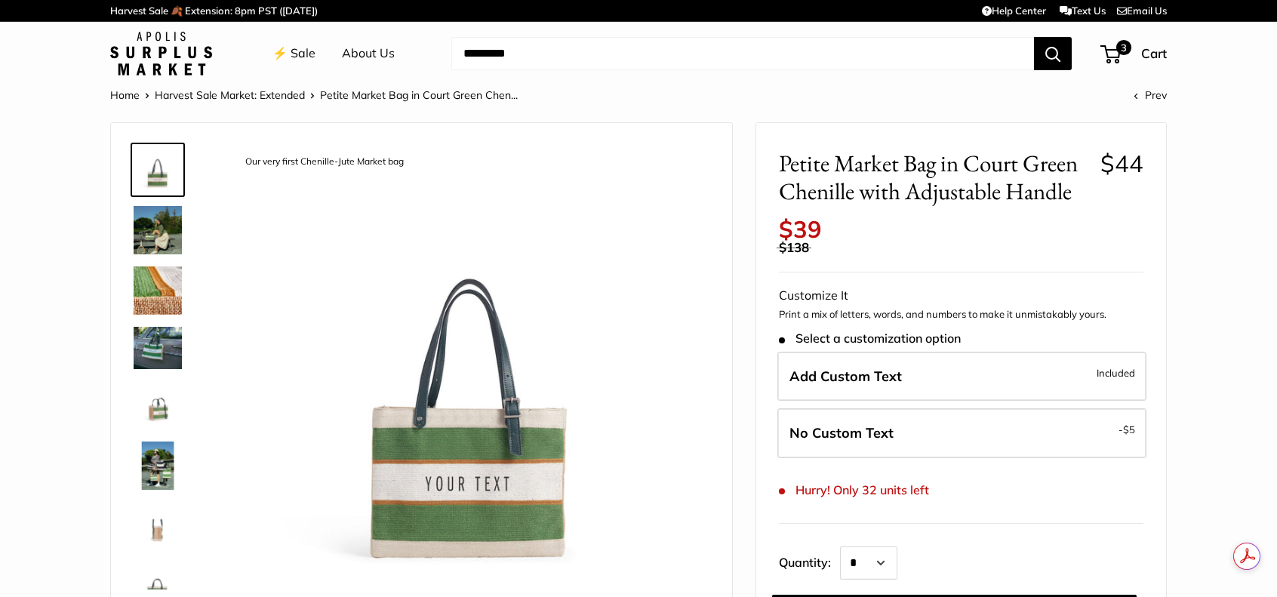
click at [493, 482] on img at bounding box center [471, 385] width 478 height 478
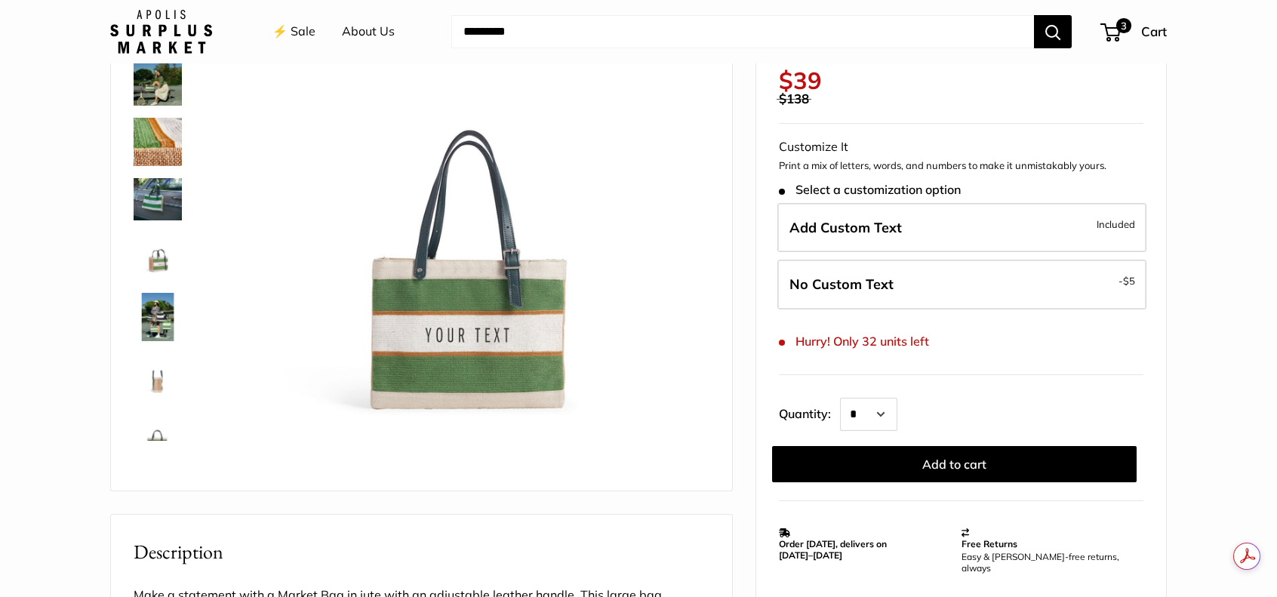
click at [480, 372] on img at bounding box center [471, 236] width 478 height 478
click at [163, 319] on img at bounding box center [158, 317] width 48 height 48
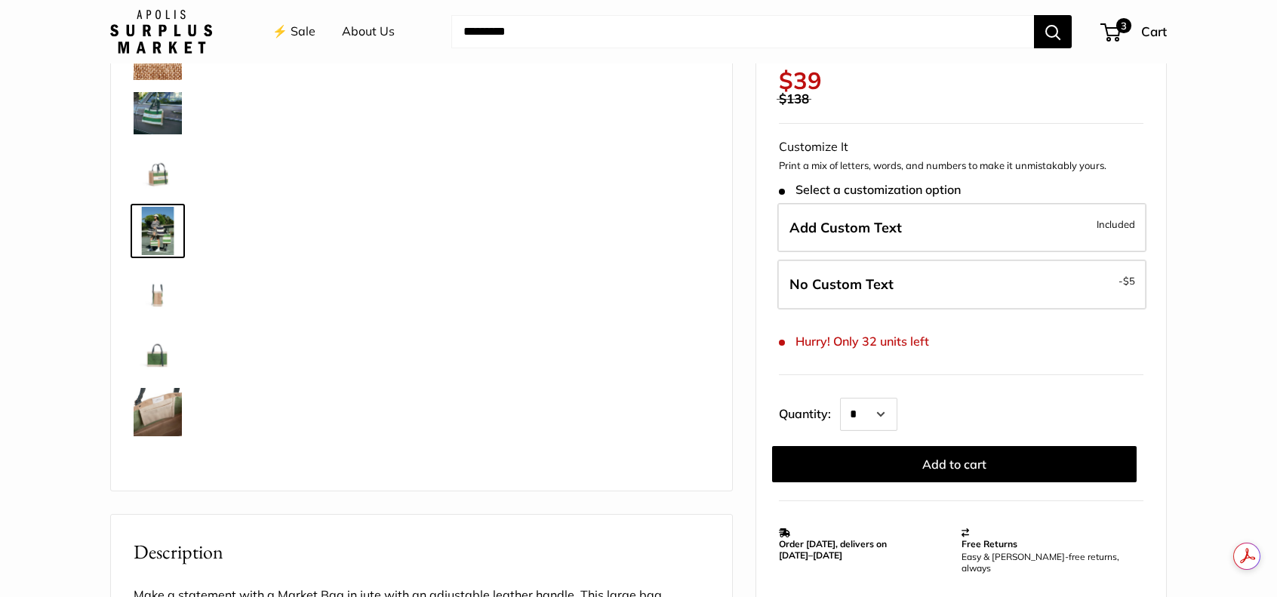
scroll to position [100, 0]
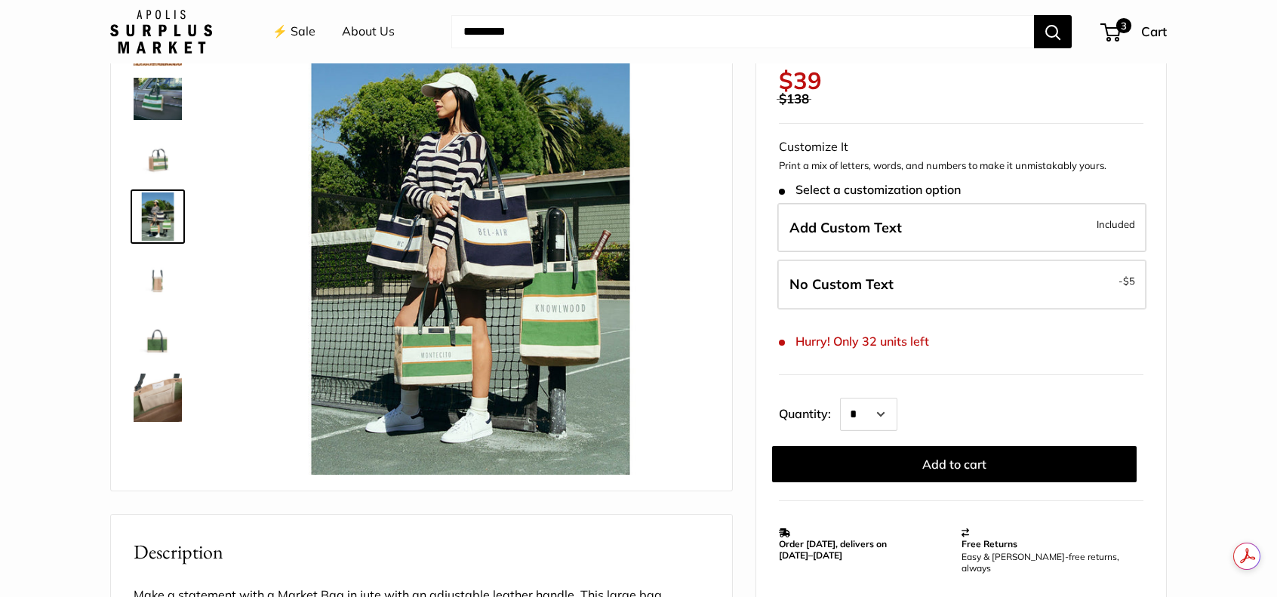
click at [173, 99] on img at bounding box center [158, 98] width 48 height 41
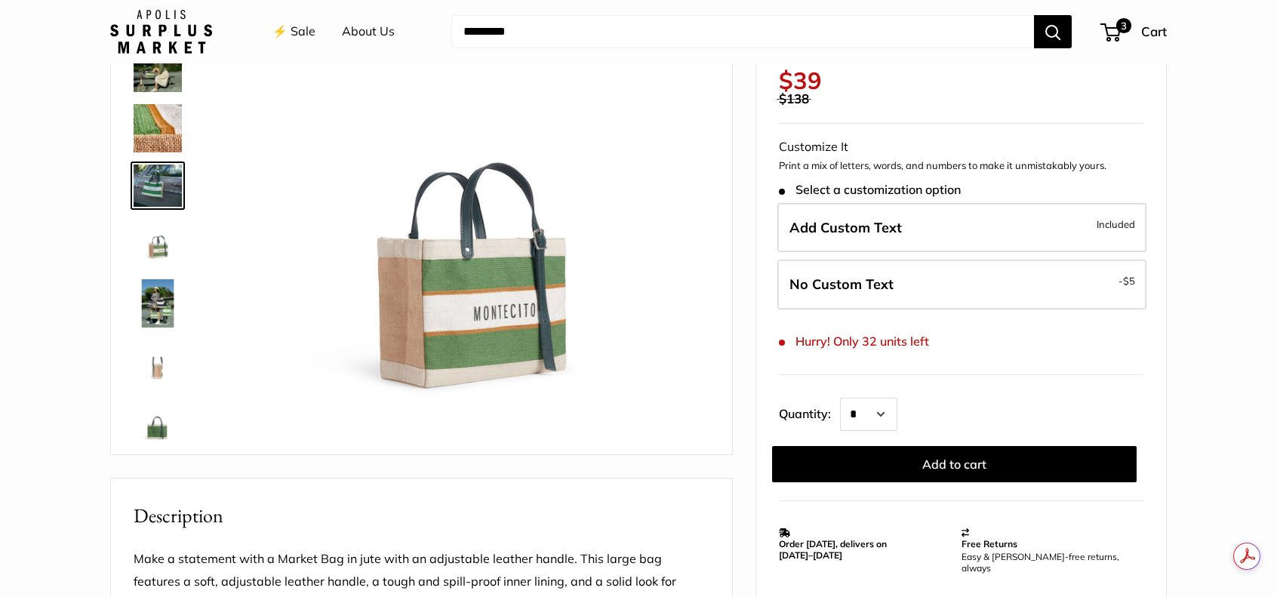
scroll to position [0, 0]
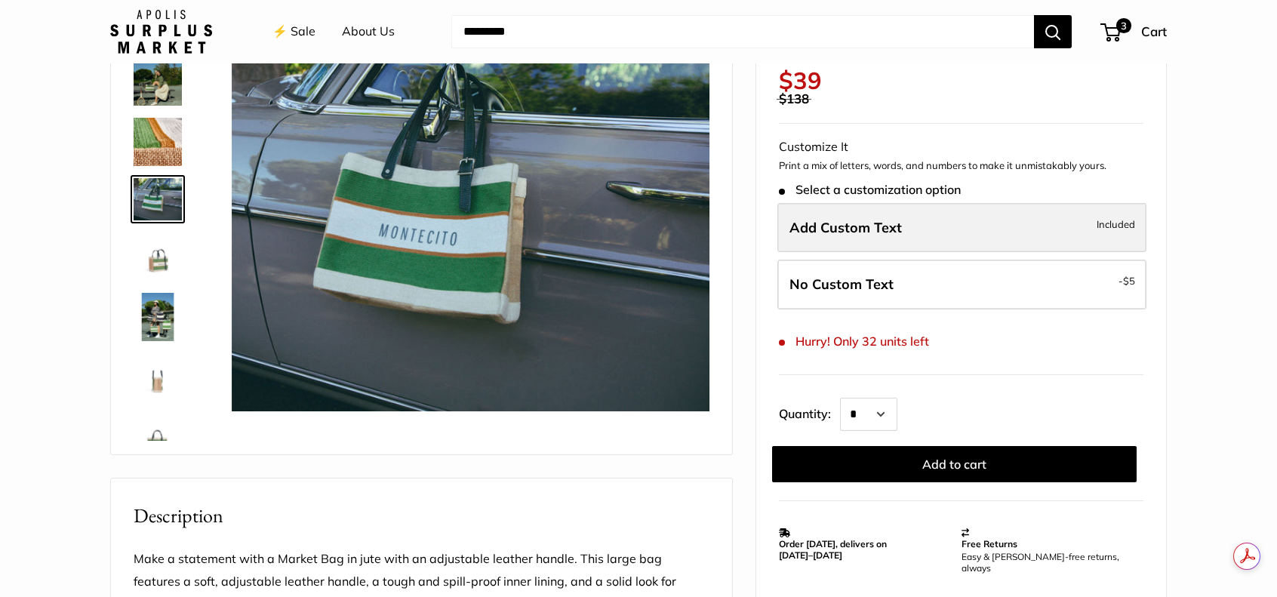
click at [874, 236] on label "Add Custom Text Included" at bounding box center [961, 228] width 369 height 50
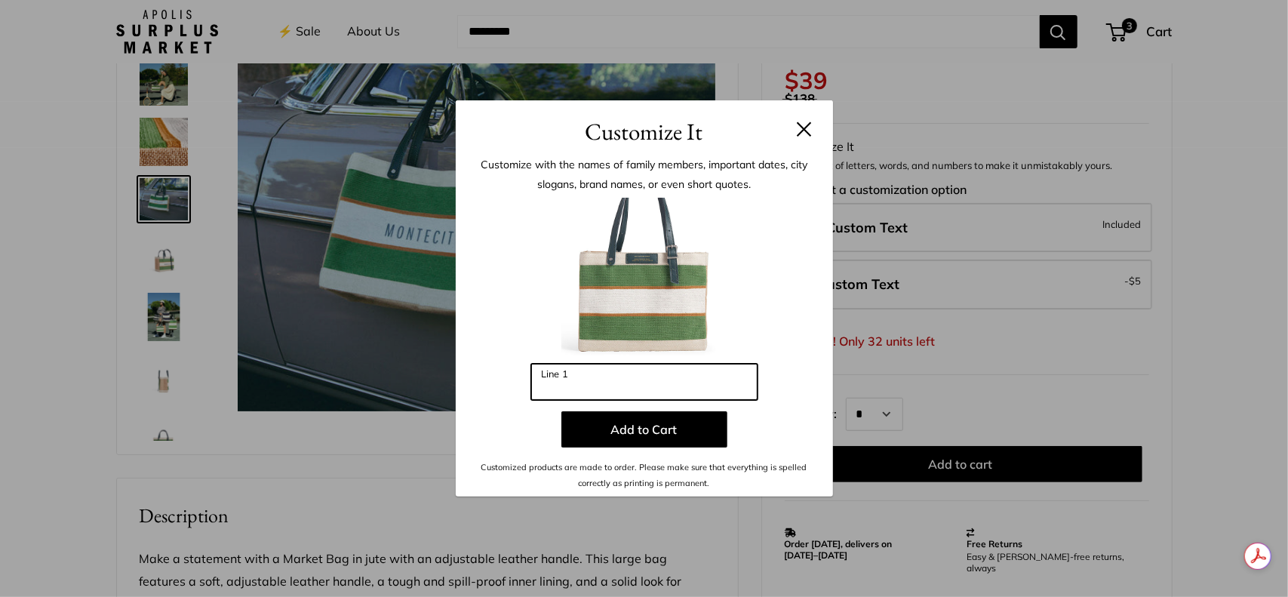
click at [644, 373] on input "Line 1" at bounding box center [644, 382] width 226 height 36
type input "**********"
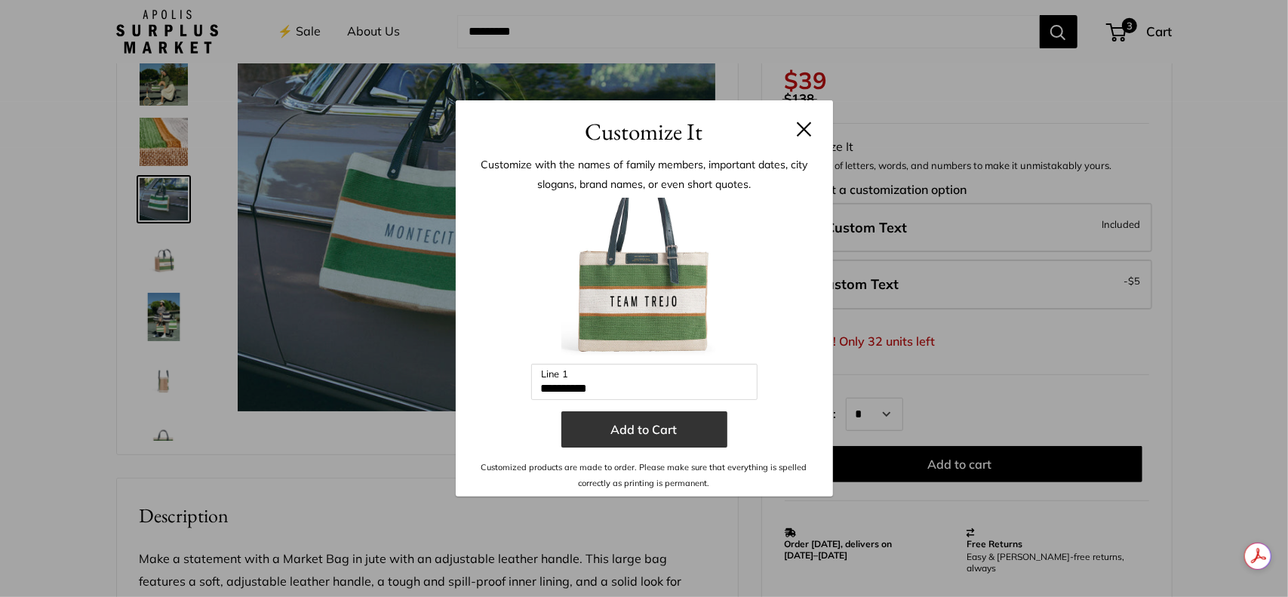
click at [634, 428] on button "Add to Cart" at bounding box center [644, 429] width 166 height 36
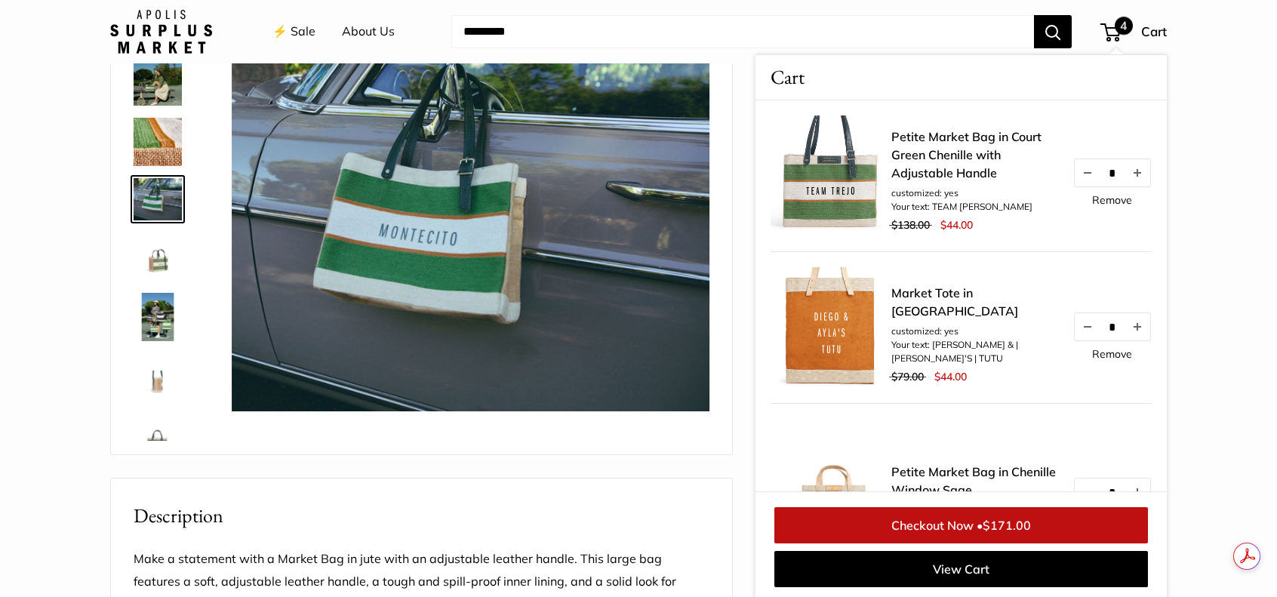
click at [673, 464] on div "Adjustable Handles for whatever mood you are in A close up of our first Chenill…" at bounding box center [421, 548] width 622 height 1148
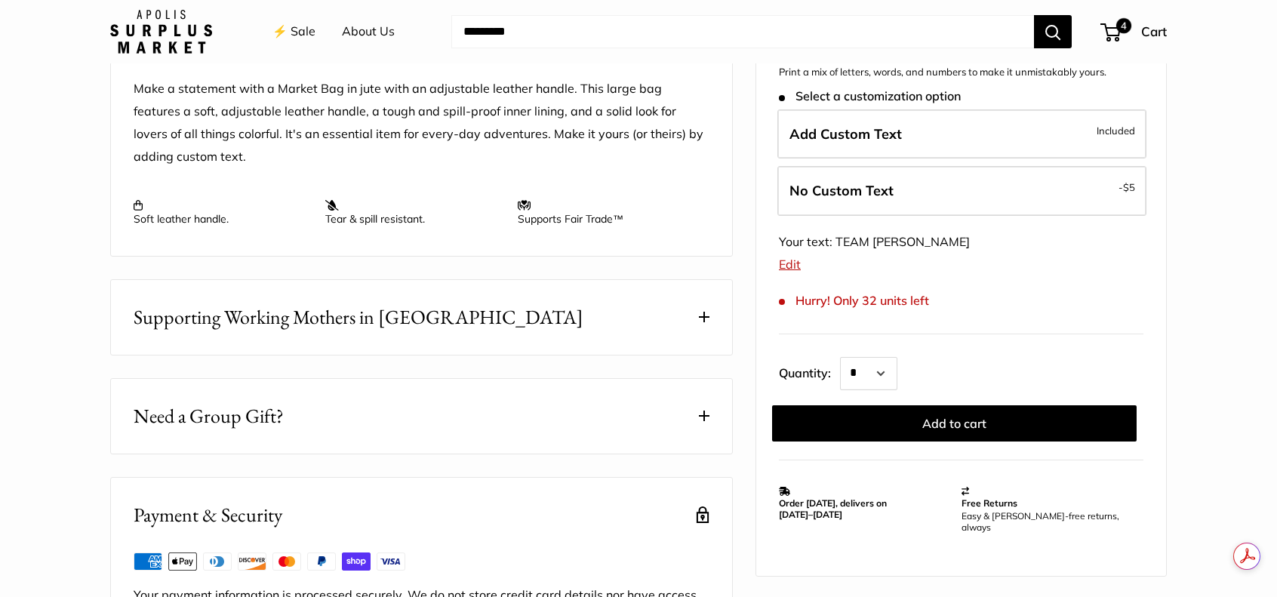
scroll to position [828, 0]
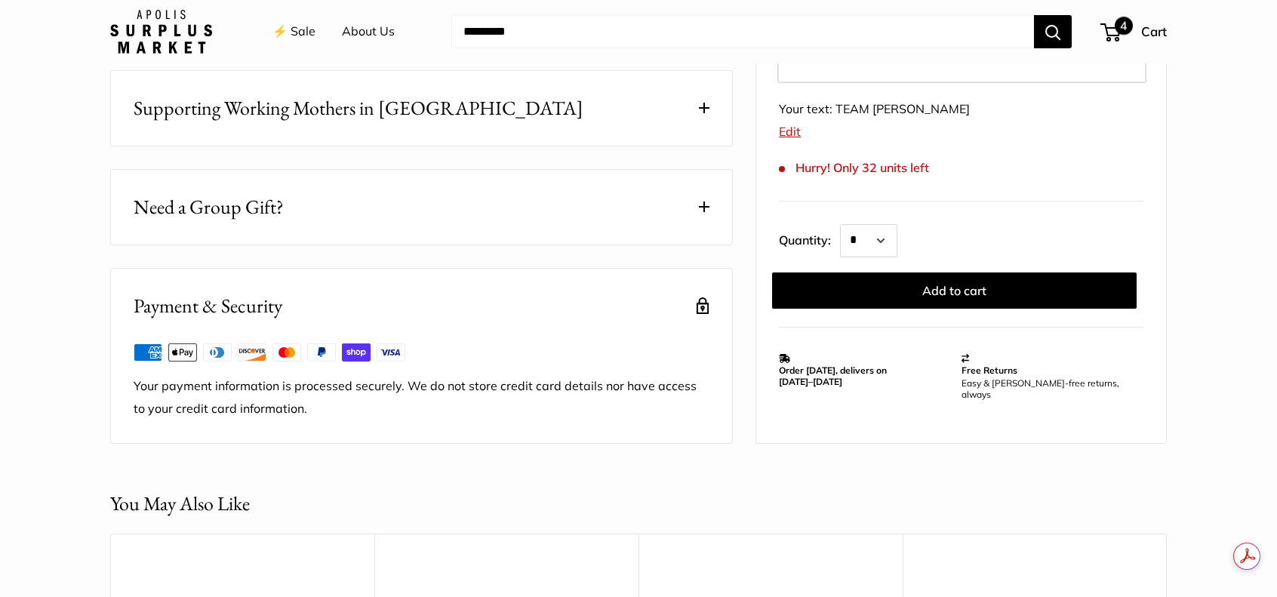
click at [1123, 28] on span "4" at bounding box center [1123, 26] width 18 height 18
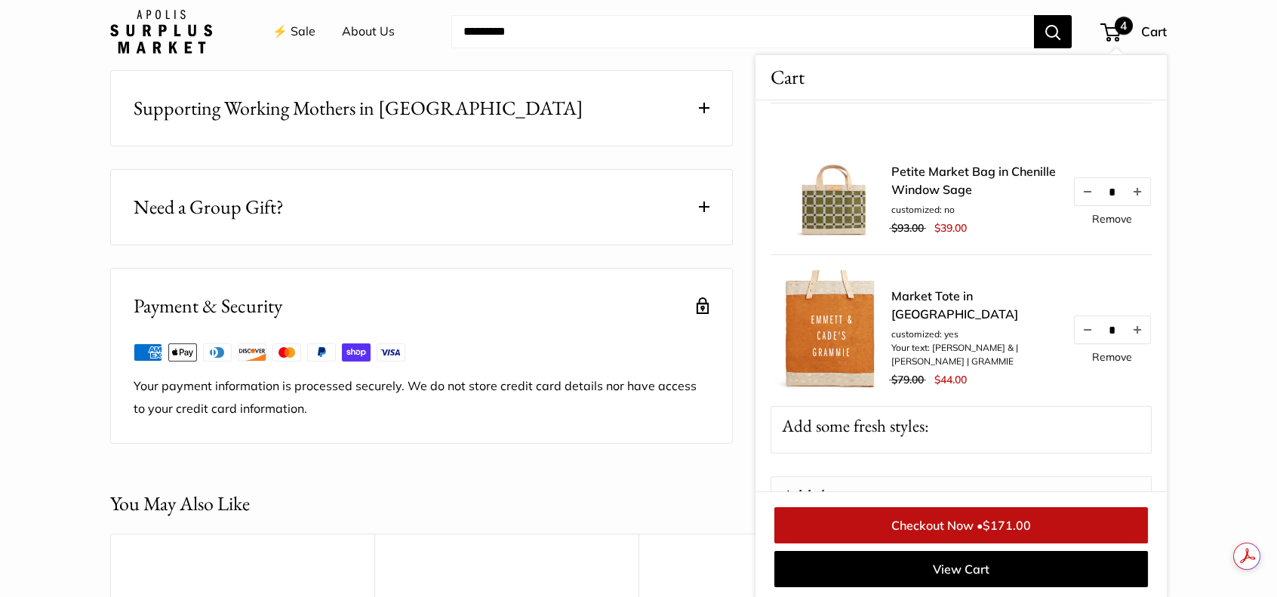
scroll to position [302, 0]
click at [1101, 218] on link "Remove" at bounding box center [1112, 217] width 40 height 11
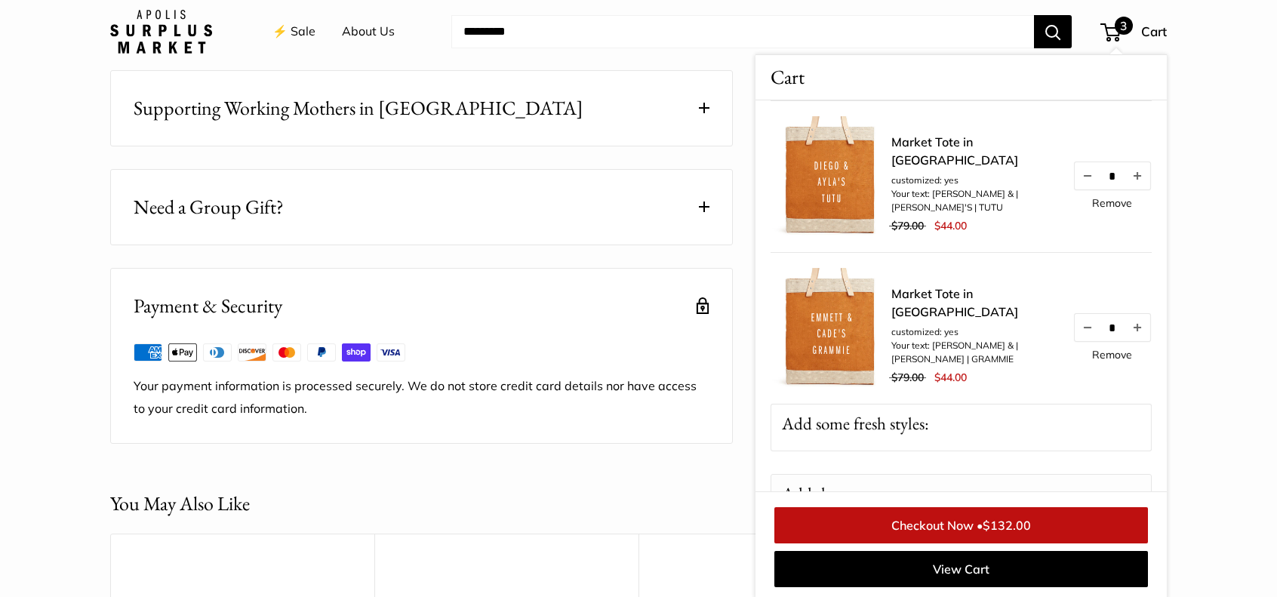
scroll to position [601, 0]
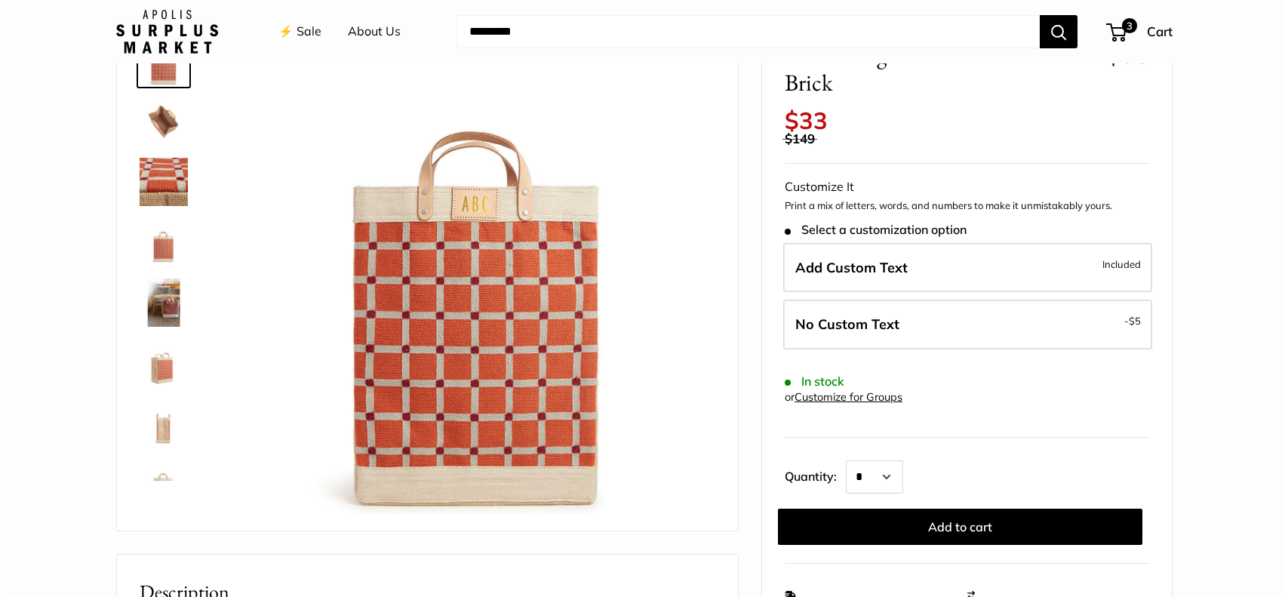
scroll to position [75, 0]
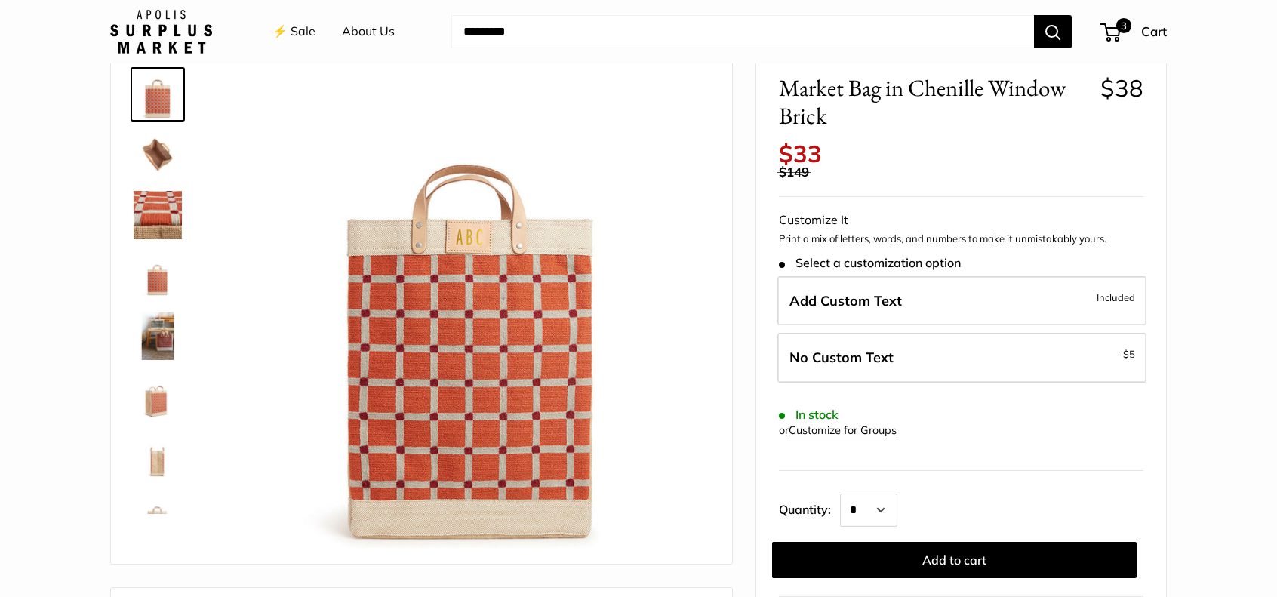
click at [160, 220] on img at bounding box center [158, 215] width 48 height 48
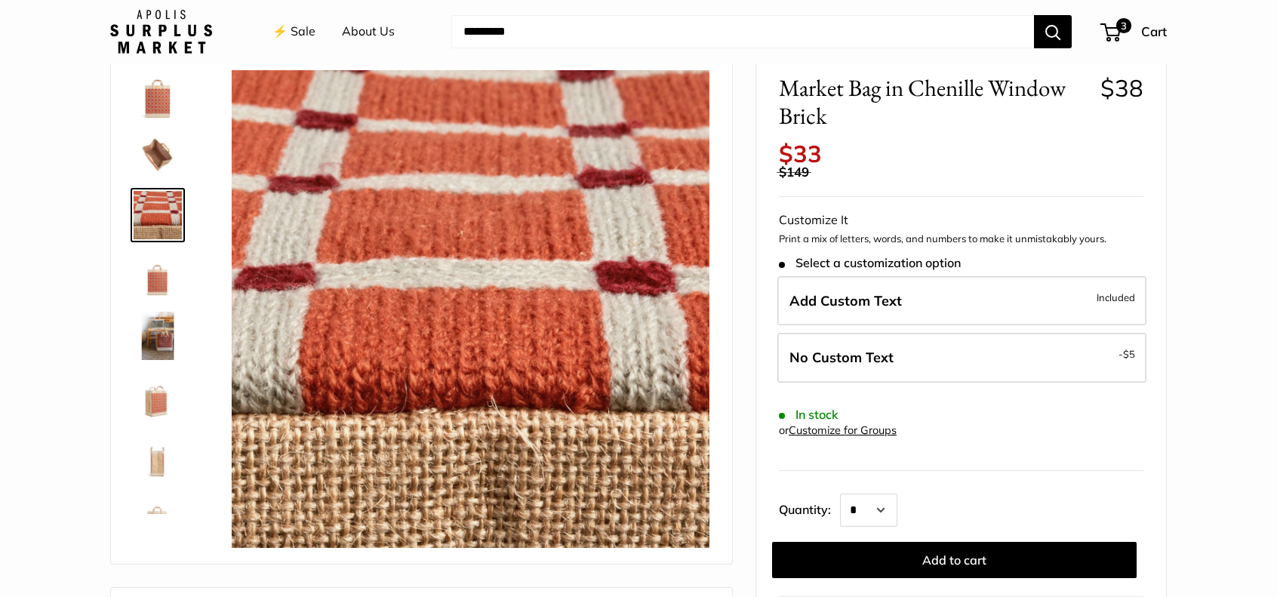
click at [146, 265] on img at bounding box center [158, 275] width 48 height 48
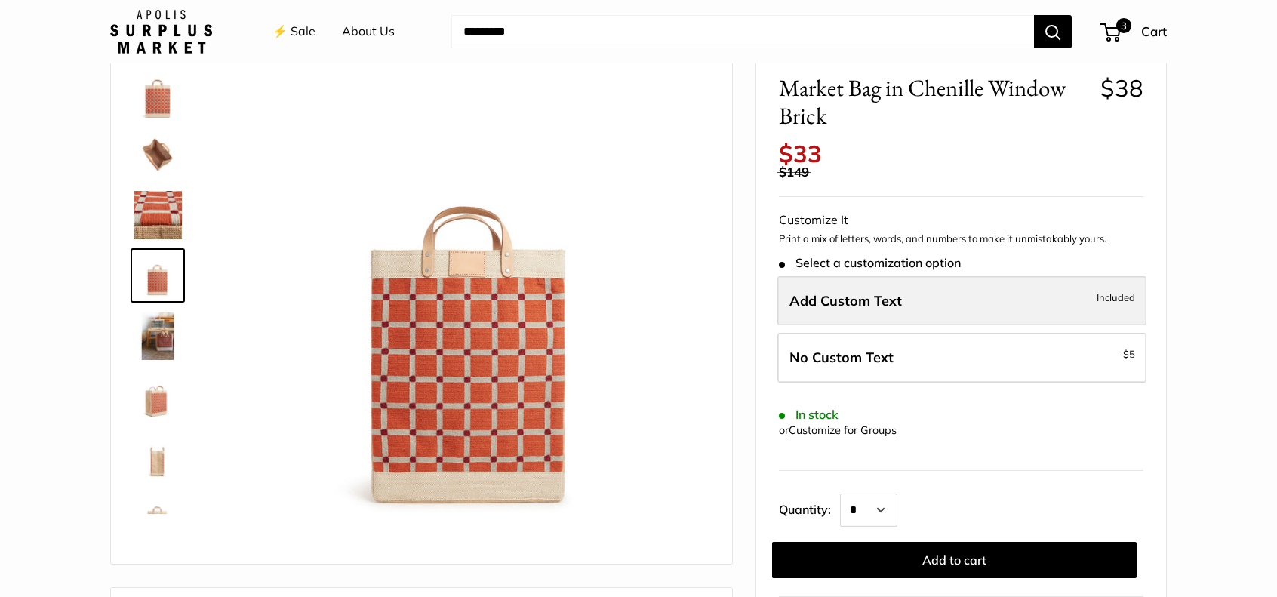
click at [819, 306] on span "Add Custom Text" at bounding box center [845, 300] width 112 height 17
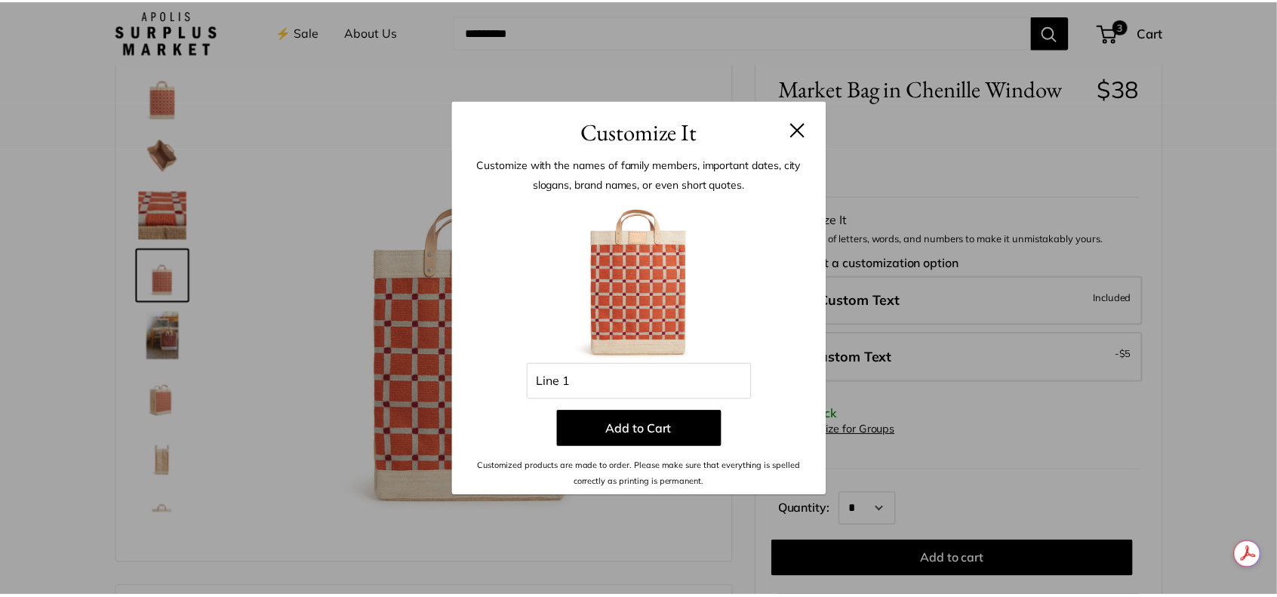
scroll to position [0, 0]
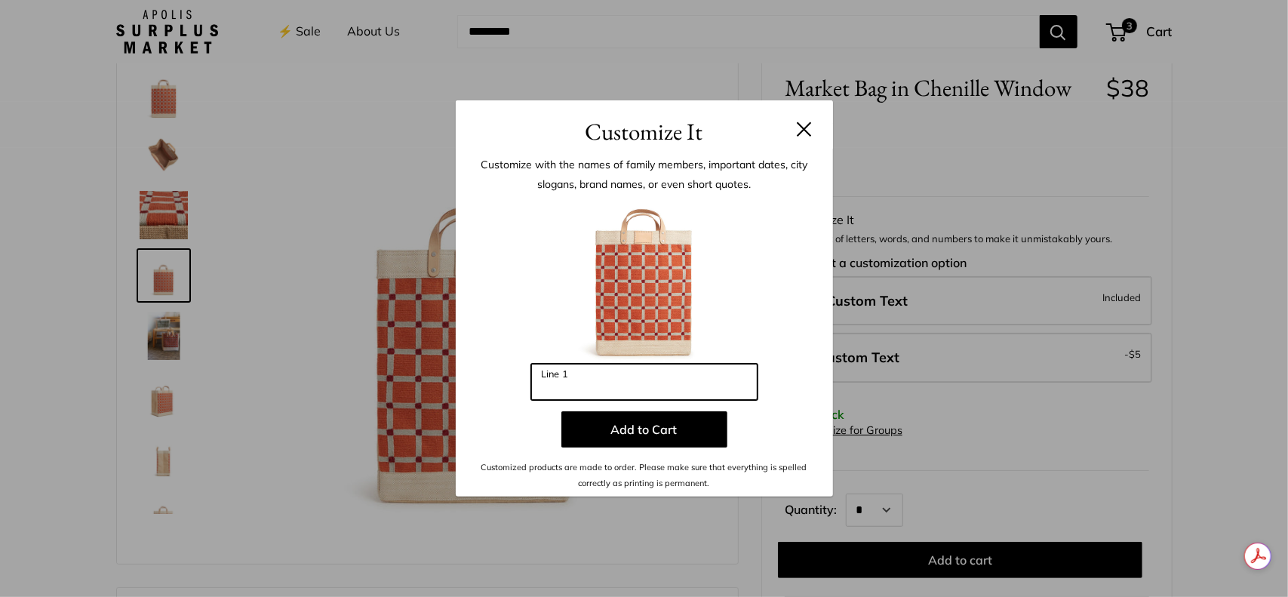
click at [602, 388] on input "Line 1" at bounding box center [644, 382] width 226 height 36
type input "***"
click at [629, 426] on button "Add to Cart" at bounding box center [644, 429] width 166 height 36
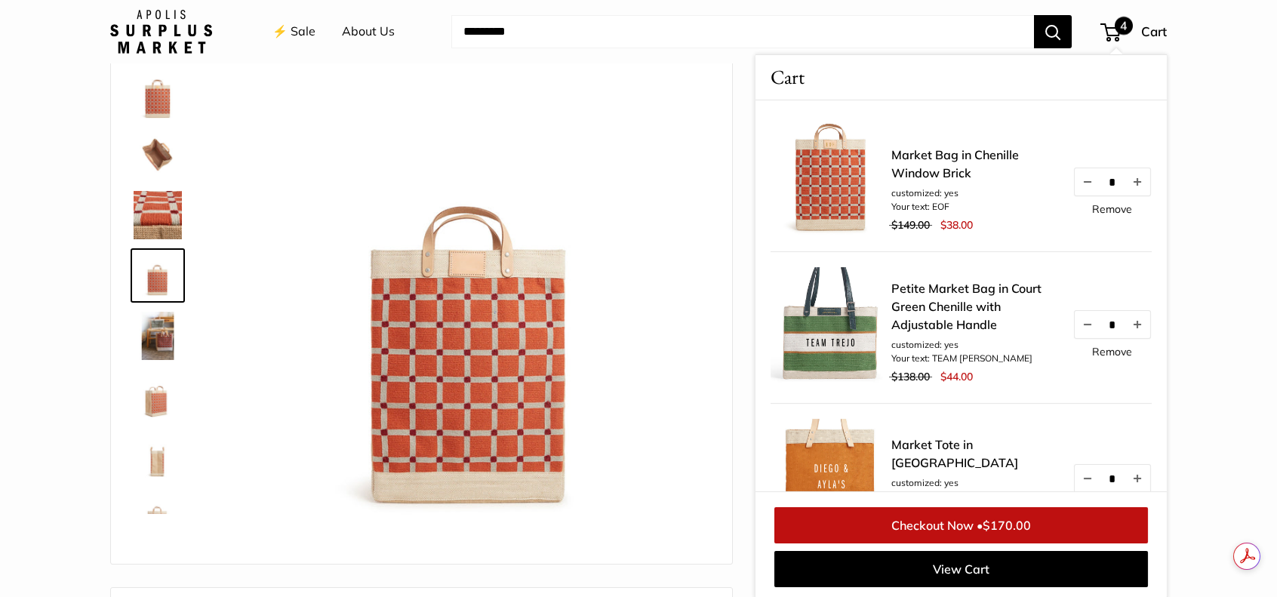
click at [821, 171] on img at bounding box center [830, 175] width 121 height 121
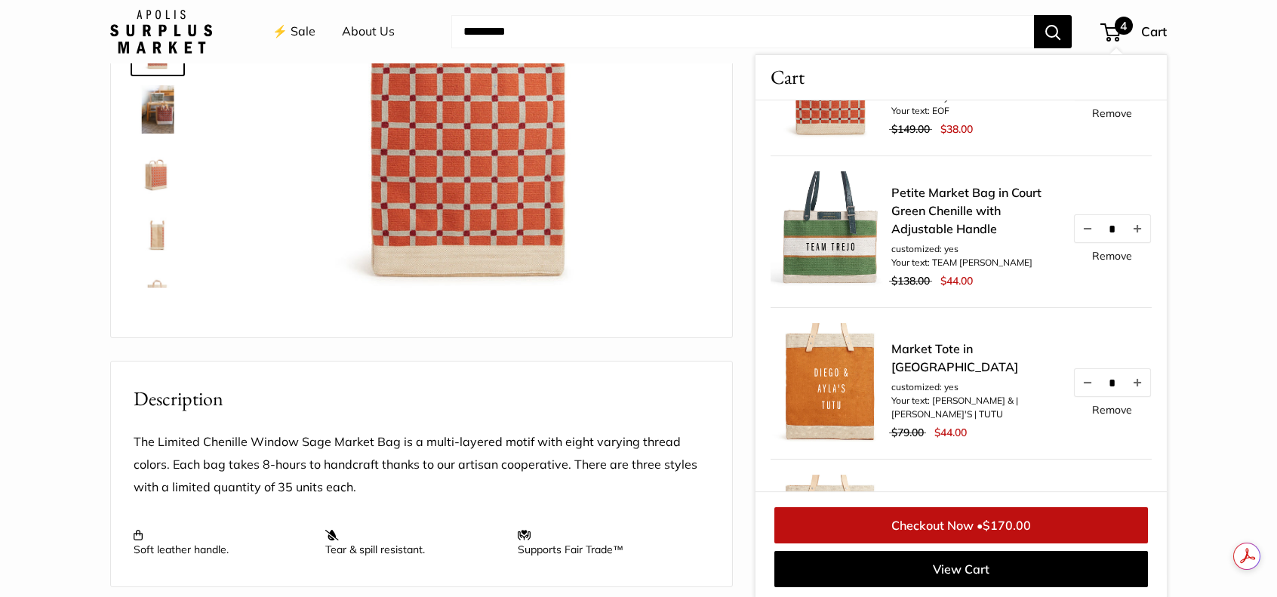
scroll to position [151, 0]
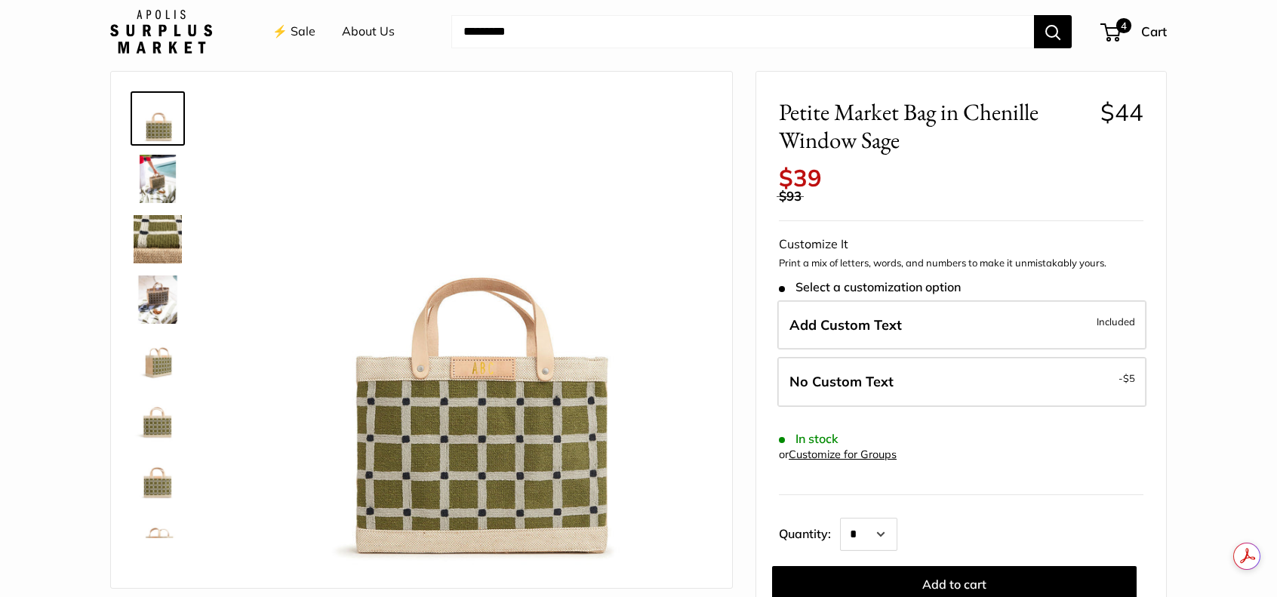
scroll to position [75, 0]
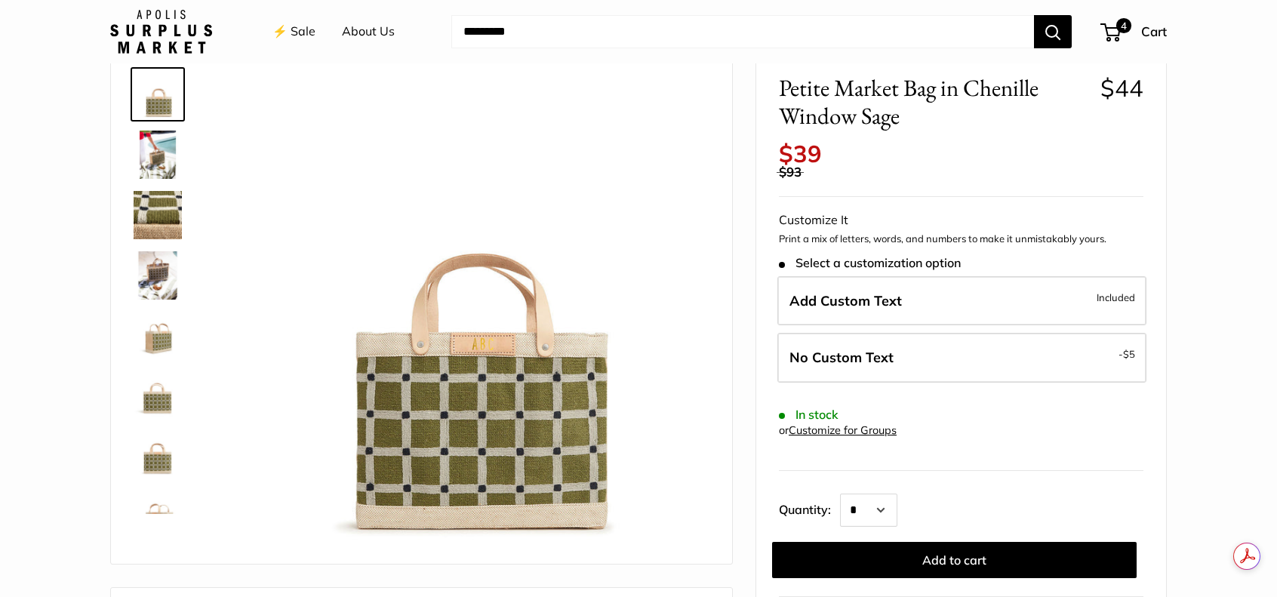
click at [145, 337] on img at bounding box center [158, 336] width 48 height 48
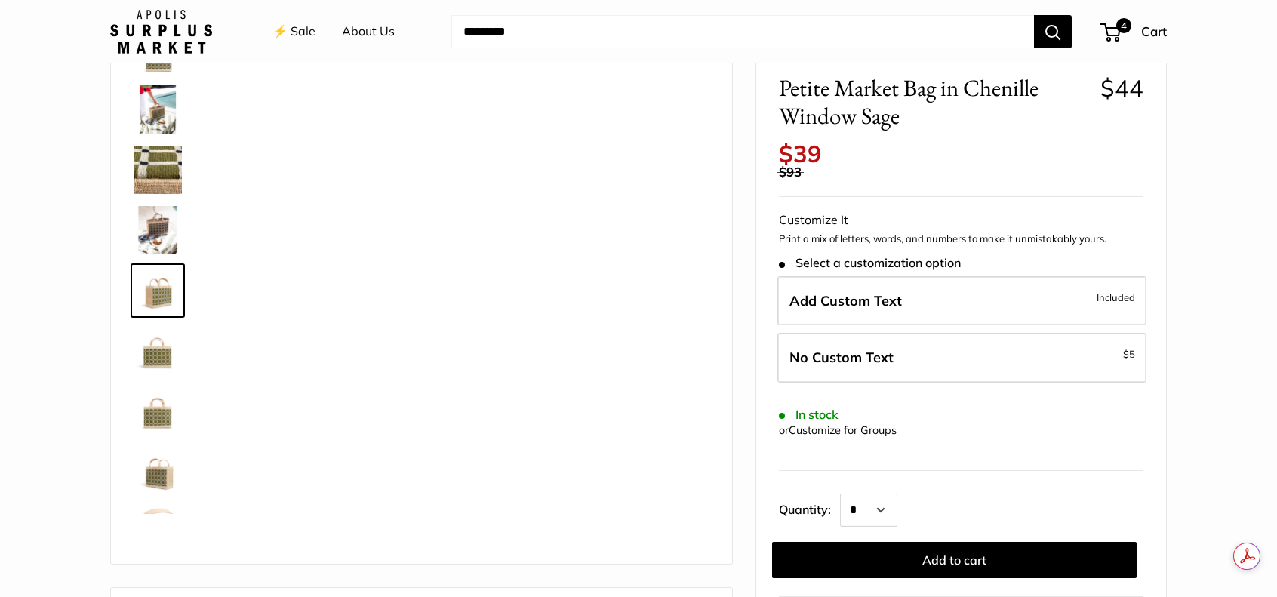
scroll to position [47, 0]
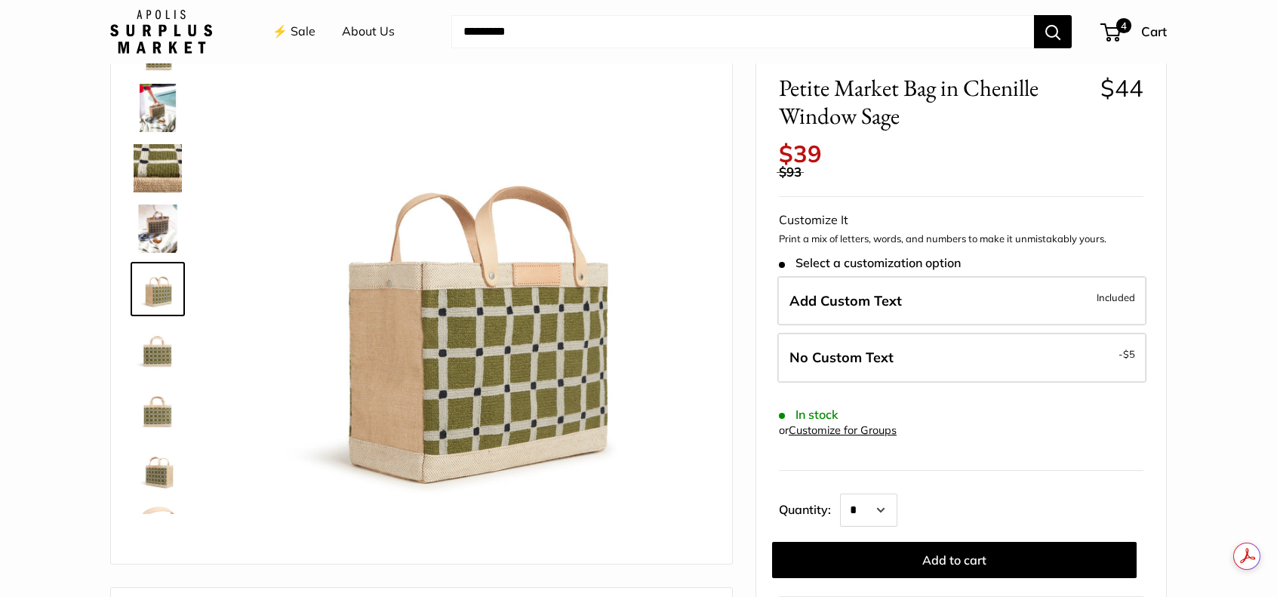
click at [161, 401] on img at bounding box center [158, 410] width 48 height 48
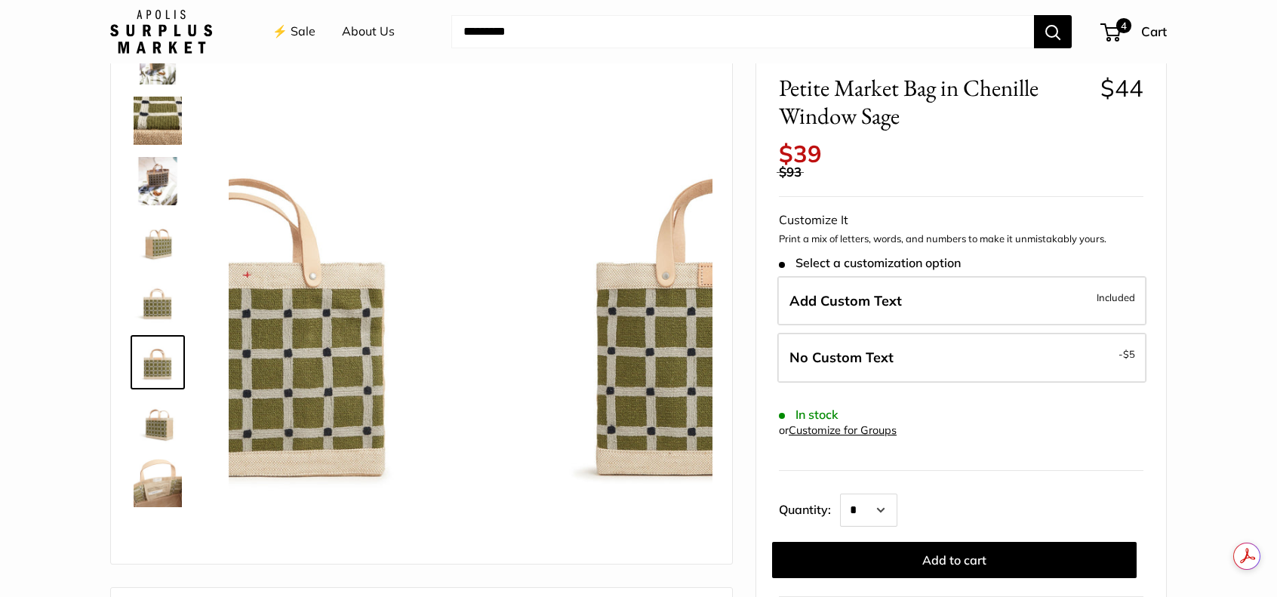
scroll to position [97, 0]
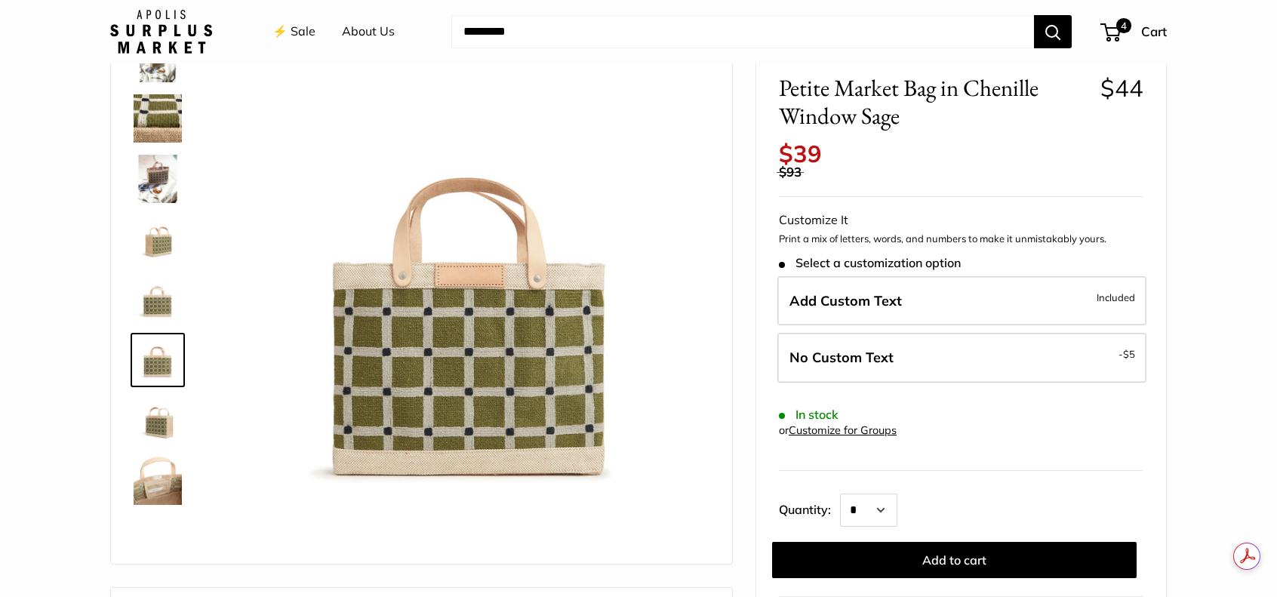
click at [157, 430] on img at bounding box center [158, 420] width 48 height 48
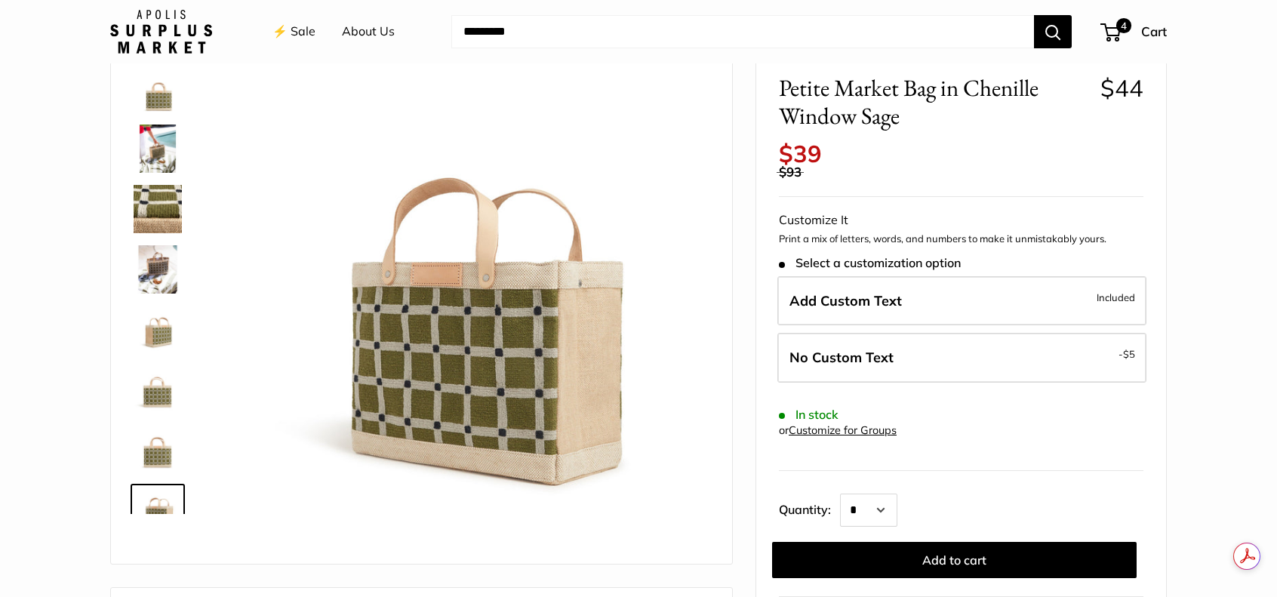
scroll to position [0, 0]
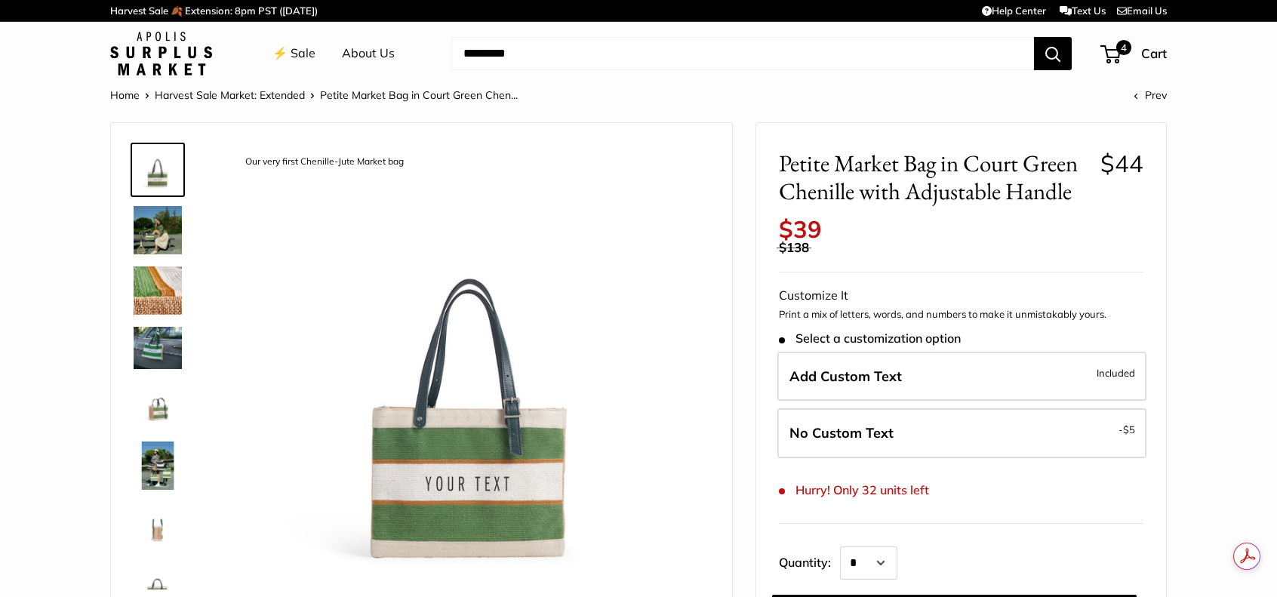
click at [163, 462] on img at bounding box center [158, 465] width 48 height 48
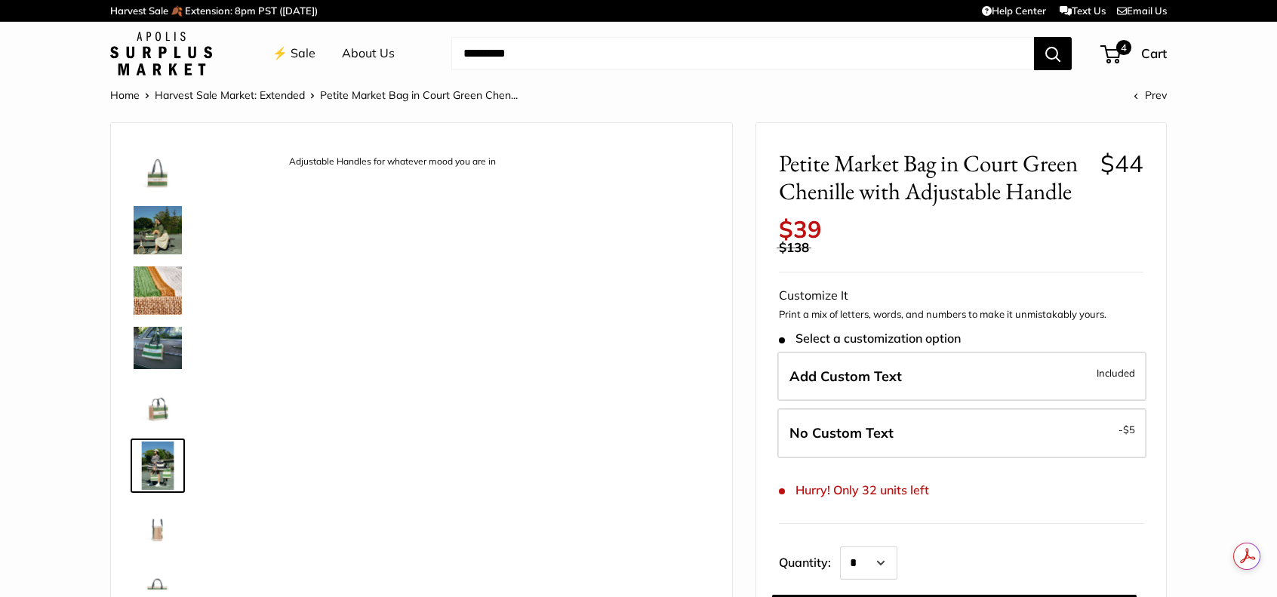
scroll to position [100, 0]
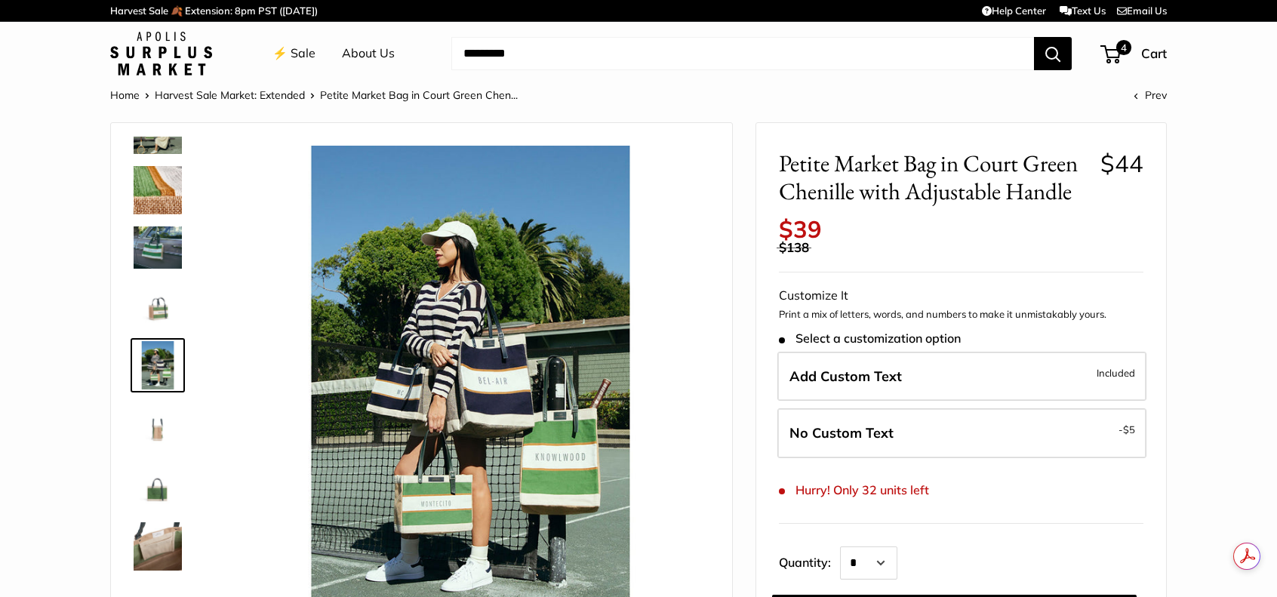
click at [158, 195] on img at bounding box center [158, 190] width 48 height 48
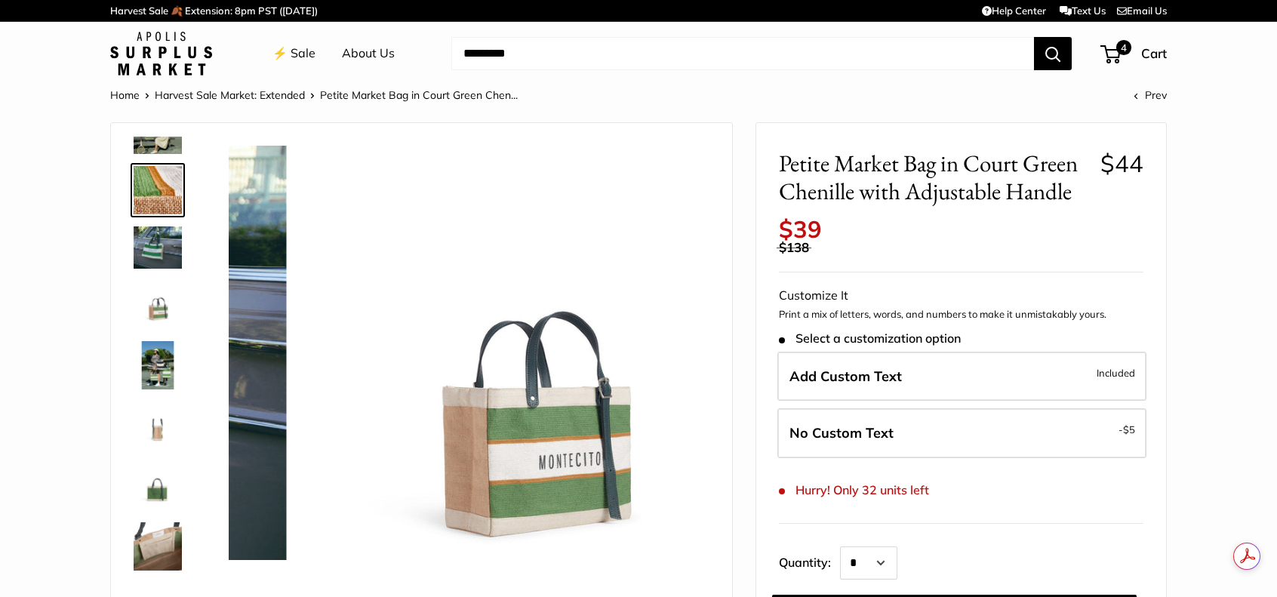
scroll to position [0, 0]
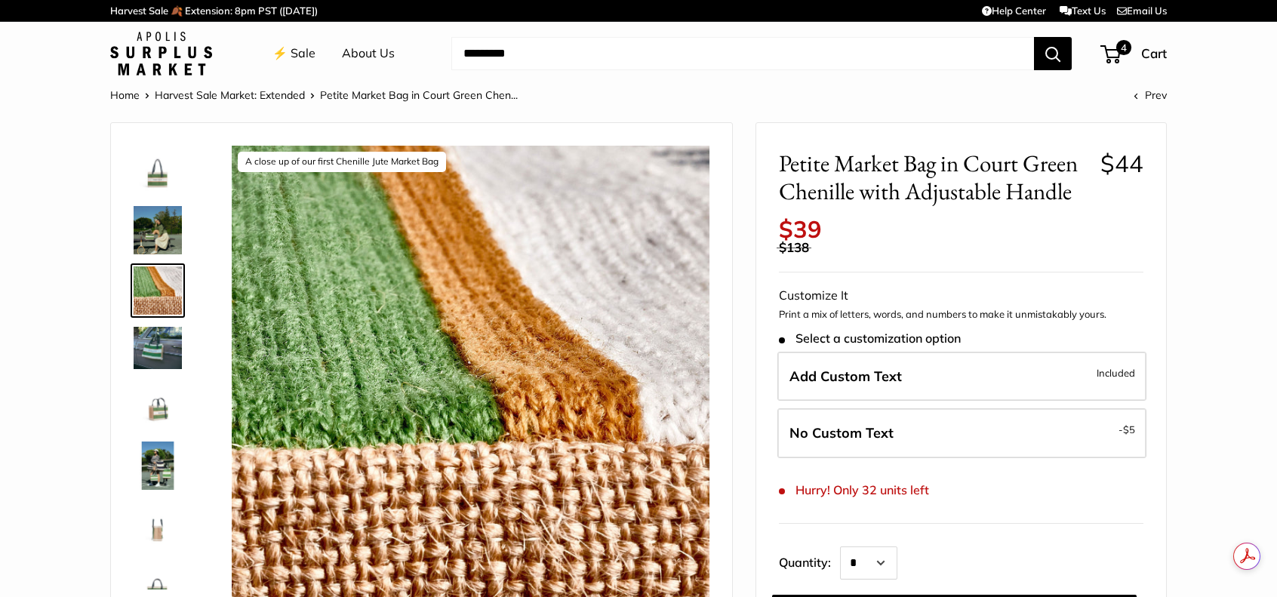
click at [166, 472] on img at bounding box center [158, 465] width 48 height 48
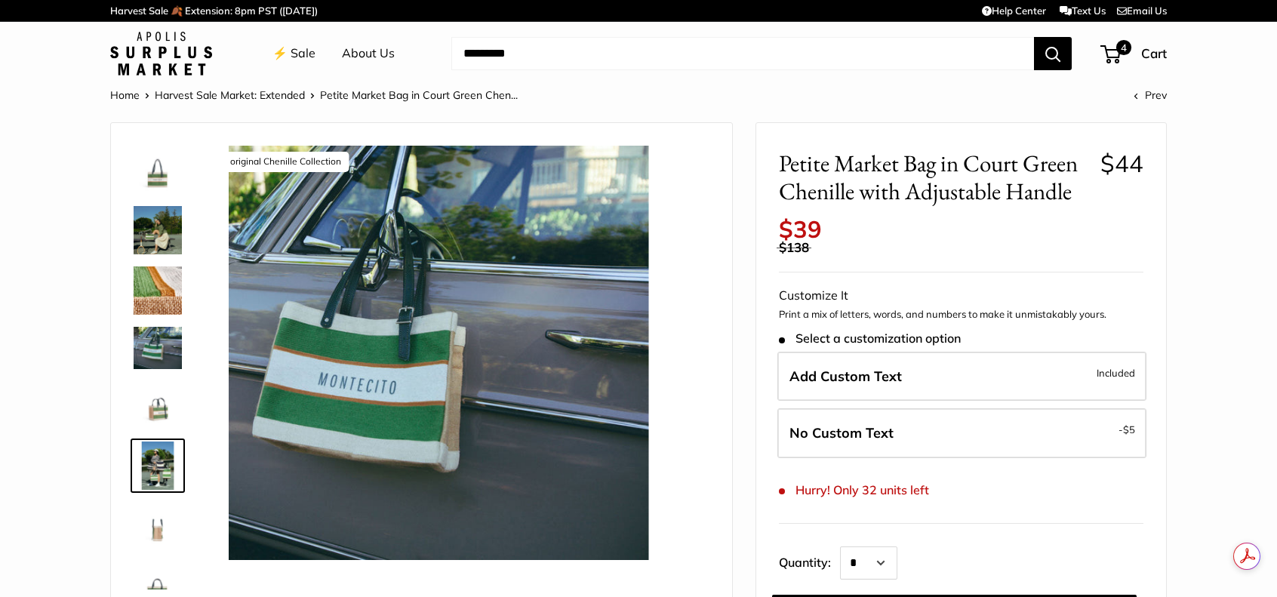
scroll to position [100, 0]
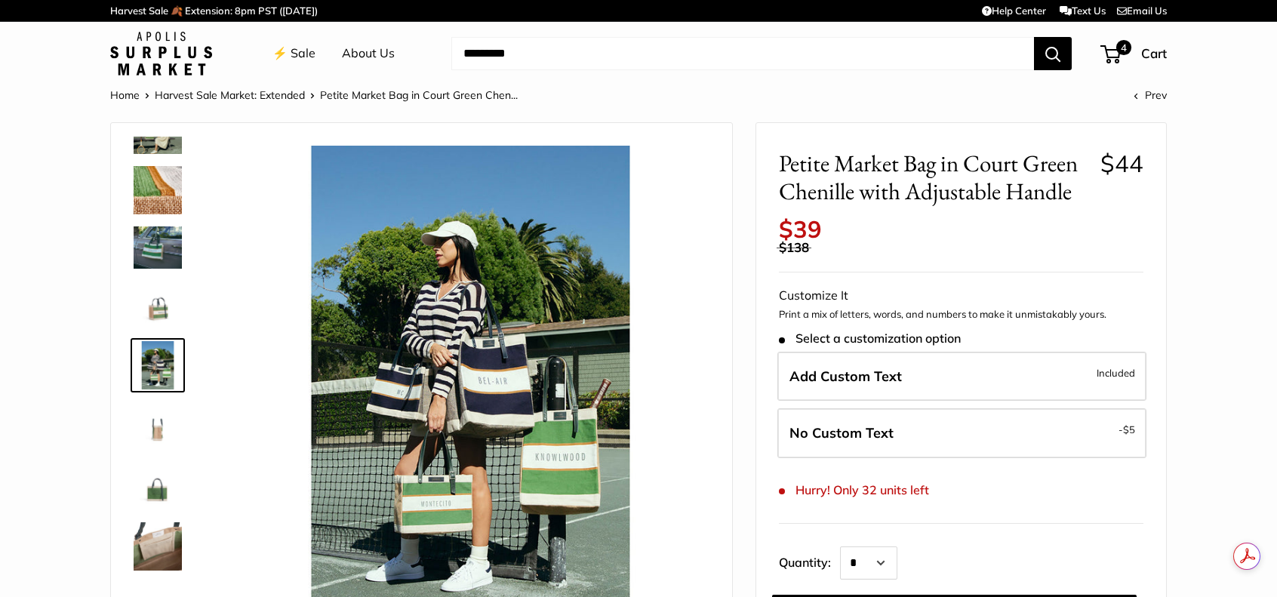
click at [159, 486] on img at bounding box center [158, 486] width 48 height 48
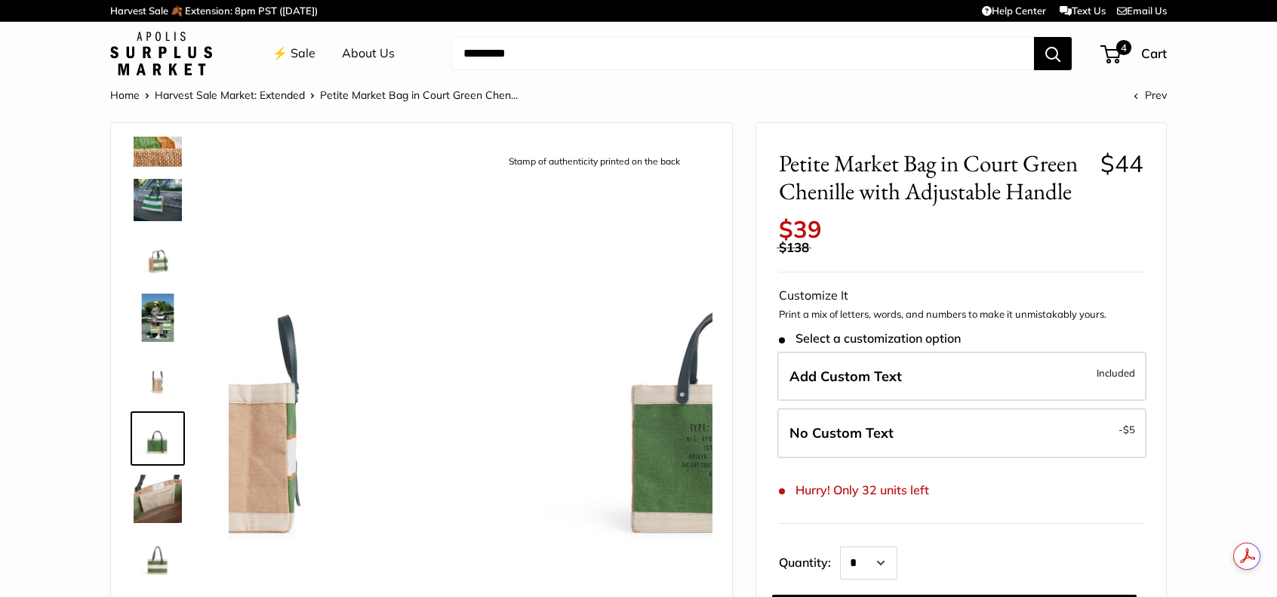
scroll to position [150, 0]
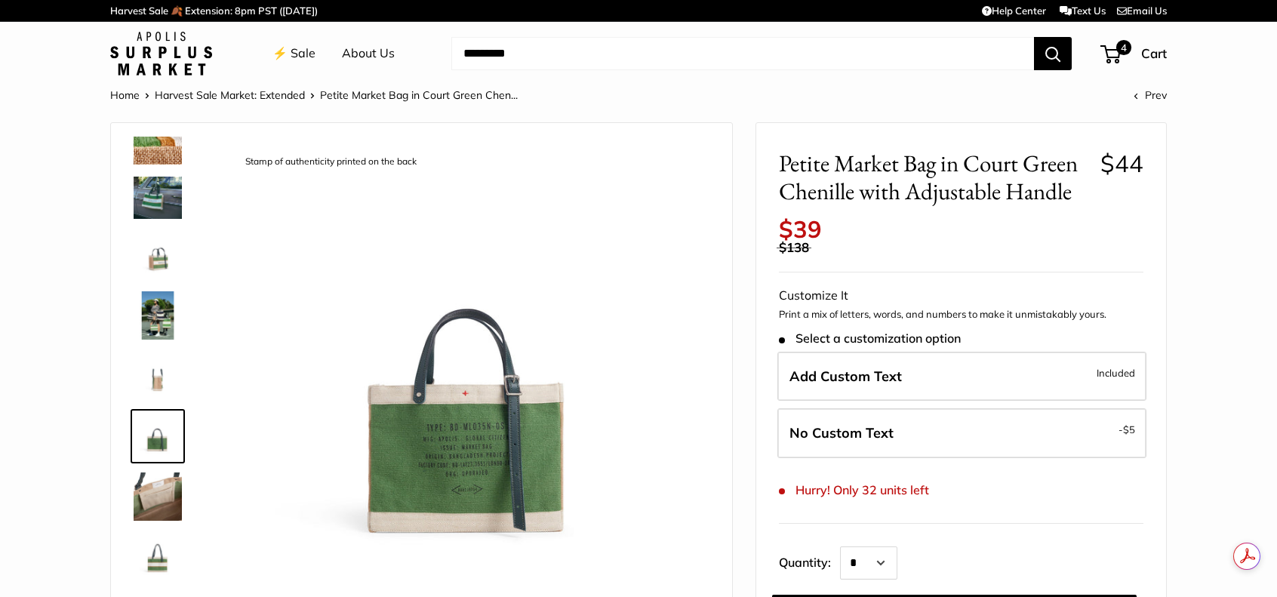
click at [150, 505] on img at bounding box center [158, 496] width 48 height 48
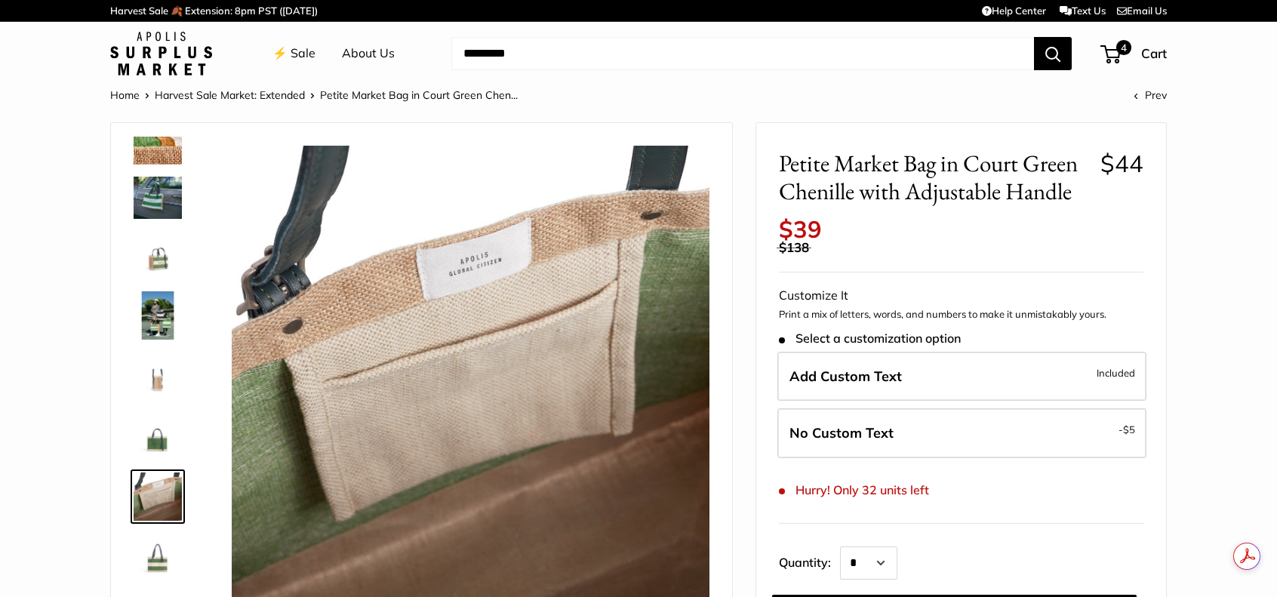
click at [150, 564] on img at bounding box center [158, 557] width 48 height 48
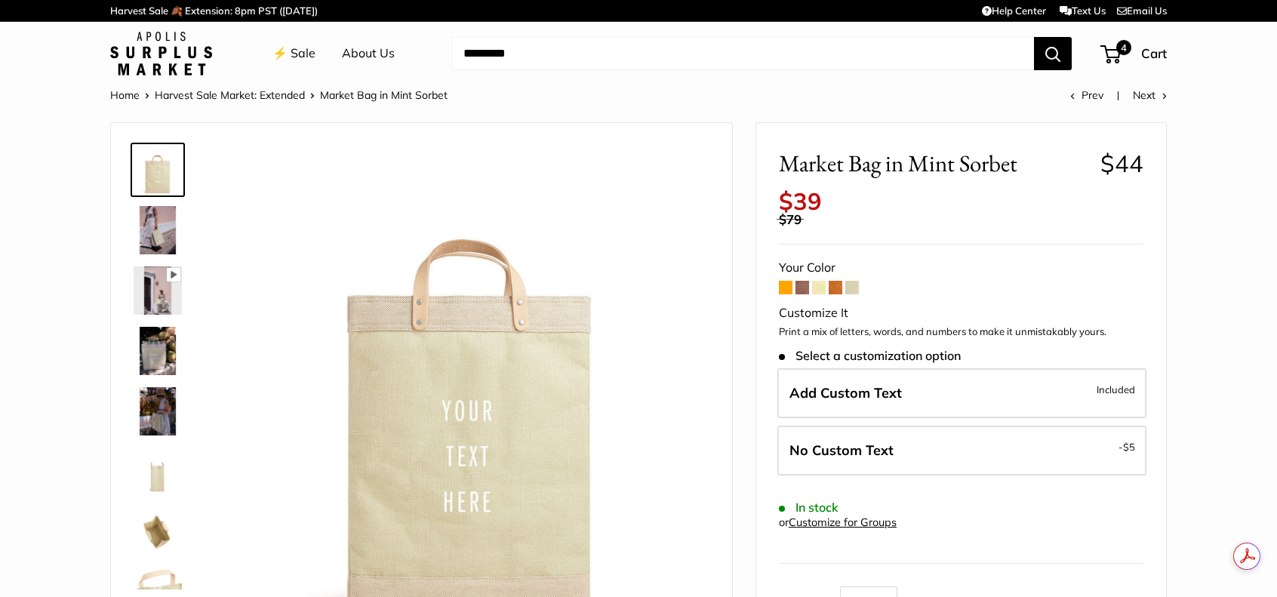
click at [853, 290] on span at bounding box center [852, 288] width 14 height 14
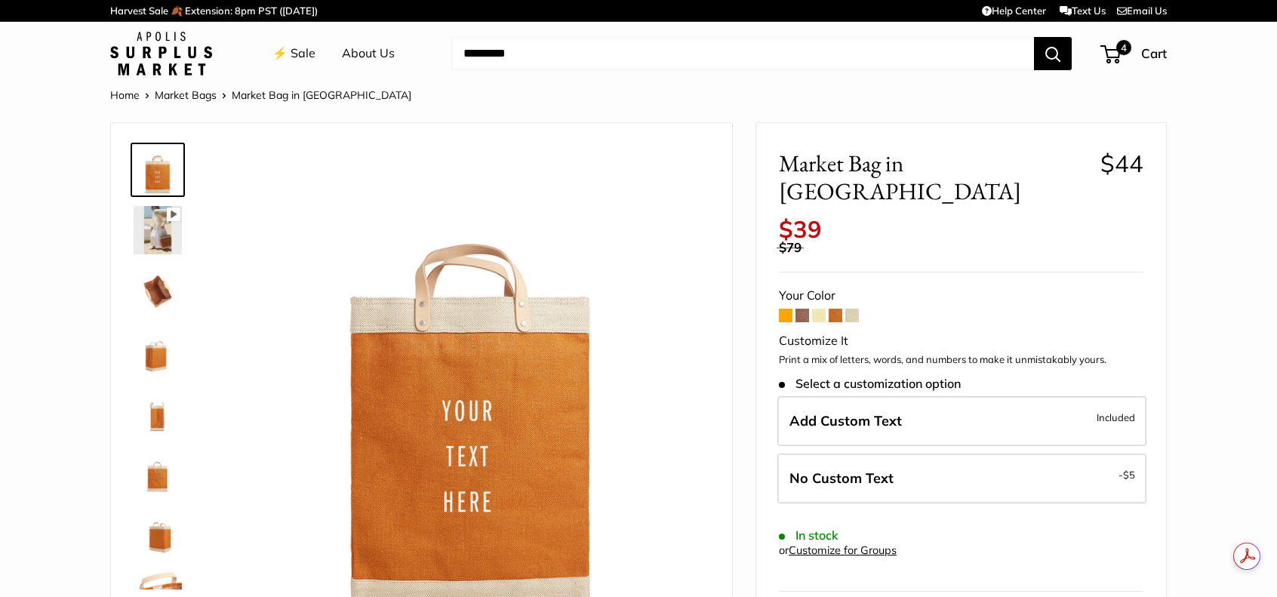
click at [801, 309] on span at bounding box center [802, 316] width 14 height 14
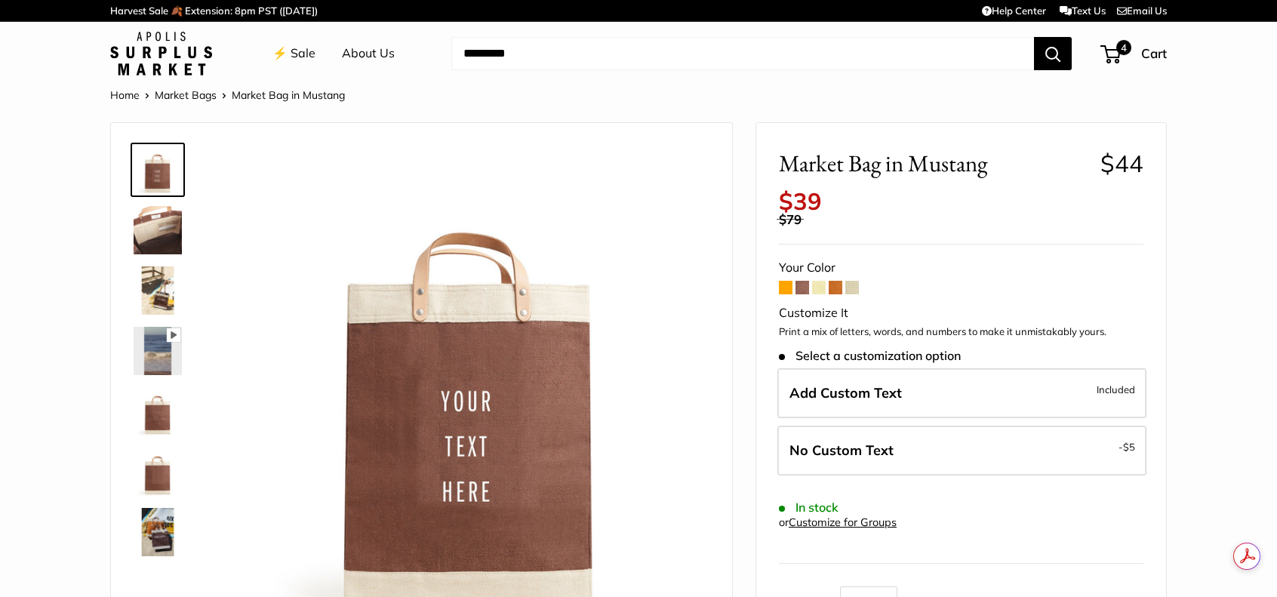
click at [785, 289] on span at bounding box center [786, 288] width 14 height 14
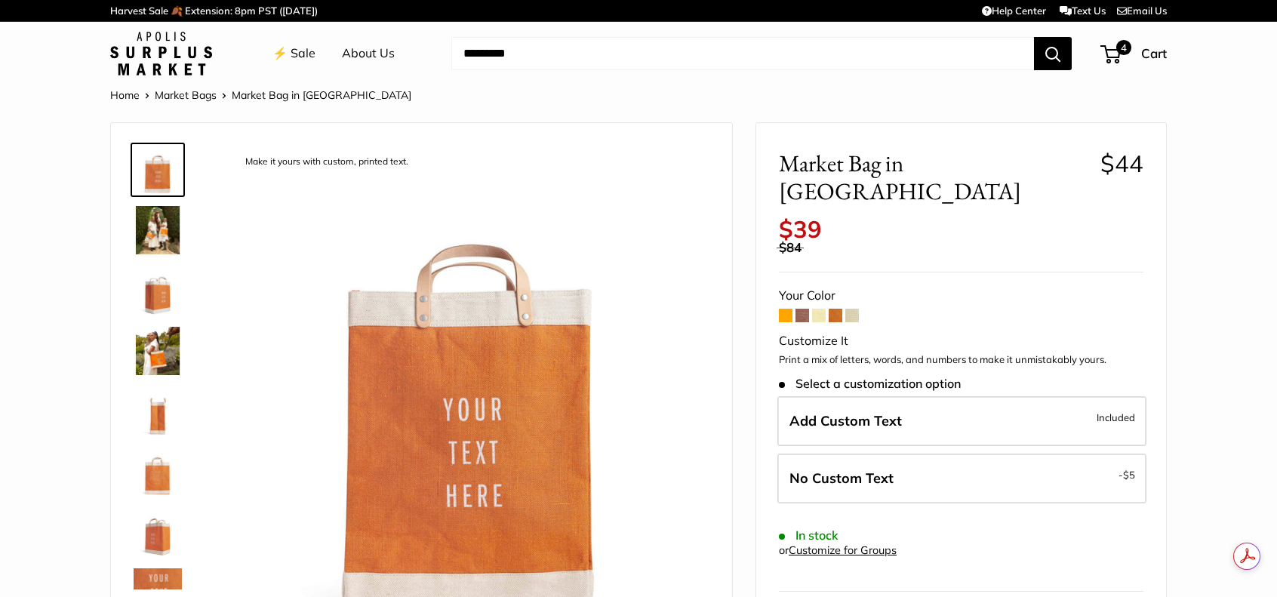
click at [830, 309] on span at bounding box center [835, 316] width 14 height 14
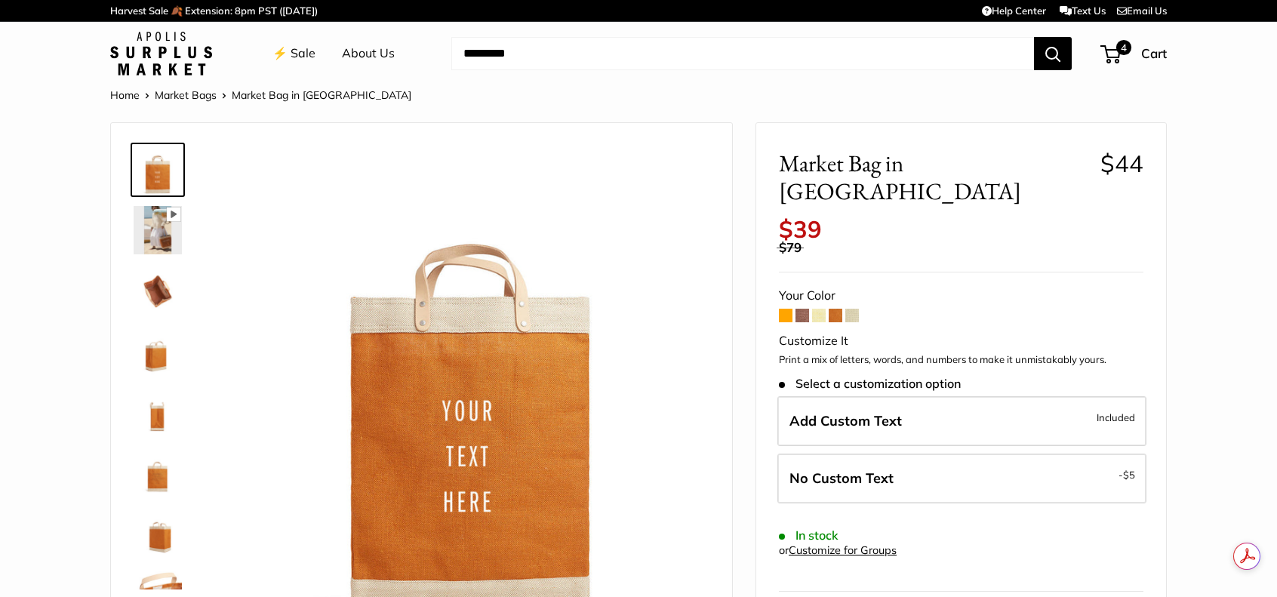
click at [782, 309] on span at bounding box center [786, 316] width 14 height 14
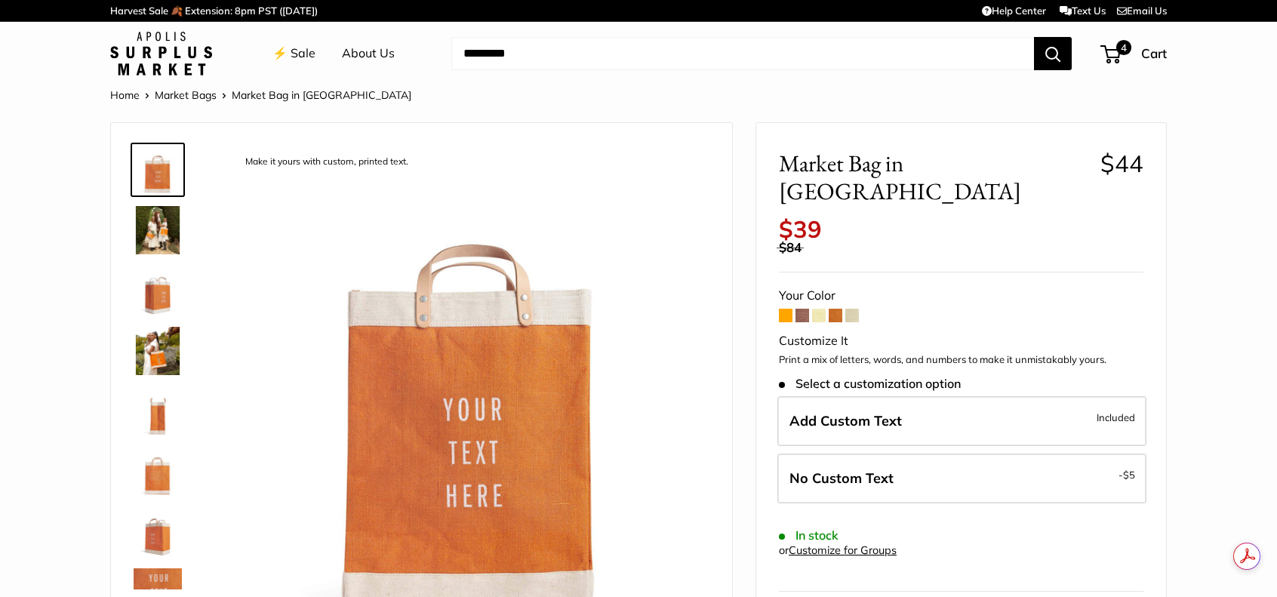
click at [834, 309] on span at bounding box center [835, 316] width 14 height 14
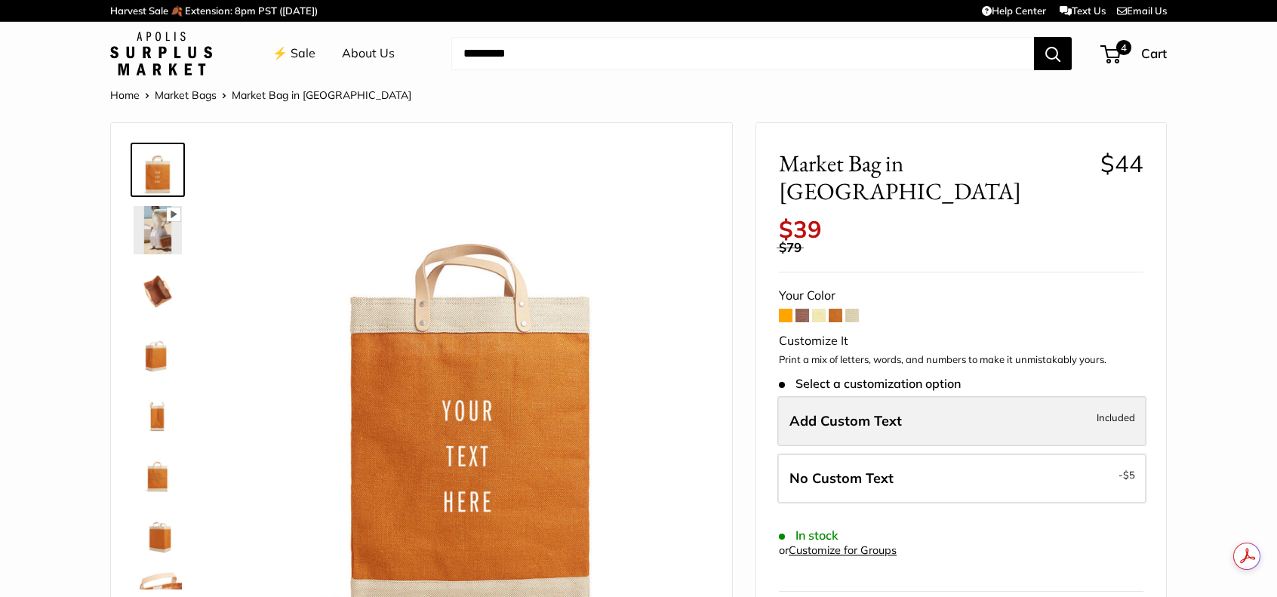
click at [876, 405] on label "Add Custom Text Included" at bounding box center [961, 421] width 369 height 50
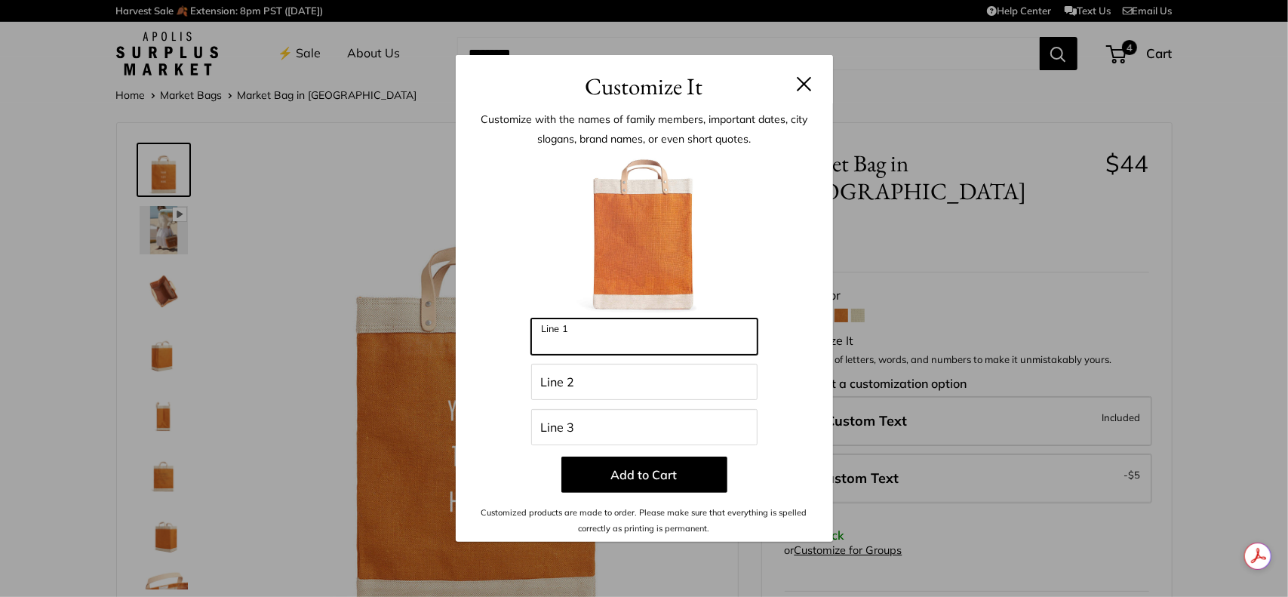
click at [638, 343] on input "Line 1" at bounding box center [644, 336] width 226 height 36
type input "*********"
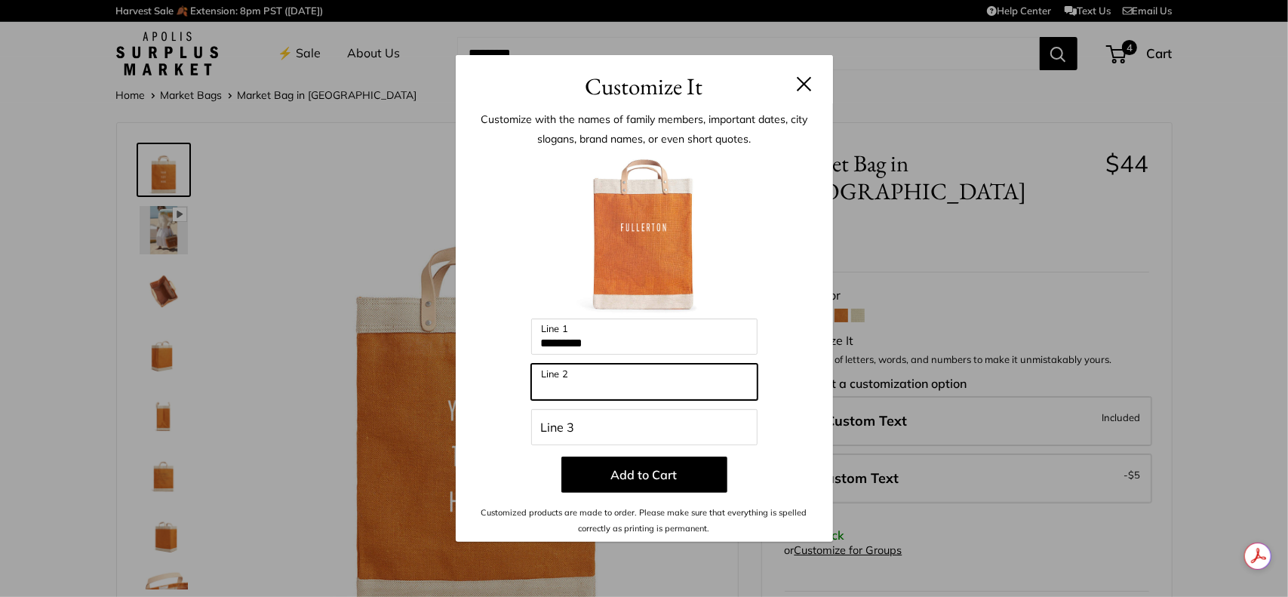
click at [619, 367] on input "Line 2" at bounding box center [644, 382] width 226 height 36
type input "**********"
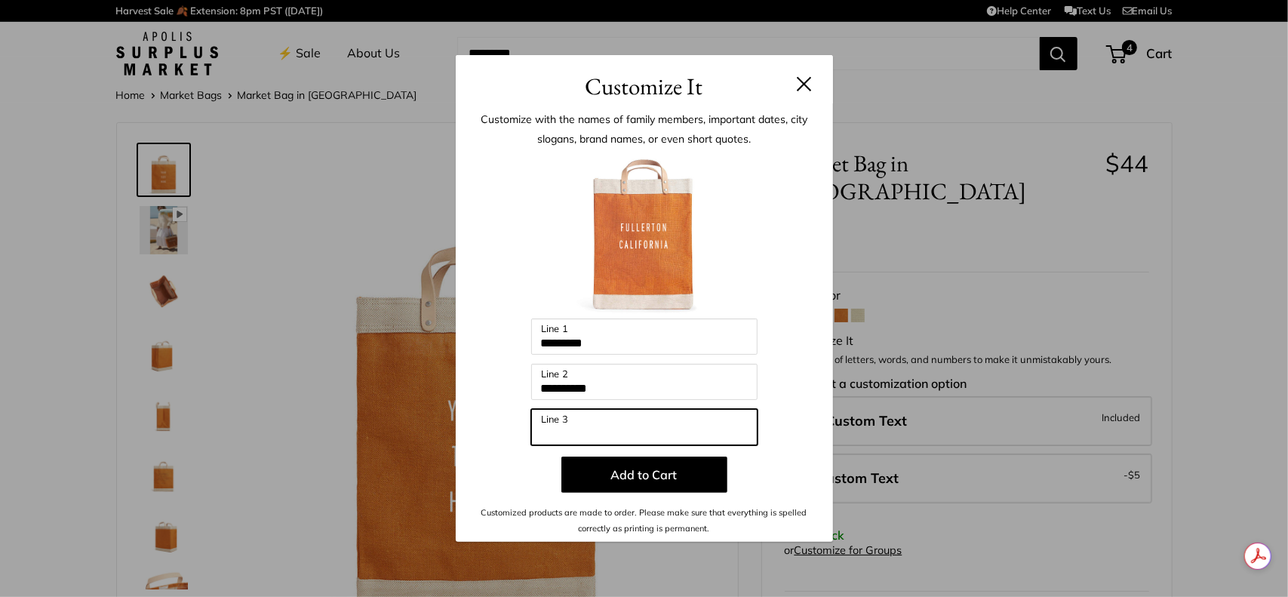
click at [598, 419] on input "Line 3" at bounding box center [644, 427] width 226 height 36
drag, startPoint x: 604, startPoint y: 432, endPoint x: 525, endPoint y: 429, distance: 78.5
click at [525, 429] on div "**********" at bounding box center [644, 343] width 332 height 383
type input "***"
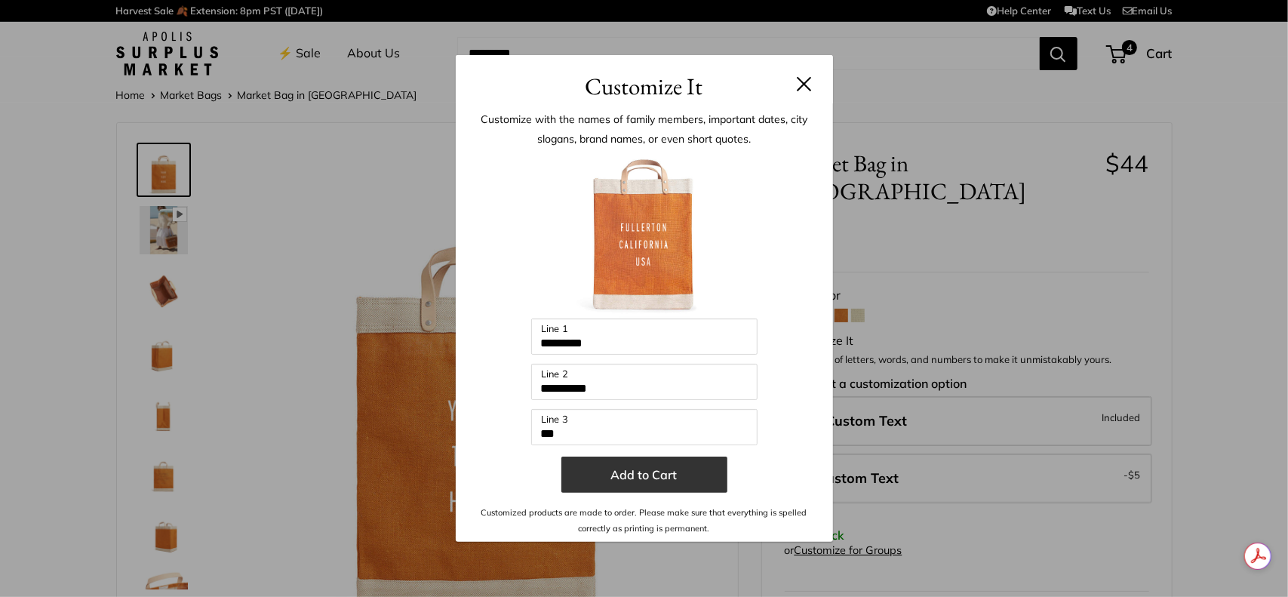
click at [590, 473] on button "Add to Cart" at bounding box center [644, 474] width 166 height 36
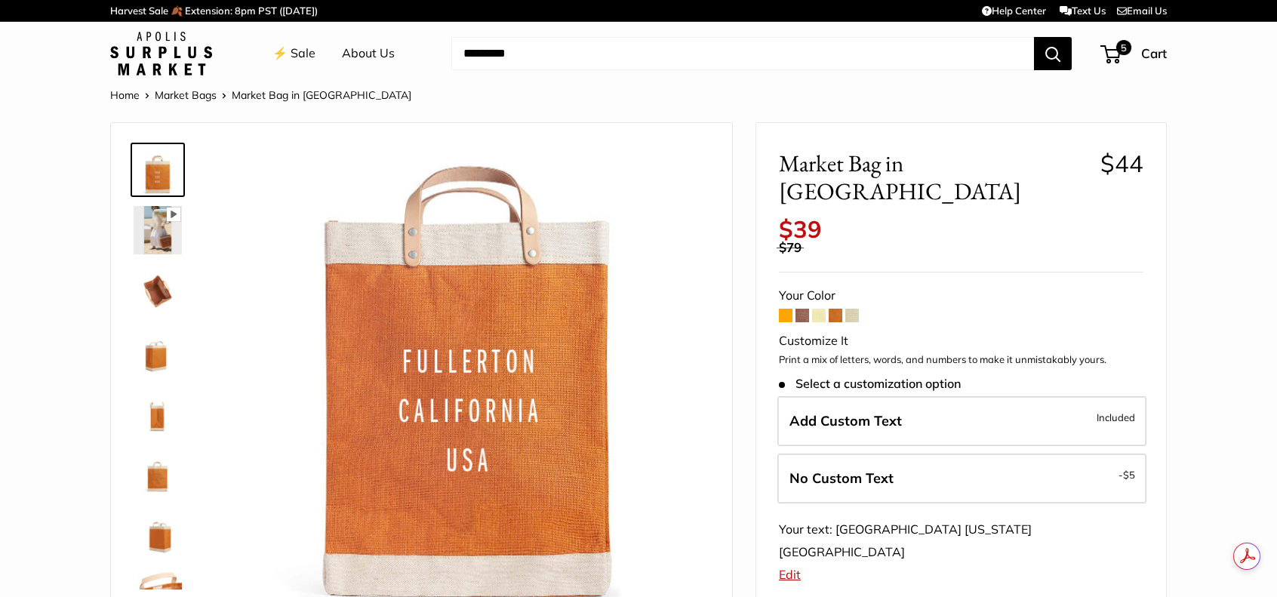
click at [801, 309] on span at bounding box center [802, 316] width 14 height 14
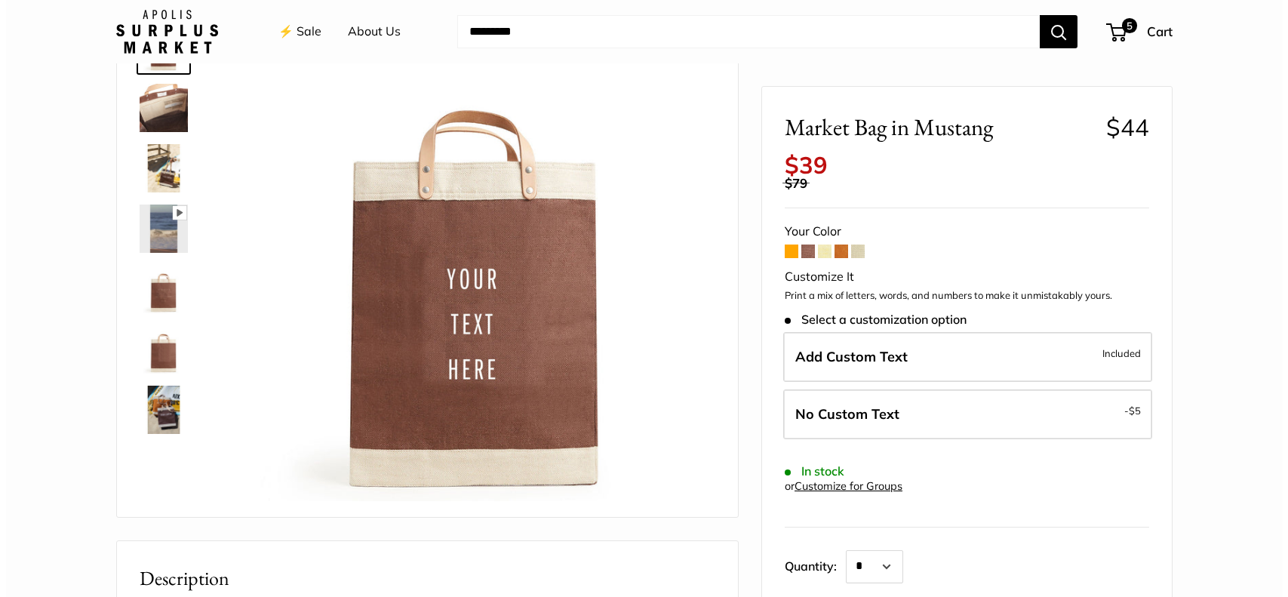
scroll to position [75, 0]
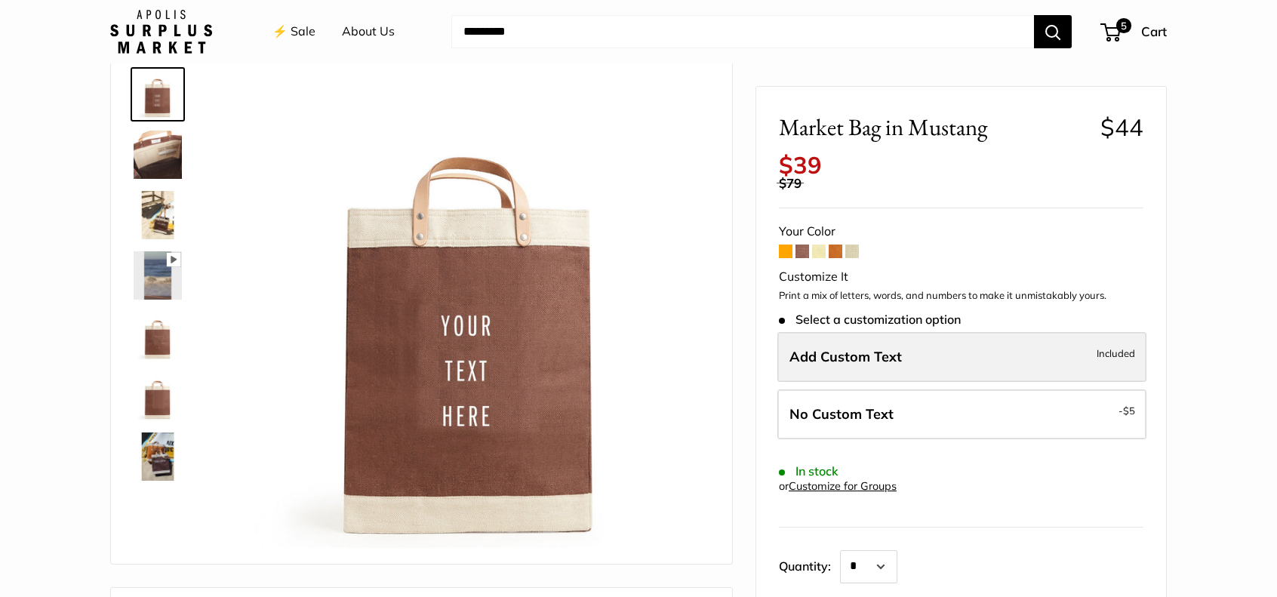
click at [834, 352] on span "Add Custom Text" at bounding box center [845, 356] width 112 height 17
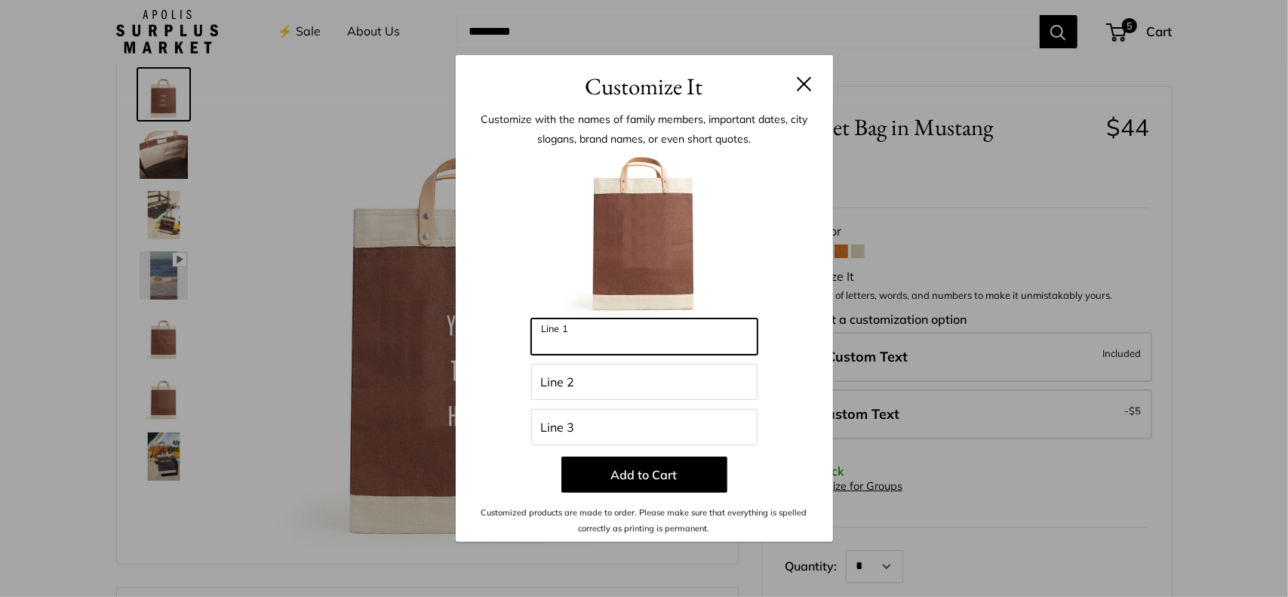
click at [625, 344] on input "Line 1" at bounding box center [644, 336] width 226 height 36
type input "********"
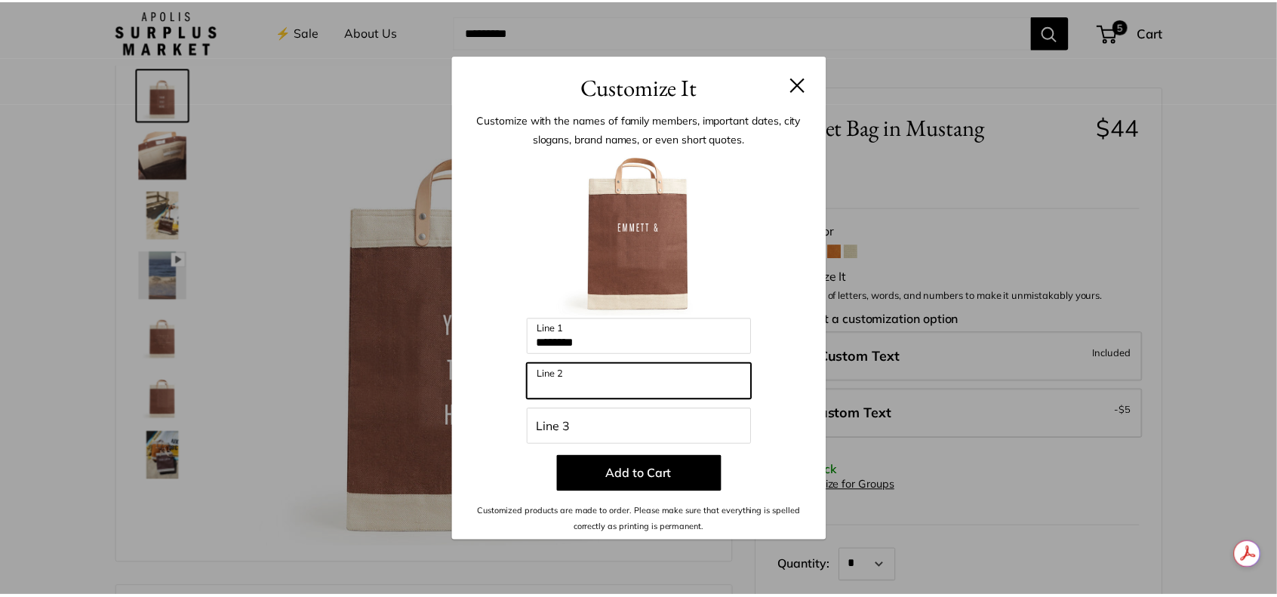
scroll to position [0, 0]
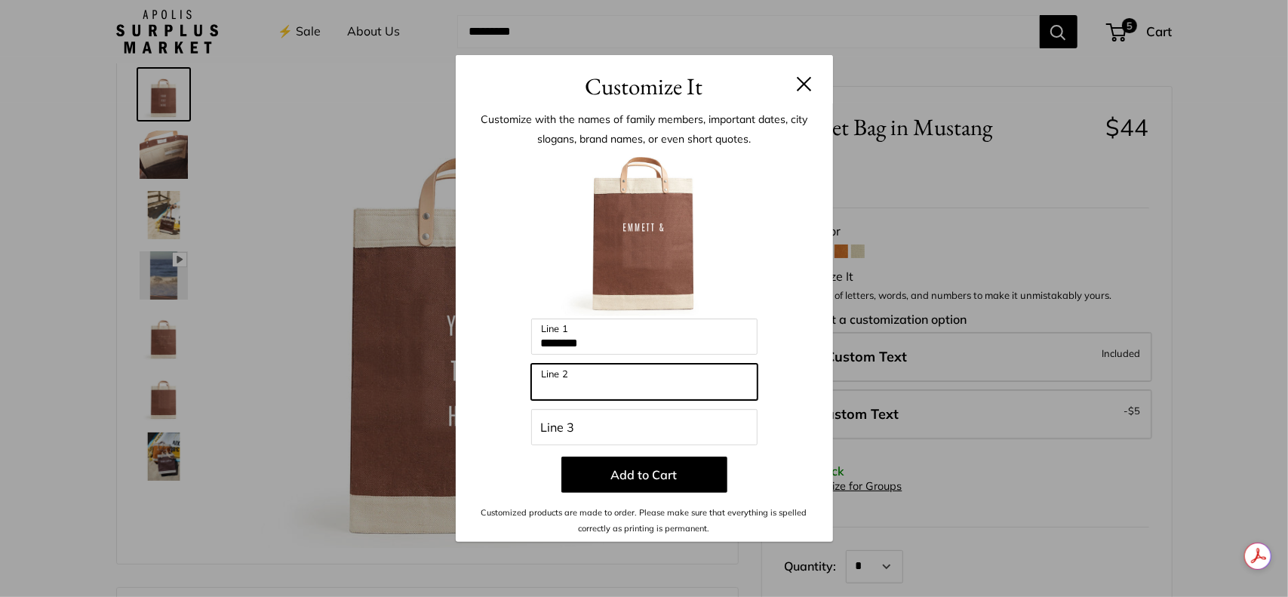
click at [595, 386] on input "Line 2" at bounding box center [644, 382] width 226 height 36
type input "******"
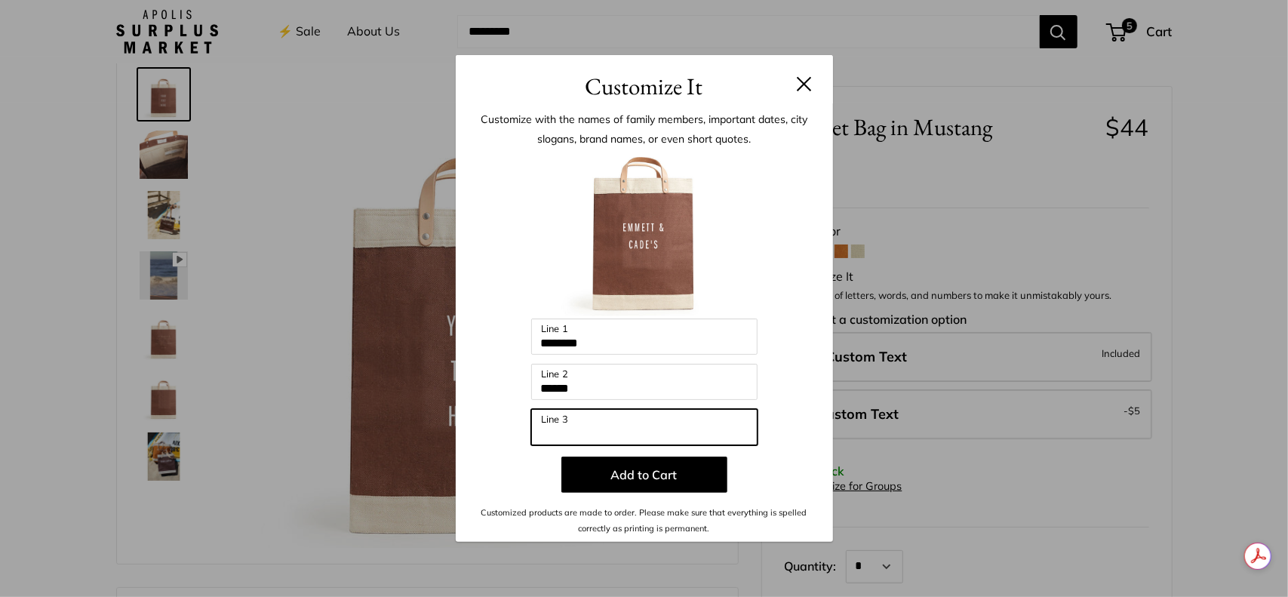
click at [604, 435] on input "Line 3" at bounding box center [644, 427] width 226 height 36
type input "*******"
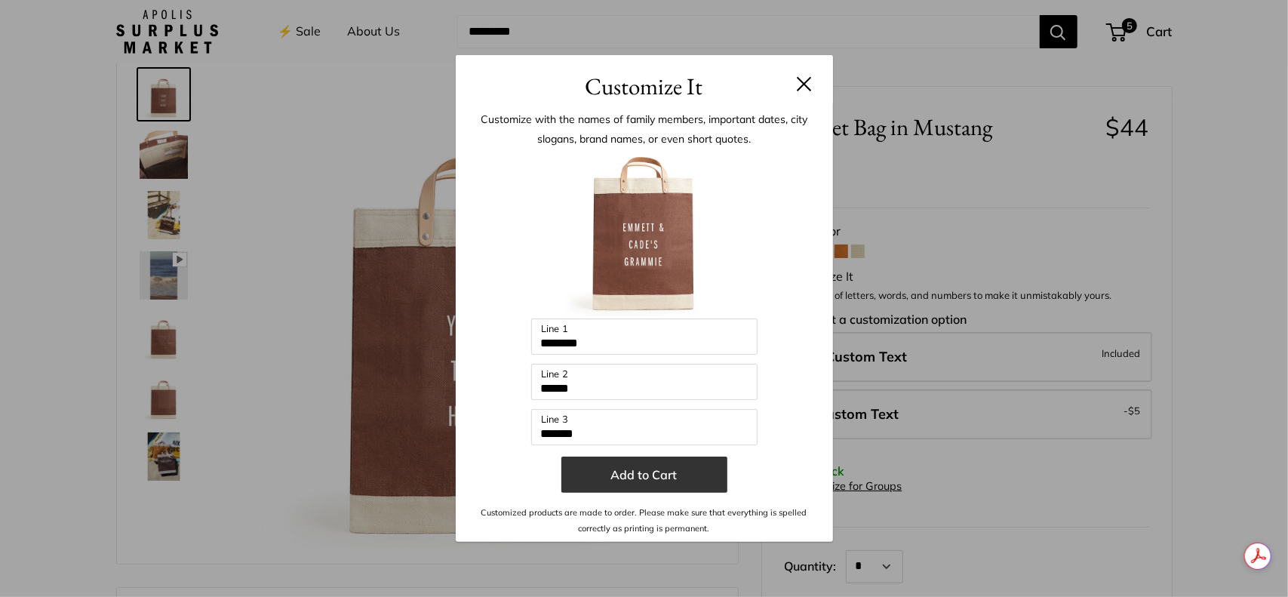
click at [647, 473] on button "Add to Cart" at bounding box center [644, 474] width 166 height 36
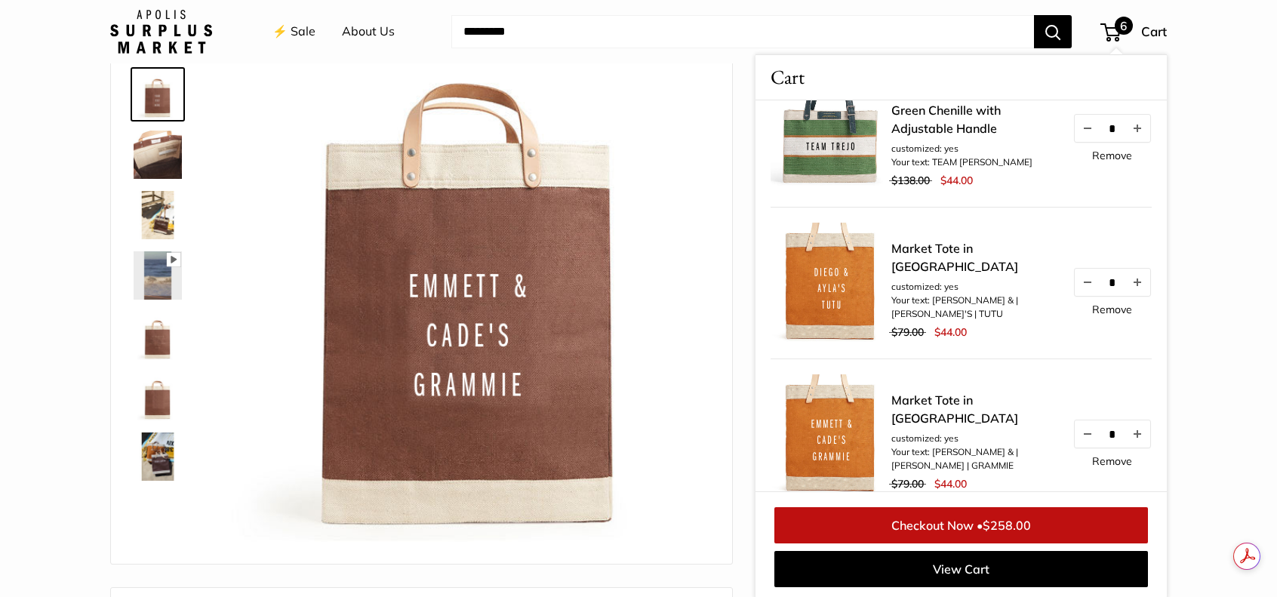
scroll to position [528, 0]
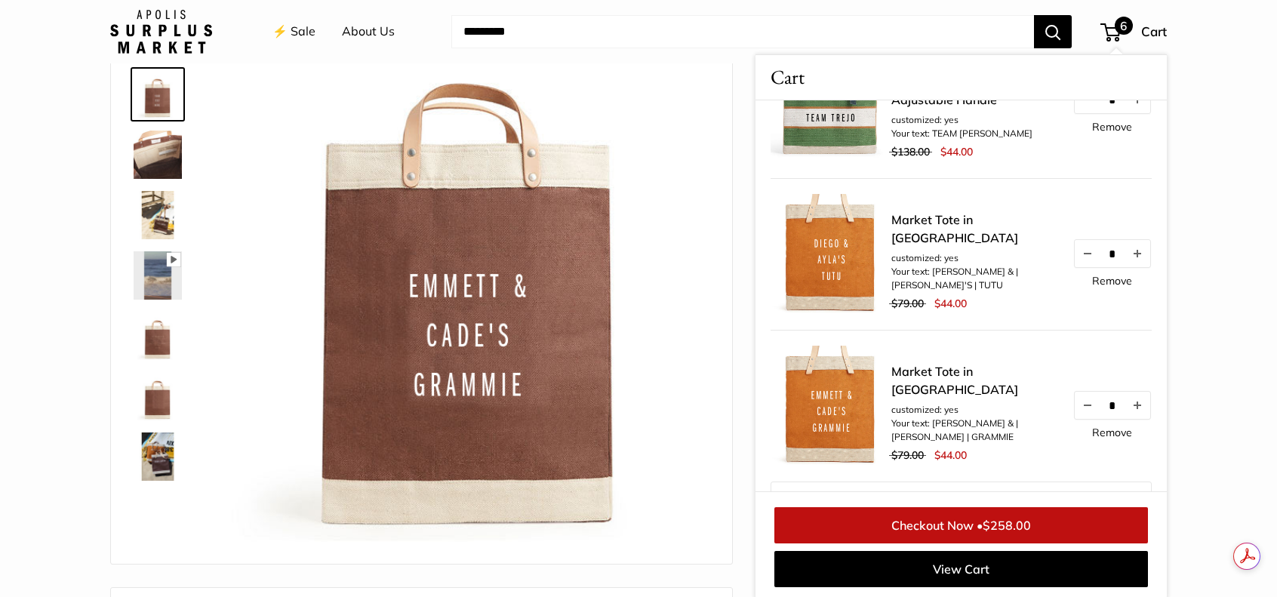
click at [1106, 438] on link "Remove" at bounding box center [1112, 432] width 40 height 11
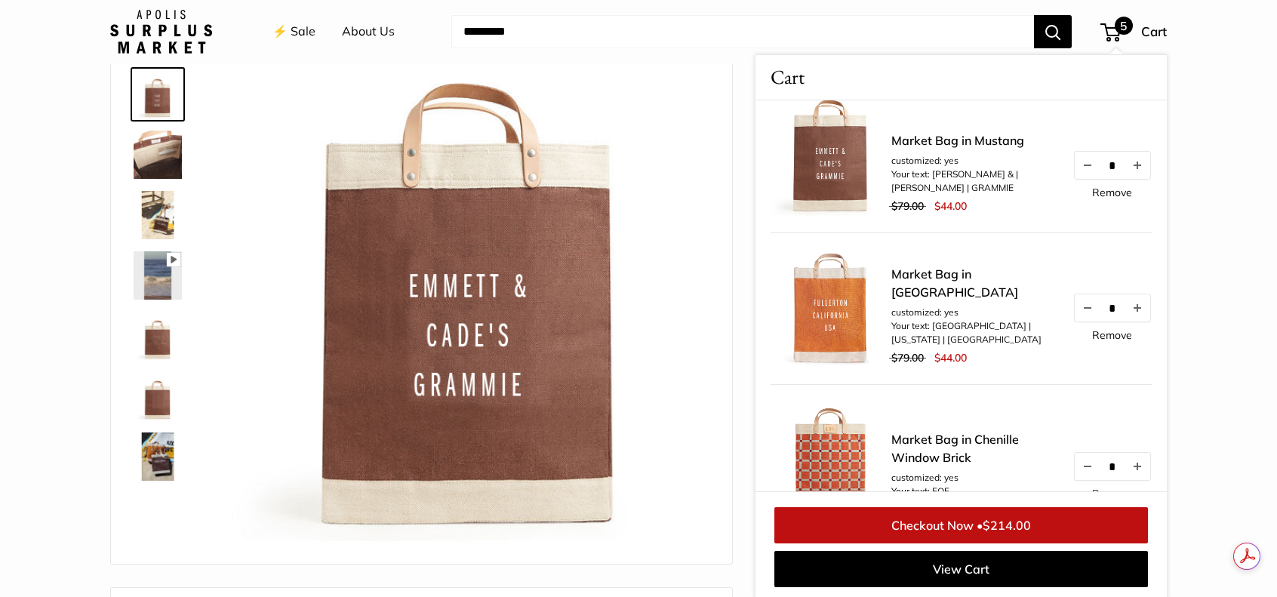
scroll to position [170, 0]
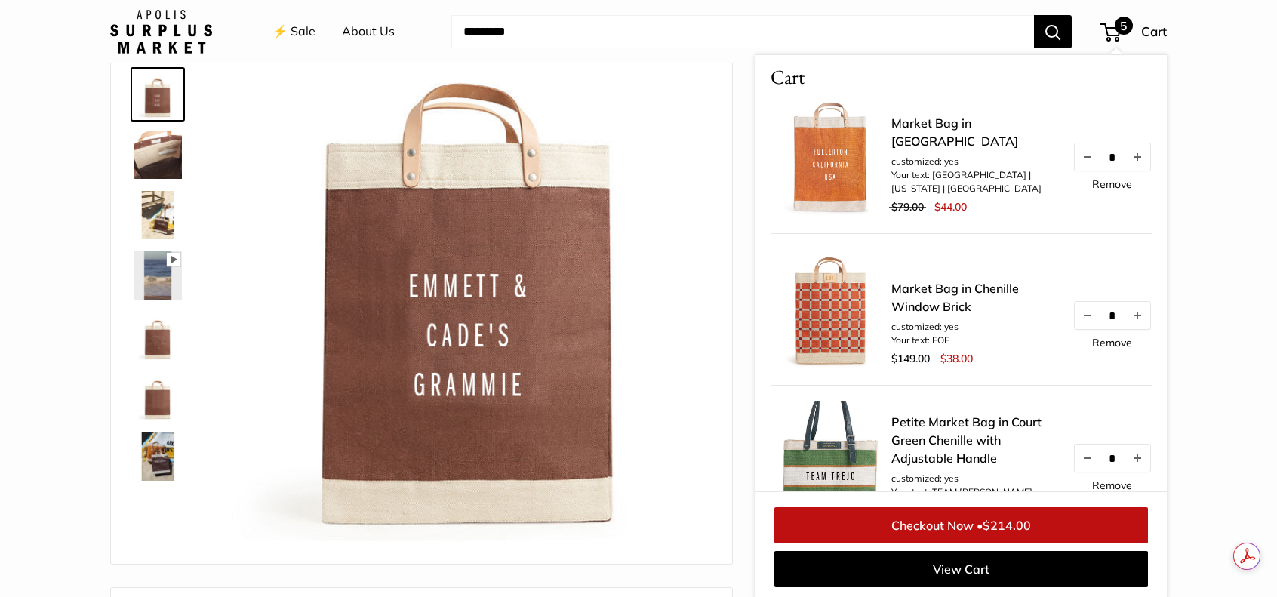
click at [1032, 520] on link "Checkout Now • $214.00" at bounding box center [960, 525] width 373 height 36
